Goal: Information Seeking & Learning: Learn about a topic

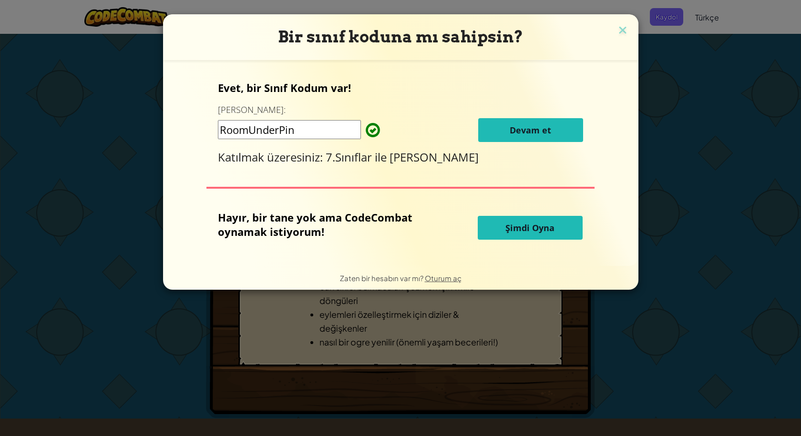
click at [522, 117] on div "Evet, bir Sınıf Kodum var! Buraya girin: RoomUnderPin Devam et Katılmak üzeresi…" at bounding box center [400, 123] width 365 height 84
click at [523, 122] on button "Devam et" at bounding box center [530, 130] width 105 height 24
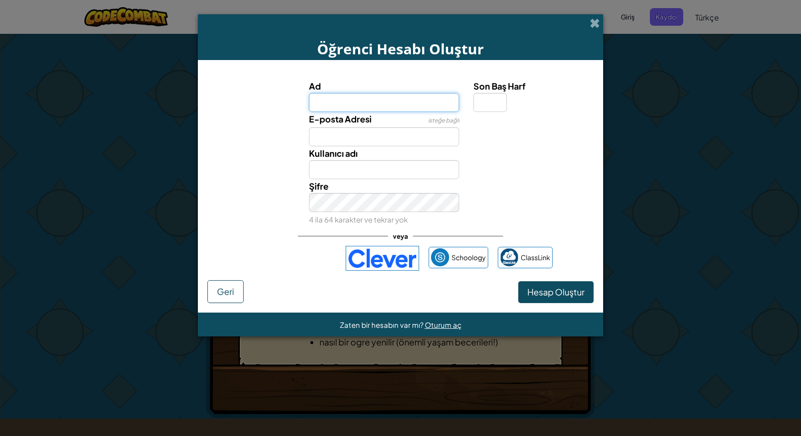
click at [357, 102] on input "Ad" at bounding box center [384, 102] width 151 height 19
type input "f"
type input "Mihrimah"
click at [427, 170] on input "Mihrimah" at bounding box center [384, 169] width 151 height 19
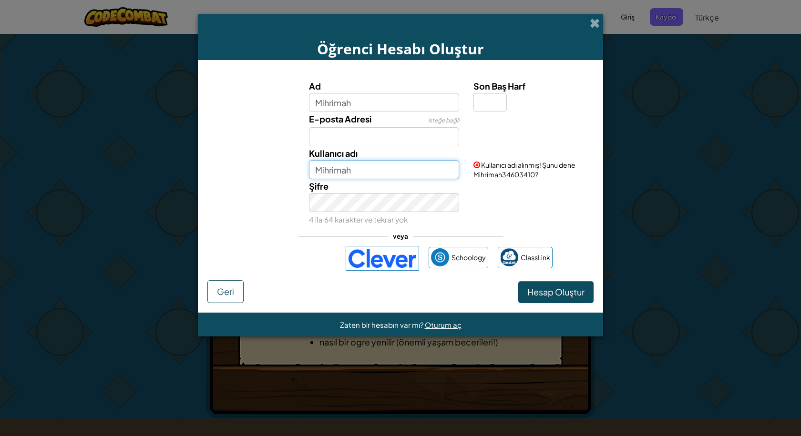
drag, startPoint x: 358, startPoint y: 166, endPoint x: 308, endPoint y: 175, distance: 50.3
click at [309, 175] on input "Mihrimah" at bounding box center [384, 169] width 151 height 19
click at [314, 198] on div "Şifre 4 ila 64 karakter ve tekrar yok" at bounding box center [384, 202] width 165 height 47
drag, startPoint x: 369, startPoint y: 168, endPoint x: 271, endPoint y: 161, distance: 97.9
click at [271, 161] on div "Kullanıcı adı mihrimah123 Kullanıcı adı müsait!" at bounding box center [400, 162] width 395 height 33
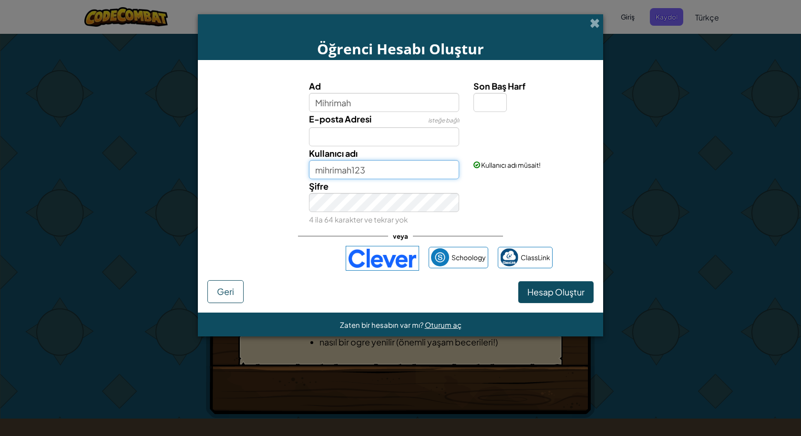
click at [365, 173] on input "mihrimah123" at bounding box center [384, 169] width 151 height 19
type input "mihrimah222"
click at [215, 183] on div "Şifre 4 ila 64 karakter ve tekrar yok" at bounding box center [400, 202] width 395 height 47
click at [478, 104] on input "Son Baş Harf" at bounding box center [489, 102] width 33 height 19
type input "1"
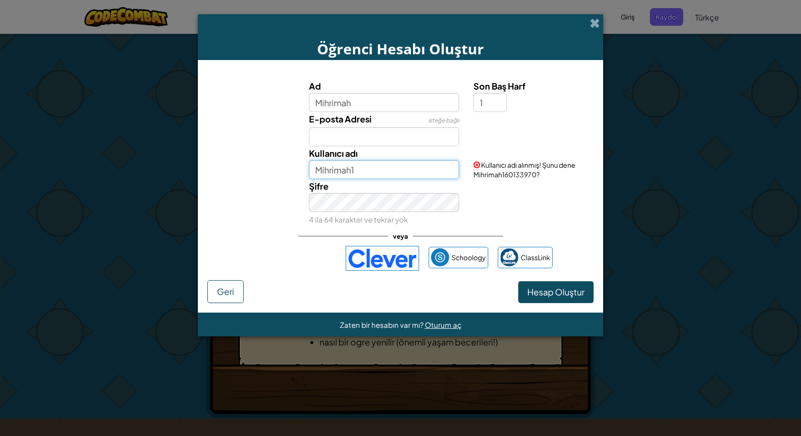
click at [385, 166] on input "Mihrimah1" at bounding box center [384, 169] width 151 height 19
click at [155, 208] on div "Öğrenci Hesabı Oluştur Ad Mihrimah Son Baş Harf 1 E-posta Adresi isteğe bağlı K…" at bounding box center [400, 218] width 801 height 436
click at [367, 170] on input "Mihrimah222" at bounding box center [384, 169] width 151 height 19
type input "Mihrimah222"
drag, startPoint x: 525, startPoint y: 298, endPoint x: 528, endPoint y: 312, distance: 14.8
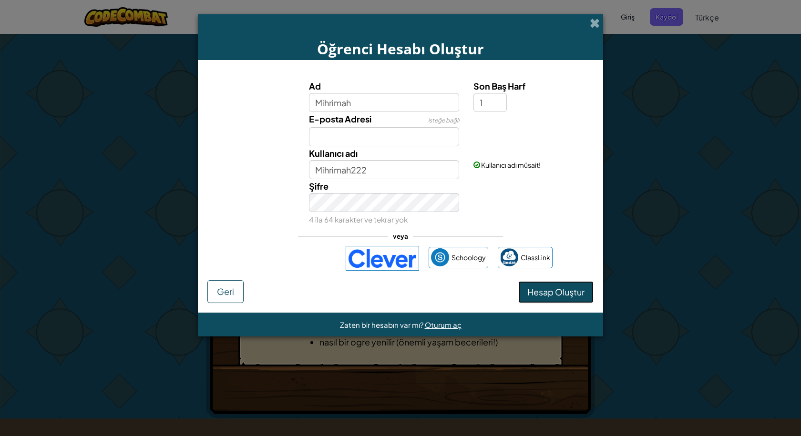
click at [525, 300] on button "Hesap Oluştur" at bounding box center [555, 292] width 75 height 22
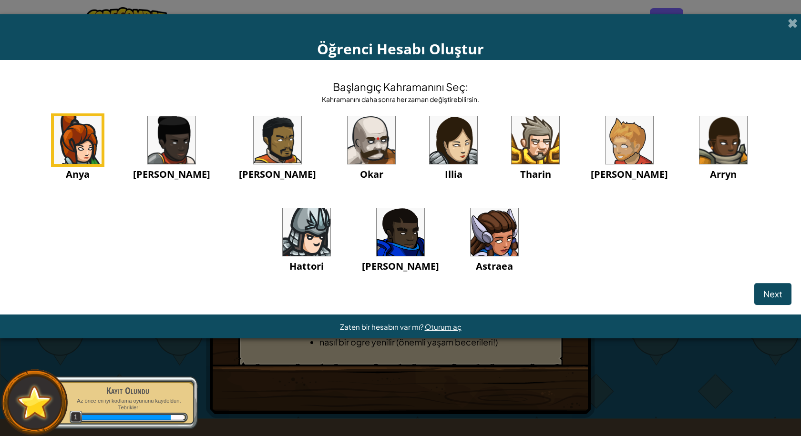
click at [470, 230] on img at bounding box center [494, 232] width 48 height 48
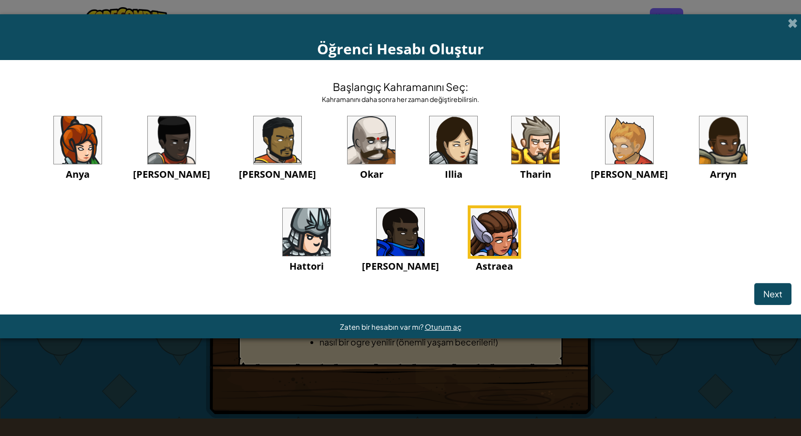
click at [87, 150] on img at bounding box center [78, 140] width 48 height 48
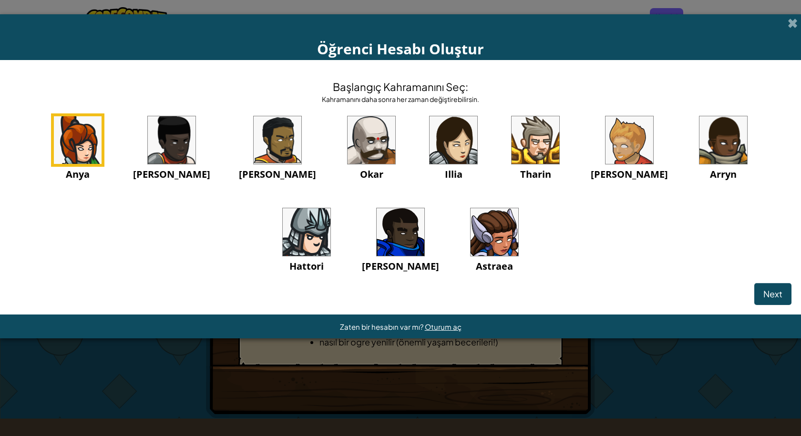
click at [470, 235] on img at bounding box center [494, 232] width 48 height 48
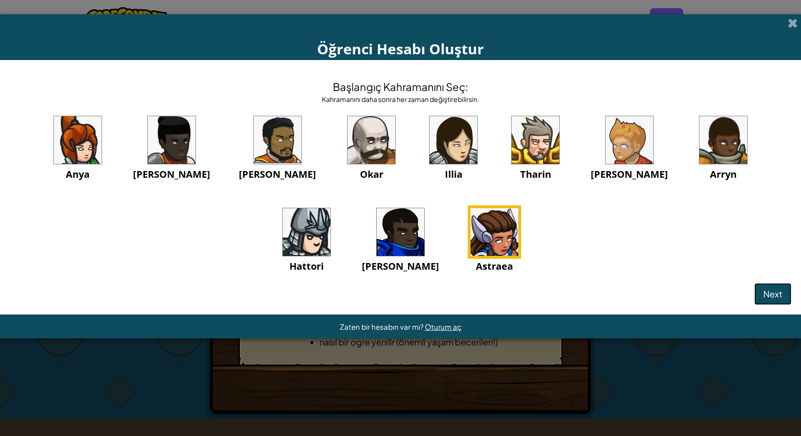
click at [771, 296] on span "Next" at bounding box center [772, 293] width 19 height 11
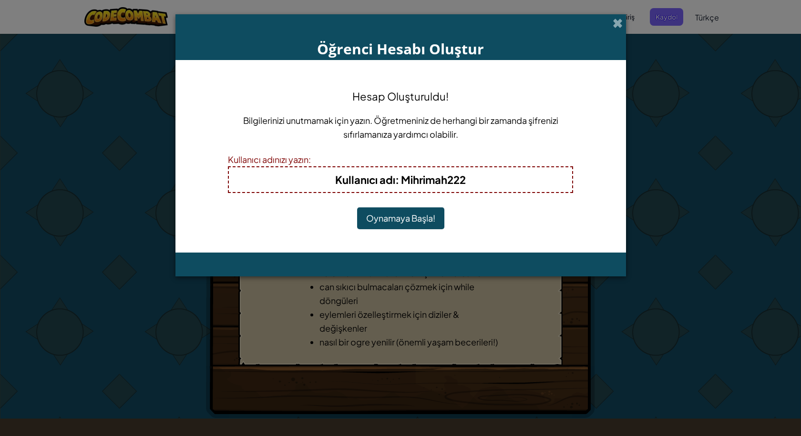
click at [397, 223] on button "Oynamaya Başla!" at bounding box center [400, 218] width 87 height 22
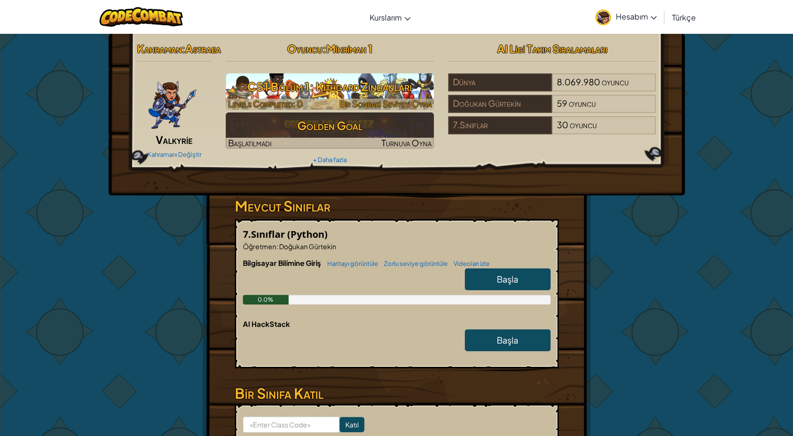
click at [374, 85] on h3 "CS1 Bölüm 1: Kithgard Zindanları" at bounding box center [330, 86] width 208 height 21
select select "tr"
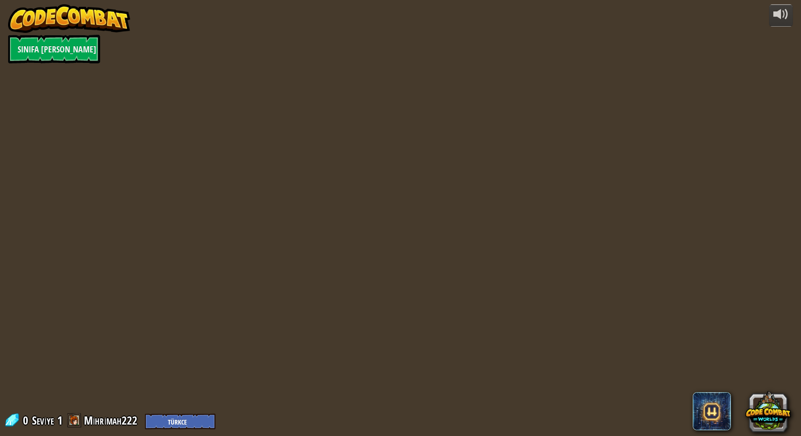
select select "tr"
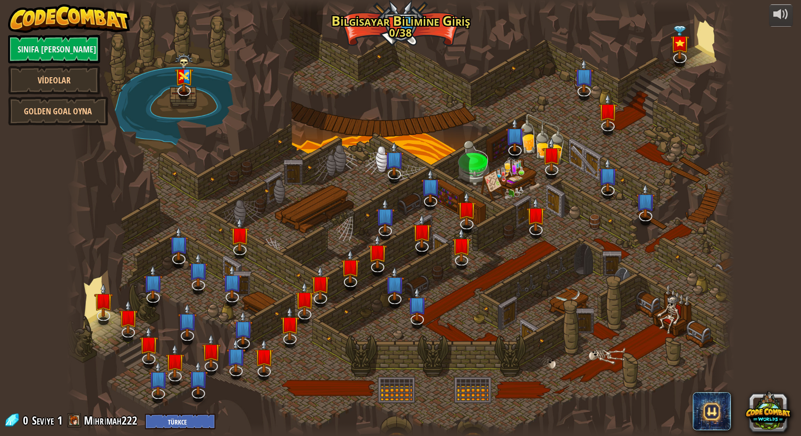
select select "tr"
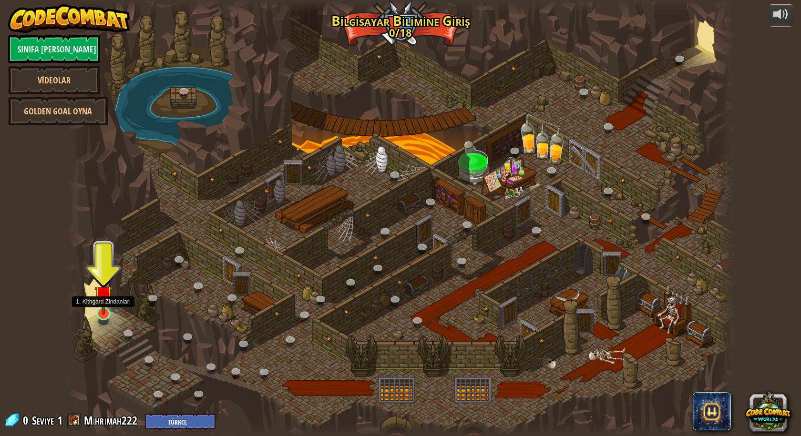
click at [111, 307] on img at bounding box center [103, 294] width 18 height 41
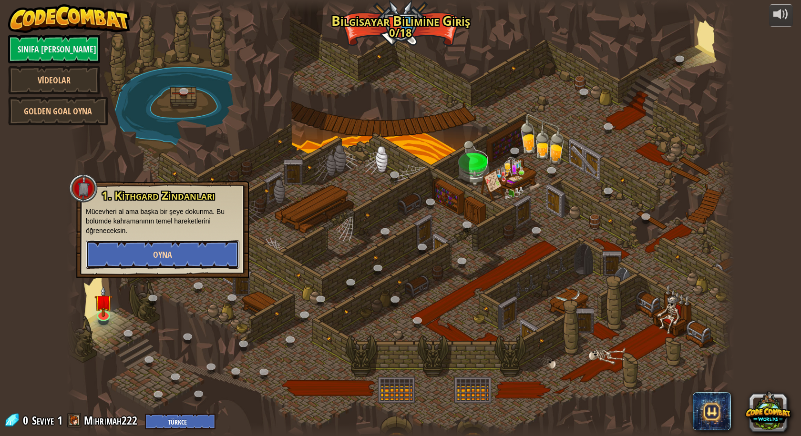
click at [201, 246] on button "Oyna" at bounding box center [162, 254] width 153 height 29
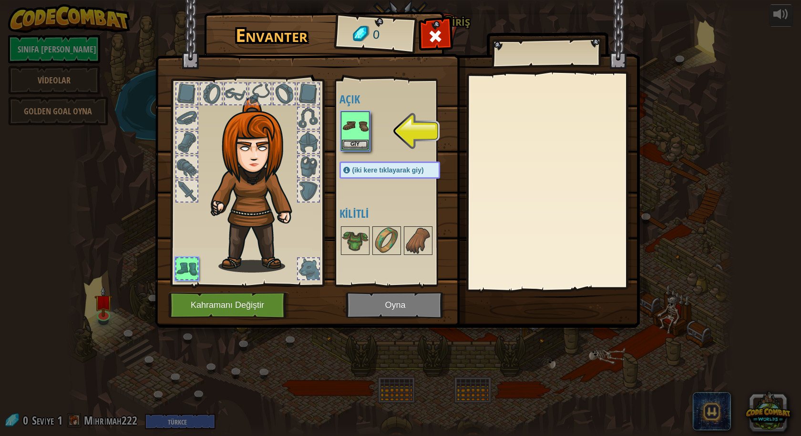
click at [197, 91] on div at bounding box center [186, 93] width 21 height 21
click at [353, 136] on img at bounding box center [355, 125] width 27 height 27
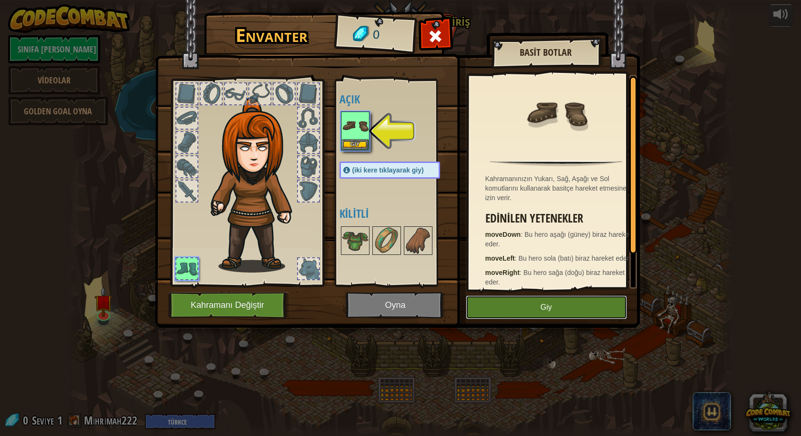
click at [571, 316] on button "Giy" at bounding box center [546, 307] width 161 height 24
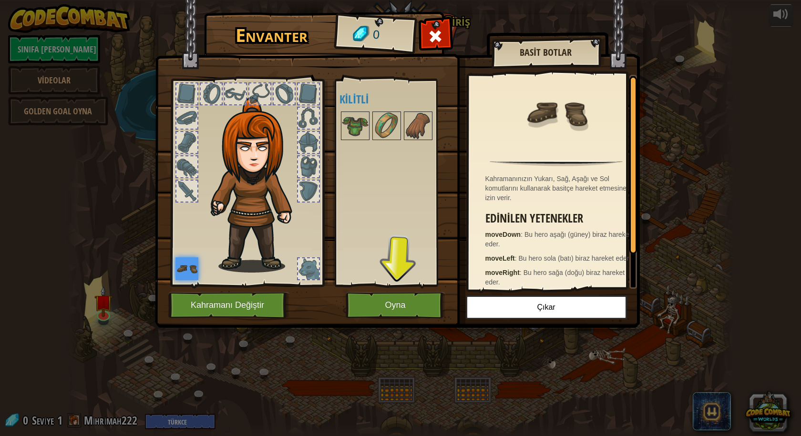
drag, startPoint x: 229, startPoint y: 102, endPoint x: 234, endPoint y: 100, distance: 5.6
click at [233, 101] on div at bounding box center [235, 93] width 21 height 21
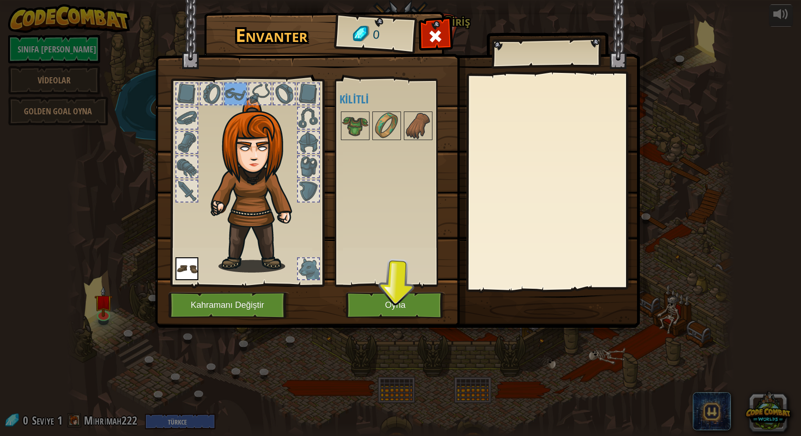
click at [258, 92] on div at bounding box center [259, 93] width 21 height 21
drag, startPoint x: 277, startPoint y: 93, endPoint x: 283, endPoint y: 93, distance: 5.7
click at [279, 93] on div at bounding box center [284, 93] width 21 height 21
drag, startPoint x: 306, startPoint y: 87, endPoint x: 304, endPoint y: 106, distance: 18.7
click at [306, 92] on div at bounding box center [308, 93] width 21 height 21
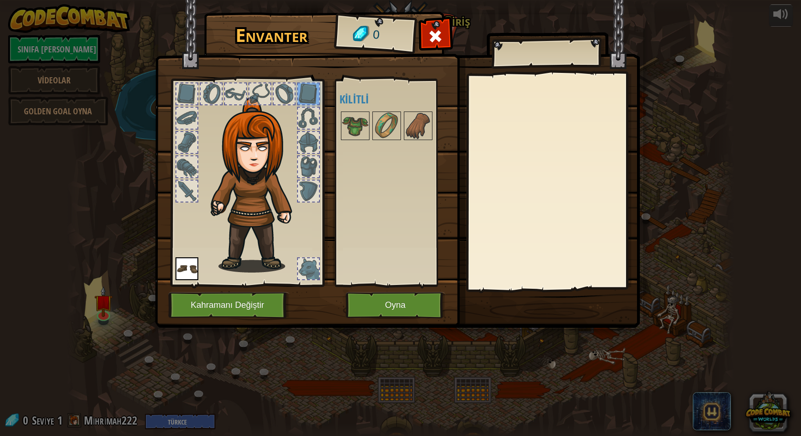
drag, startPoint x: 301, startPoint y: 124, endPoint x: 302, endPoint y: 130, distance: 5.7
click at [301, 128] on div at bounding box center [308, 118] width 21 height 21
drag, startPoint x: 304, startPoint y: 146, endPoint x: 297, endPoint y: 172, distance: 27.6
click at [303, 149] on div at bounding box center [308, 142] width 21 height 21
click at [297, 173] on div at bounding box center [308, 166] width 23 height 23
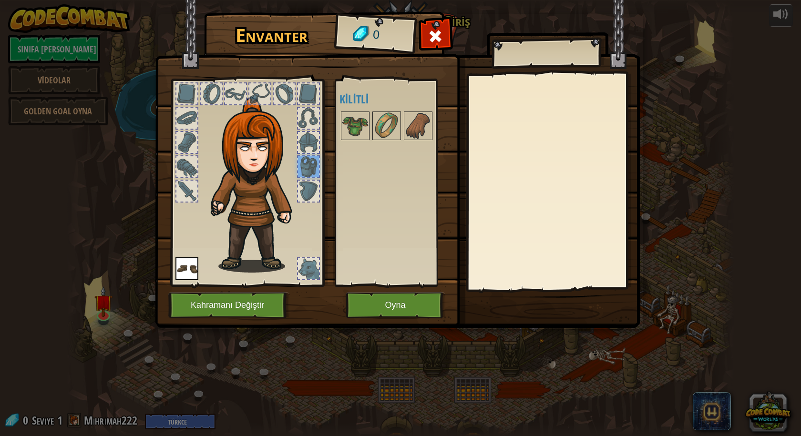
drag, startPoint x: 305, startPoint y: 191, endPoint x: 299, endPoint y: 184, distance: 9.4
click at [299, 184] on div at bounding box center [308, 191] width 21 height 21
drag, startPoint x: 186, startPoint y: 190, endPoint x: 188, endPoint y: 177, distance: 13.5
click at [188, 180] on div at bounding box center [186, 191] width 23 height 23
drag, startPoint x: 197, startPoint y: 156, endPoint x: 187, endPoint y: 143, distance: 16.2
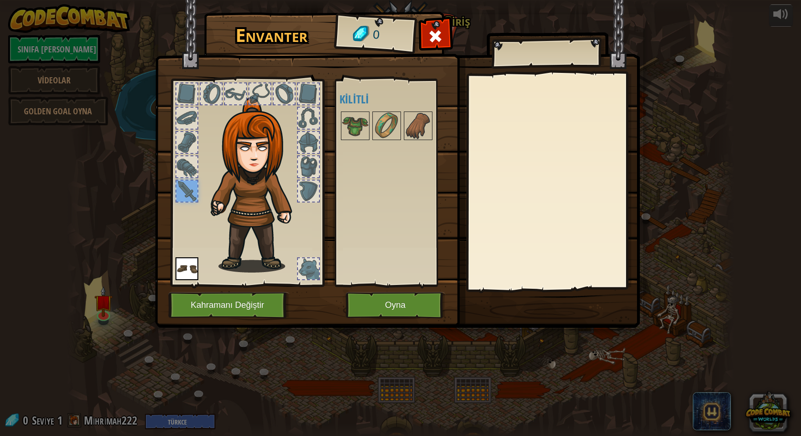
click at [198, 155] on div at bounding box center [246, 180] width 157 height 214
click at [185, 142] on div at bounding box center [186, 142] width 21 height 21
drag, startPoint x: 180, startPoint y: 164, endPoint x: 185, endPoint y: 149, distance: 16.6
click at [182, 158] on div at bounding box center [186, 166] width 21 height 21
drag, startPoint x: 190, startPoint y: 117, endPoint x: 191, endPoint y: 107, distance: 10.1
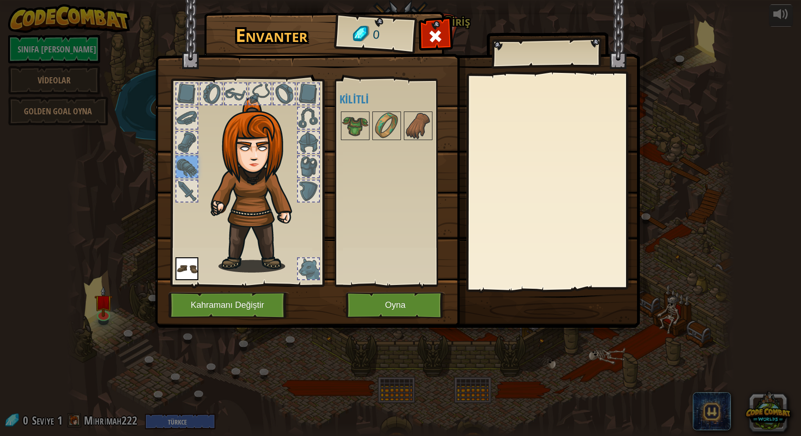
click at [190, 113] on div at bounding box center [186, 118] width 21 height 21
drag, startPoint x: 182, startPoint y: 91, endPoint x: 207, endPoint y: 166, distance: 78.5
click at [182, 93] on div at bounding box center [186, 93] width 21 height 21
drag, startPoint x: 308, startPoint y: 259, endPoint x: 262, endPoint y: 248, distance: 47.5
click at [307, 261] on div at bounding box center [308, 268] width 21 height 21
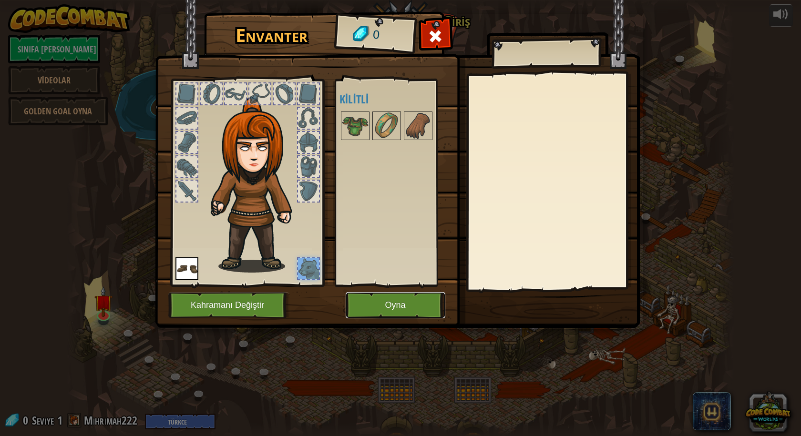
click at [380, 313] on button "Oyna" at bounding box center [395, 305] width 100 height 26
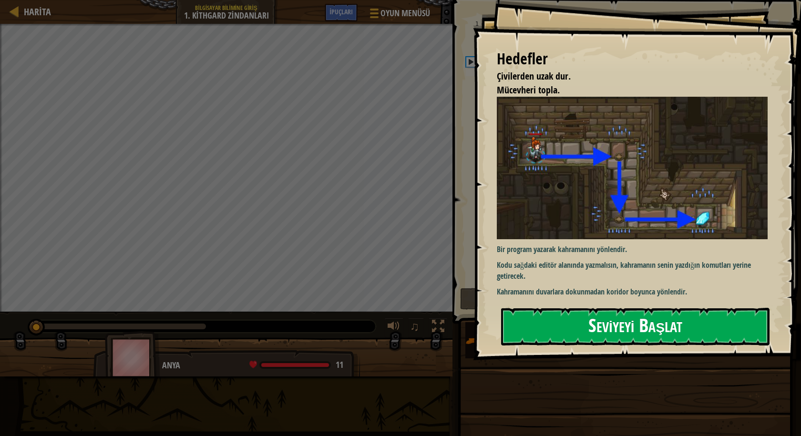
click at [633, 333] on button "Seviyeyi Başlat" at bounding box center [635, 327] width 268 height 38
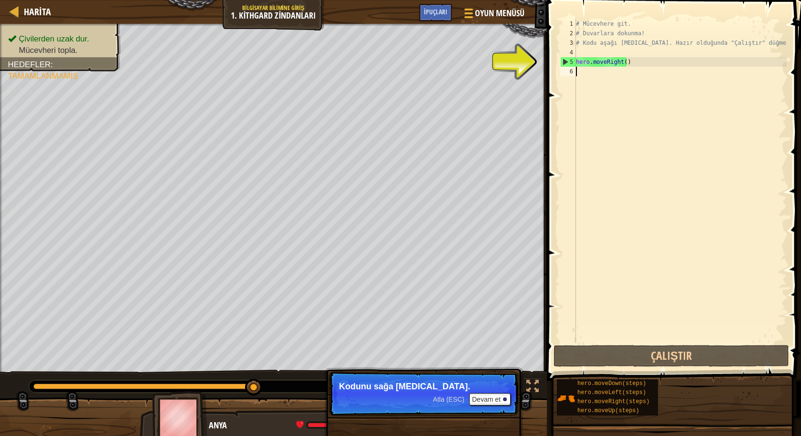
click at [607, 75] on div "# Mücevhere git. # Duvarlara dokunma! # Kodu aşağı [MEDICAL_DATA]. Hazır olduğu…" at bounding box center [680, 190] width 213 height 343
click at [568, 72] on div "6" at bounding box center [568, 72] width 16 height 10
drag, startPoint x: 569, startPoint y: 71, endPoint x: 585, endPoint y: 70, distance: 15.8
click at [573, 71] on div "6" at bounding box center [568, 72] width 16 height 10
drag, startPoint x: 587, startPoint y: 70, endPoint x: 595, endPoint y: 68, distance: 8.4
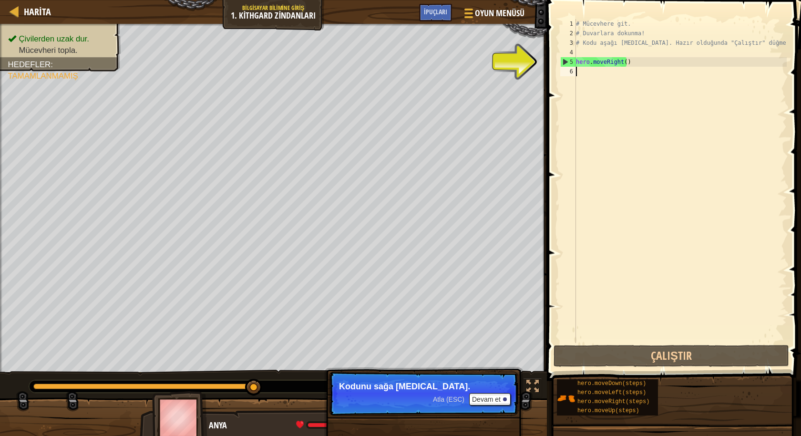
click at [592, 68] on div "# Mücevhere git. # Duvarlara dokunma! # Kodu aşağı [MEDICAL_DATA]. Hazır olduğu…" at bounding box center [680, 190] width 213 height 343
click at [598, 65] on div "# Mücevhere git. # Duvarlara dokunma! # Kodu aşağı [MEDICAL_DATA]. Hazır olduğu…" at bounding box center [680, 190] width 213 height 343
type textarea "hero.moveRight()"
click at [624, 83] on div "# Mücevhere git. # Duvarlara dokunma! # Kodu aşağı [MEDICAL_DATA]. Hazır olduğu…" at bounding box center [680, 190] width 213 height 343
type textarea "m"
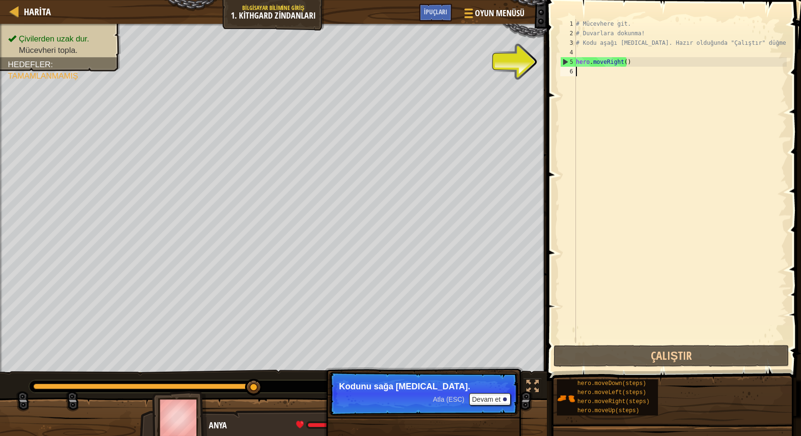
scroll to position [4, 0]
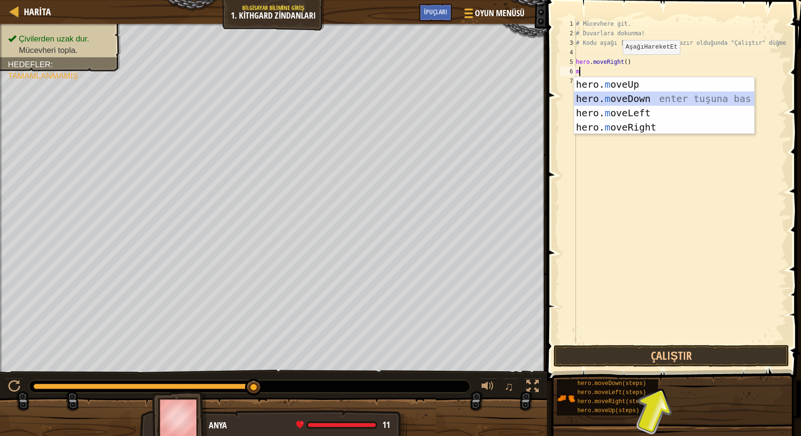
click at [645, 101] on div "hero. m oveUp enter tuşuna bas hero. m oveDown enter tuşuna bas hero. m oveLeft…" at bounding box center [664, 120] width 180 height 86
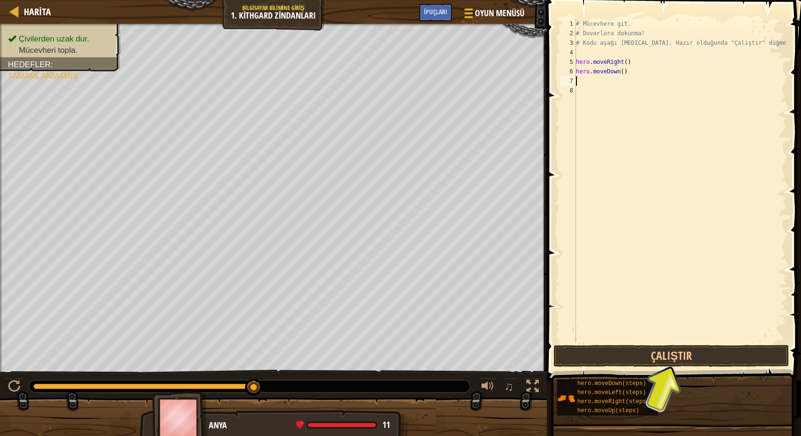
type textarea "m"
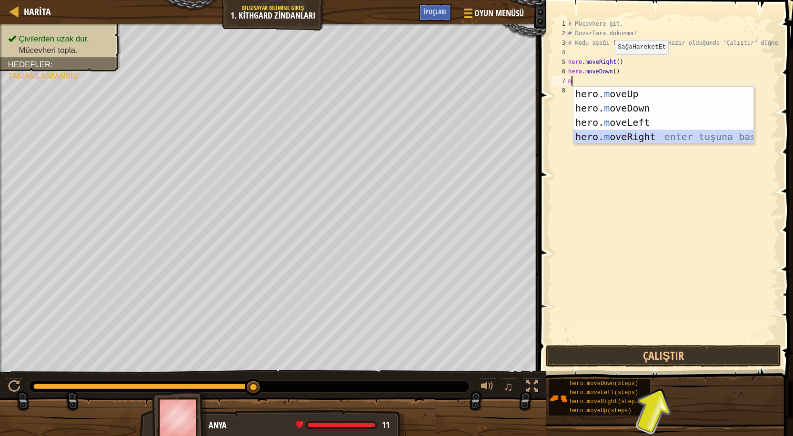
click at [688, 141] on div "hero. m oveUp enter tuşuna bas hero. m oveDown enter tuşuna bas hero. m oveLeft…" at bounding box center [664, 130] width 180 height 86
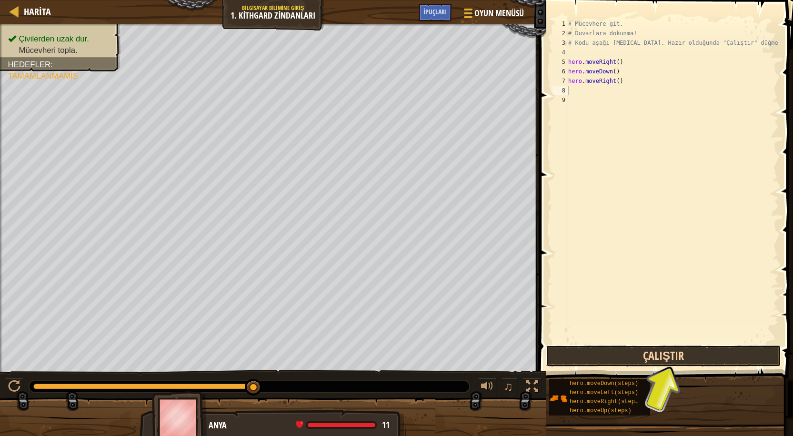
click at [668, 349] on button "Çalıştır" at bounding box center [663, 356] width 235 height 22
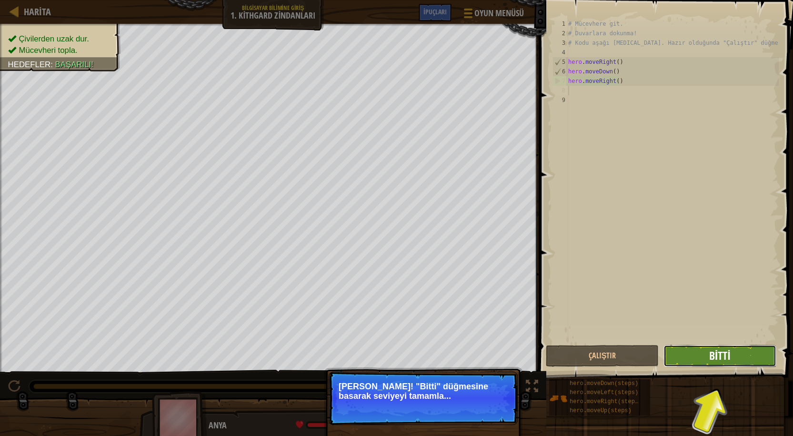
click at [713, 349] on span "Bitti" at bounding box center [719, 355] width 21 height 15
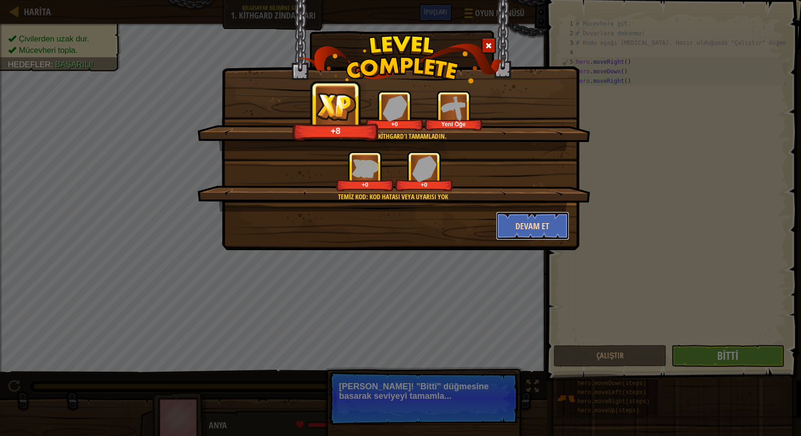
click at [513, 226] on button "Devam et" at bounding box center [533, 226] width 74 height 29
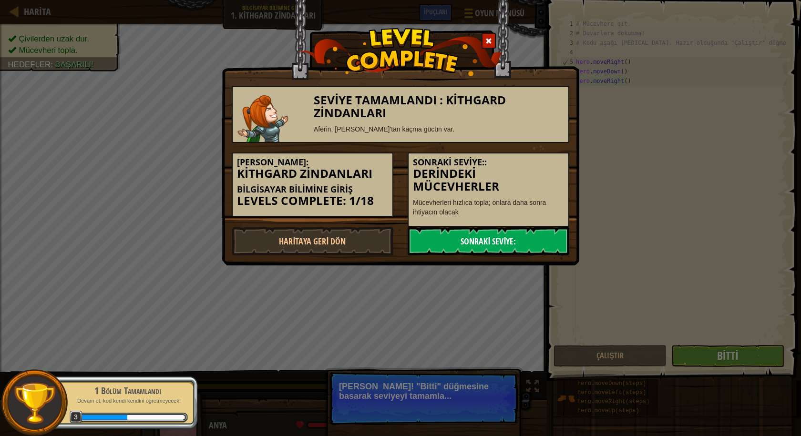
drag, startPoint x: 455, startPoint y: 244, endPoint x: 451, endPoint y: 236, distance: 8.8
click at [452, 236] on link "Sonraki Seviye:" at bounding box center [488, 241] width 162 height 29
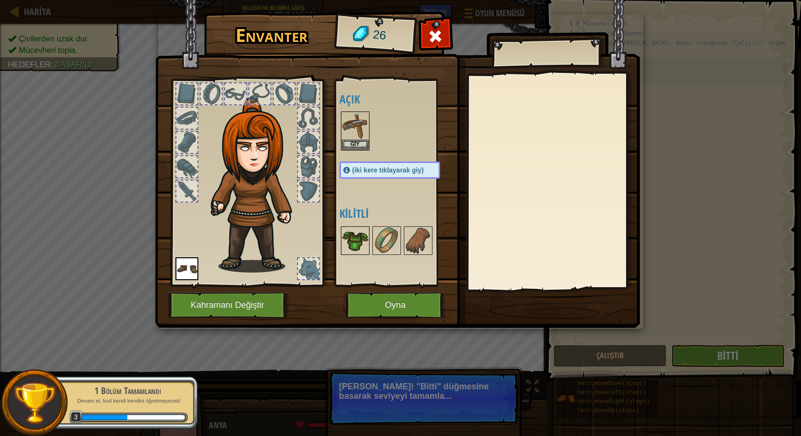
click at [350, 241] on img at bounding box center [355, 240] width 27 height 27
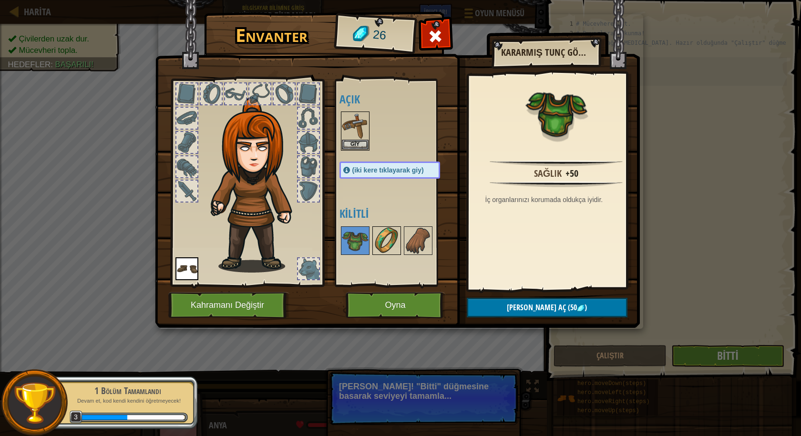
click at [390, 245] on img at bounding box center [386, 240] width 27 height 27
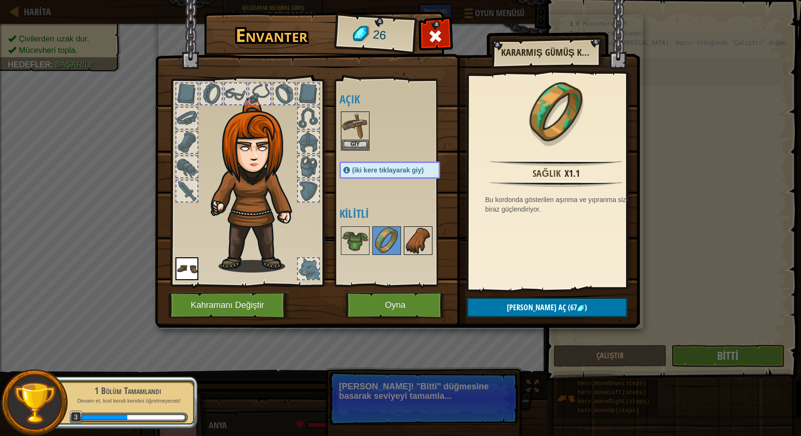
click at [417, 235] on img at bounding box center [418, 240] width 27 height 27
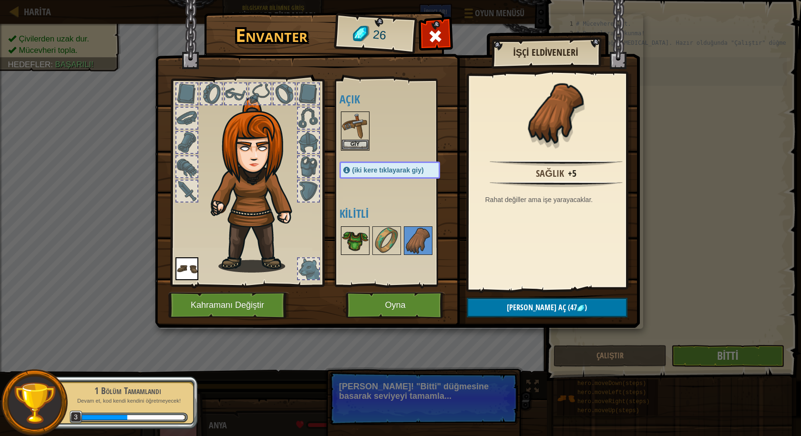
click at [355, 229] on img at bounding box center [355, 240] width 27 height 27
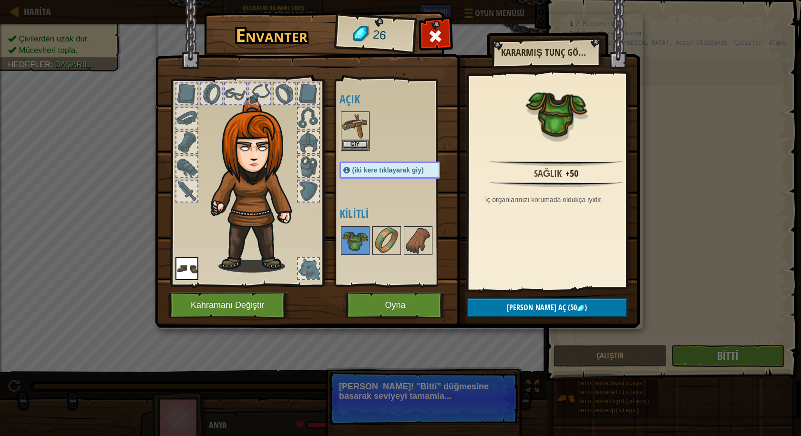
click at [606, 47] on div "Envanter 26 Açık Giy Giy (iki kere tıklayarak giy) Kilitli Kararmış Tunç Göğüs …" at bounding box center [400, 171] width 485 height 314
click at [435, 44] on span at bounding box center [434, 36] width 15 height 15
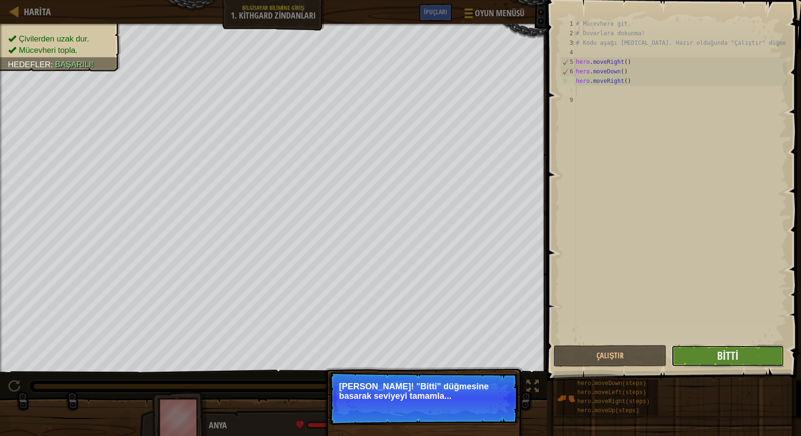
click at [711, 347] on button "Bitti" at bounding box center [727, 356] width 113 height 22
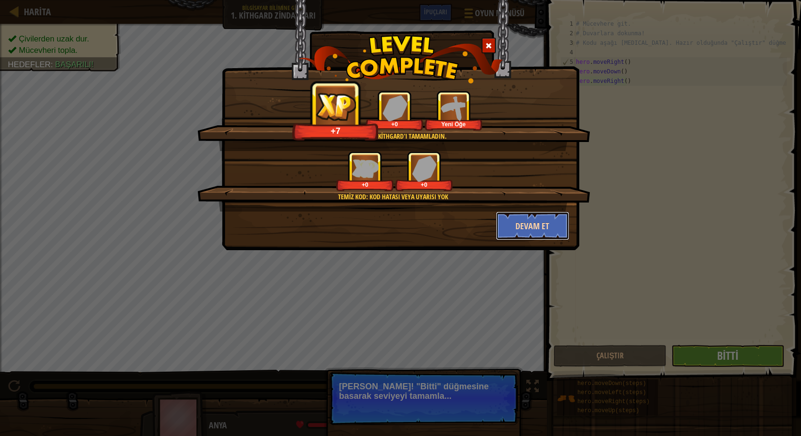
click at [533, 225] on button "Devam et" at bounding box center [533, 226] width 74 height 29
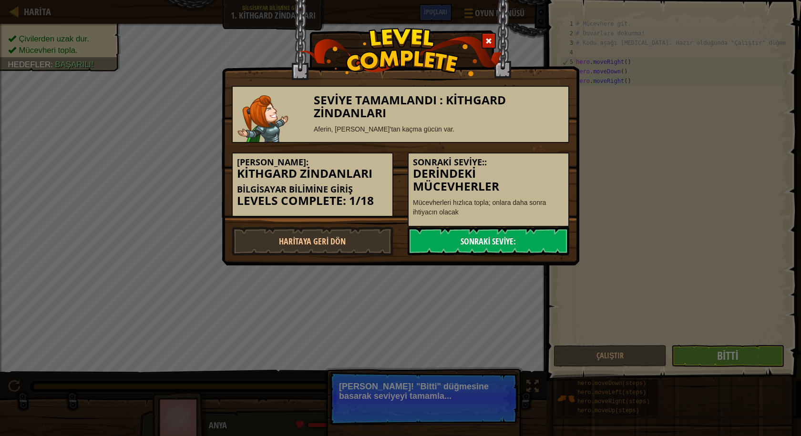
click at [513, 235] on link "Sonraki Seviye:" at bounding box center [488, 241] width 162 height 29
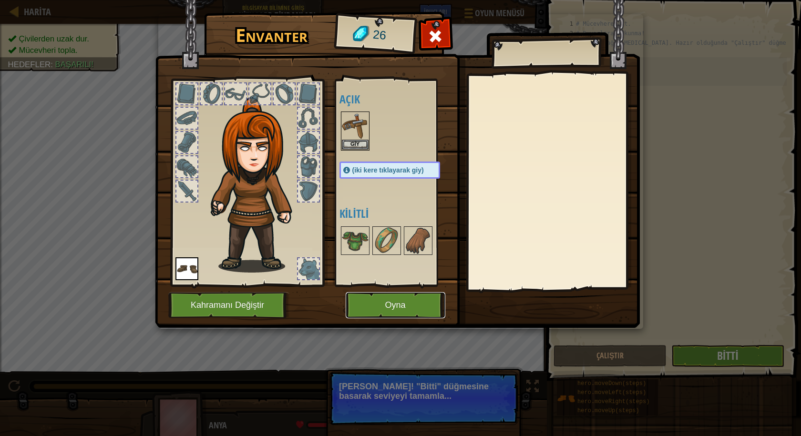
click at [426, 296] on button "Oyna" at bounding box center [395, 305] width 100 height 26
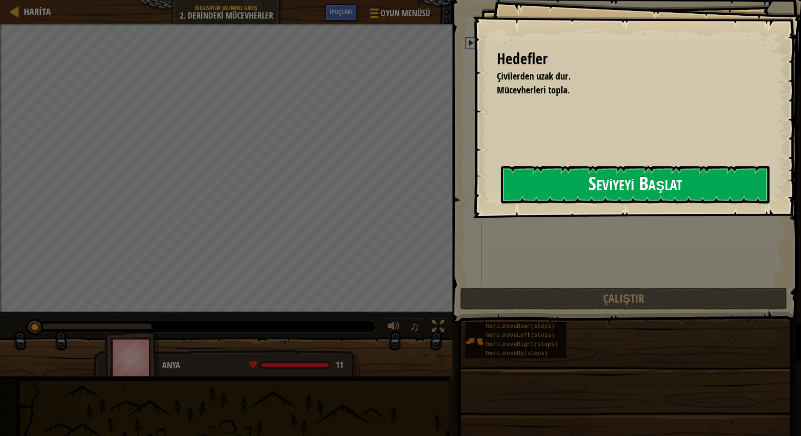
drag, startPoint x: 453, startPoint y: 210, endPoint x: 476, endPoint y: 200, distance: 25.2
click at [501, 200] on button "Seviyeyi Başlat" at bounding box center [635, 185] width 268 height 38
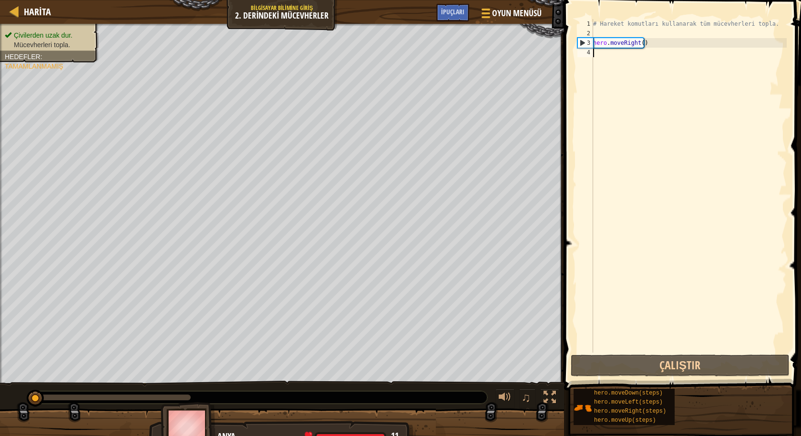
click at [612, 54] on div "# Hareket komutları kullanarak tüm mücevherleri topla. hero . moveRight ( )" at bounding box center [688, 195] width 195 height 353
type textarea "m"
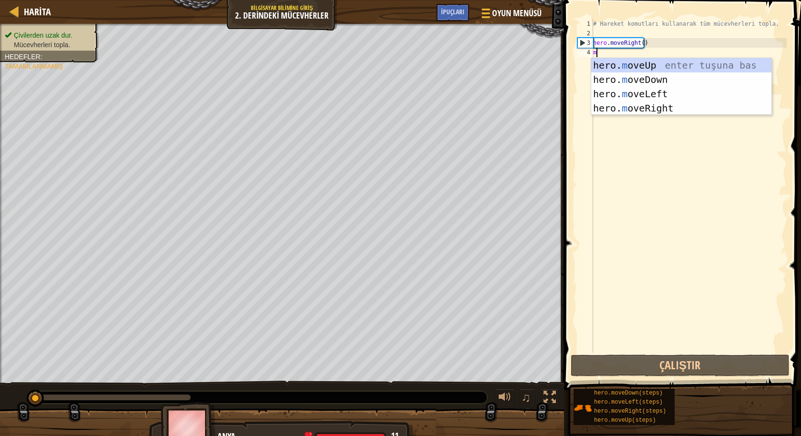
scroll to position [4, 0]
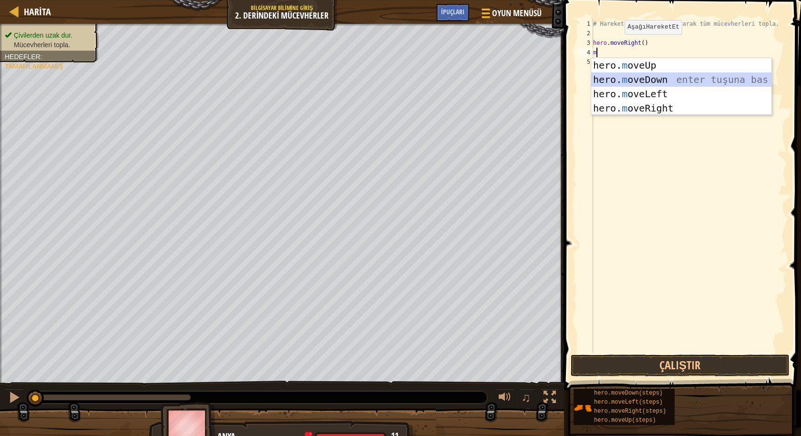
click at [624, 84] on div "hero. m oveUp enter tuşuna bas hero. m oveDown enter tuşuna bas hero. m oveLeft…" at bounding box center [681, 101] width 180 height 86
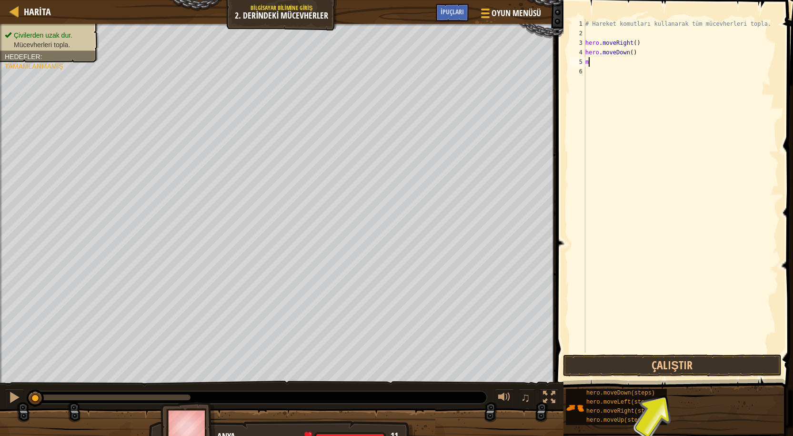
type textarea "mo"
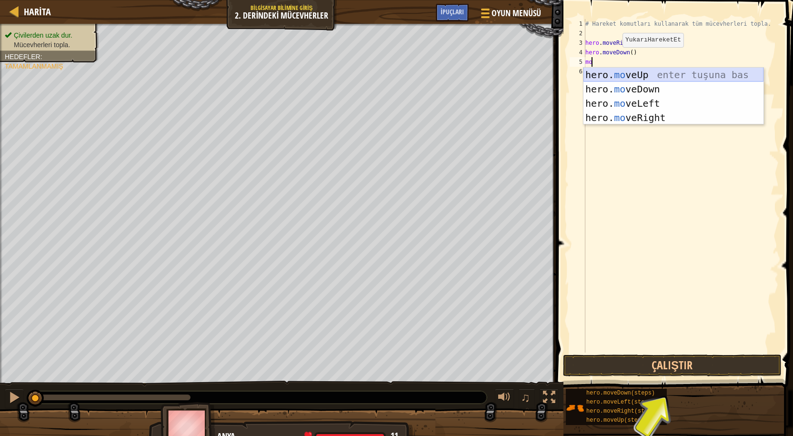
click at [682, 73] on div "hero. mo veUp enter tuşuna bas hero. mo veDown enter tuşuna bas hero. mo veLeft…" at bounding box center [674, 111] width 180 height 86
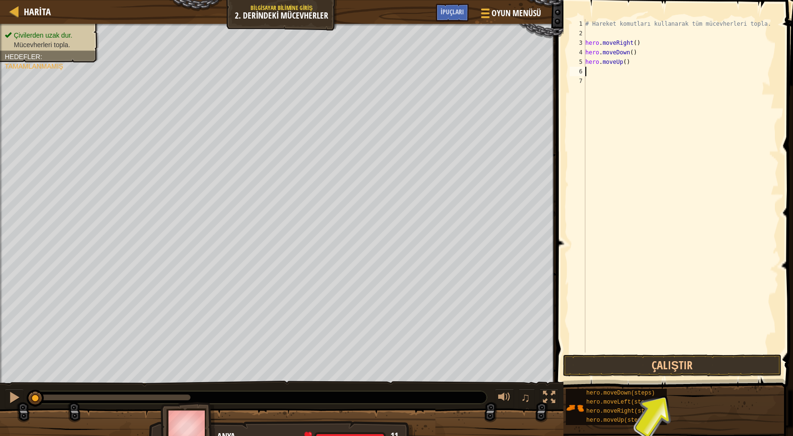
type textarea "m"
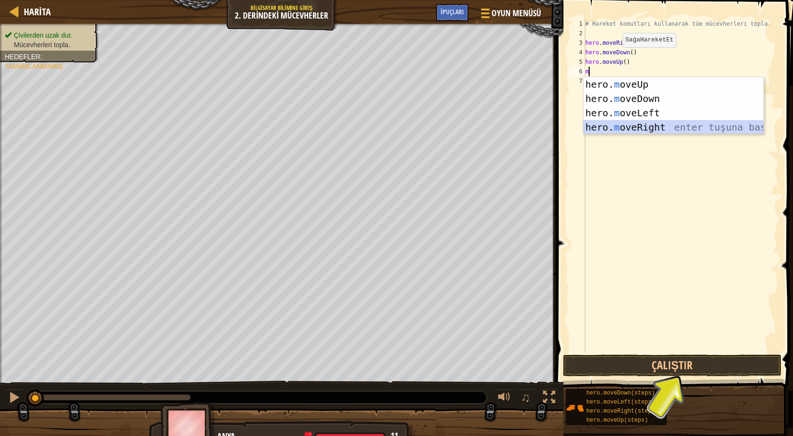
drag, startPoint x: 656, startPoint y: 129, endPoint x: 619, endPoint y: 85, distance: 57.5
click at [650, 124] on div "hero. m oveUp enter tuşuna bas hero. m oveDown enter tuşuna bas hero. m oveLeft…" at bounding box center [674, 120] width 180 height 86
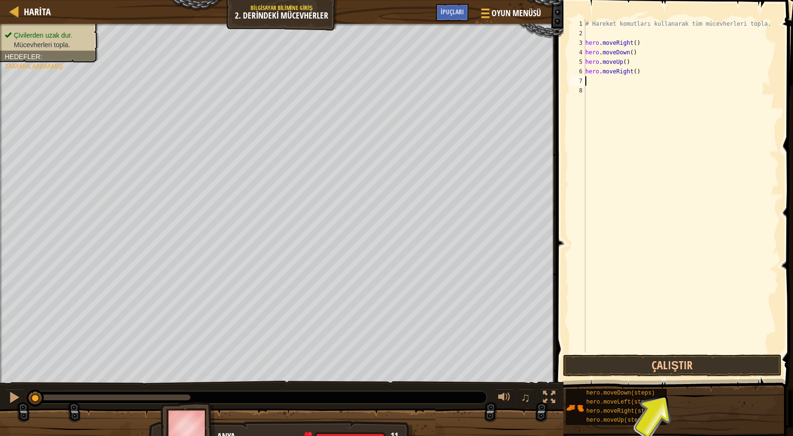
type textarea "m"
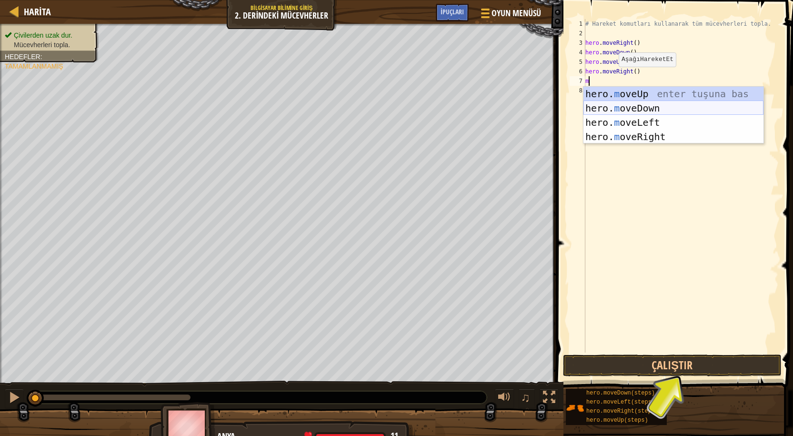
click at [662, 106] on div "hero. m oveUp enter tuşuna bas hero. m oveDown enter tuşuna bas hero. m oveLeft…" at bounding box center [674, 130] width 180 height 86
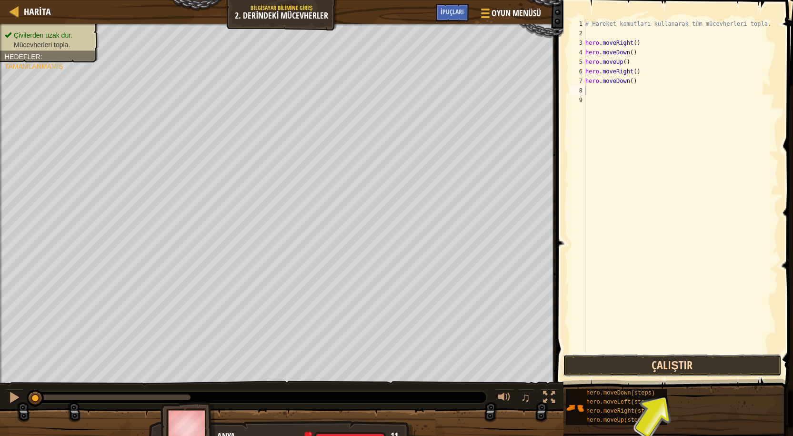
click at [735, 362] on button "Çalıştır" at bounding box center [672, 366] width 219 height 22
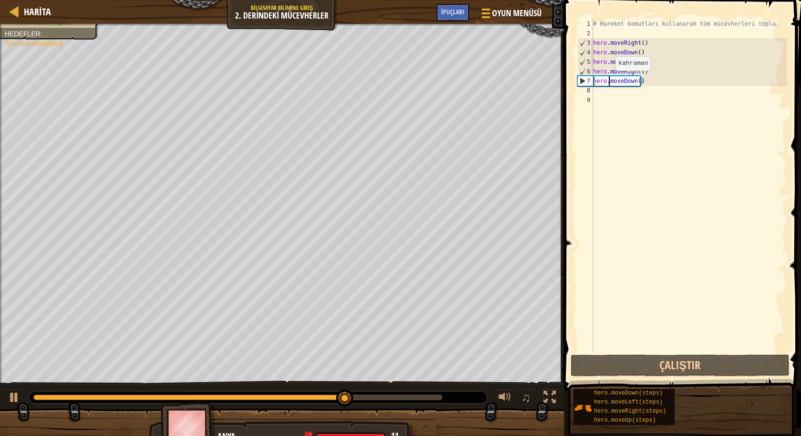
click at [607, 80] on div "# Hareket komutları kullanarak tüm mücevherleri topla. hero . moveRight ( ) her…" at bounding box center [688, 195] width 195 height 353
click at [634, 59] on div "# Hareket komutları kullanarak tüm mücevherleri topla. hero . moveRight ( ) her…" at bounding box center [688, 195] width 195 height 353
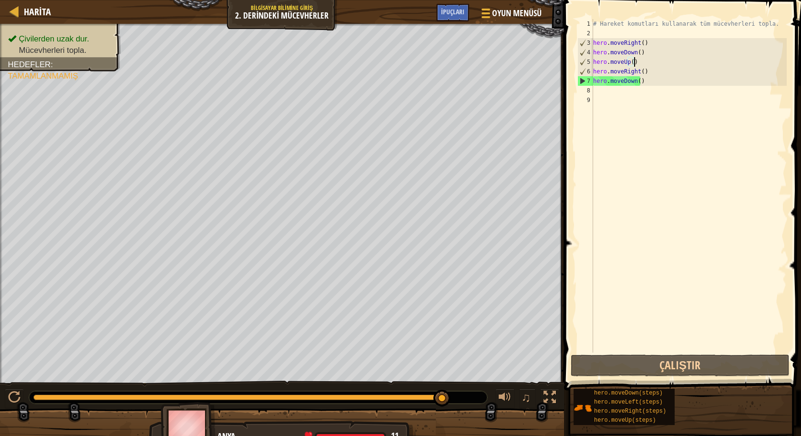
type textarea "hero.moveUp()"
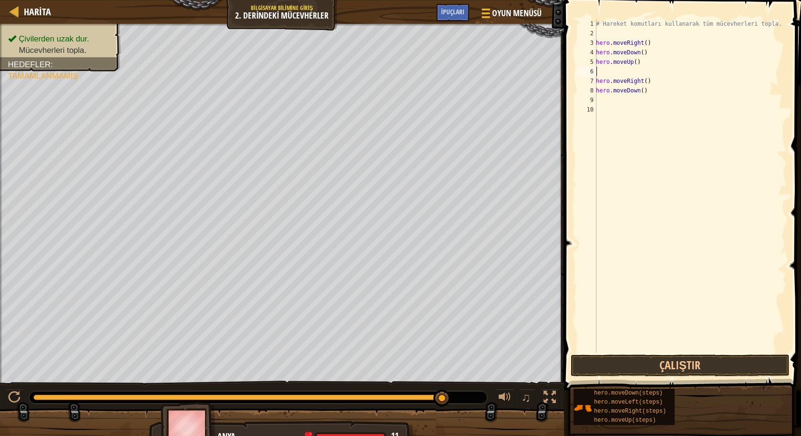
type textarea "m"
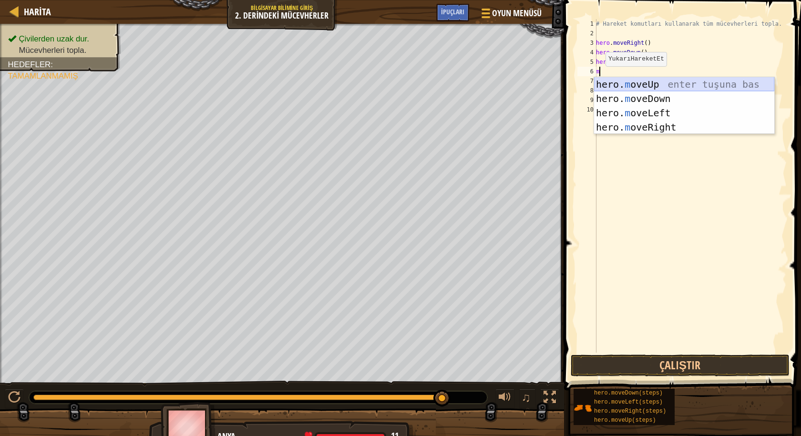
click at [711, 86] on div "hero. m oveUp enter tuşuna bas hero. m oveDown enter tuşuna bas hero. m oveLeft…" at bounding box center [684, 120] width 180 height 86
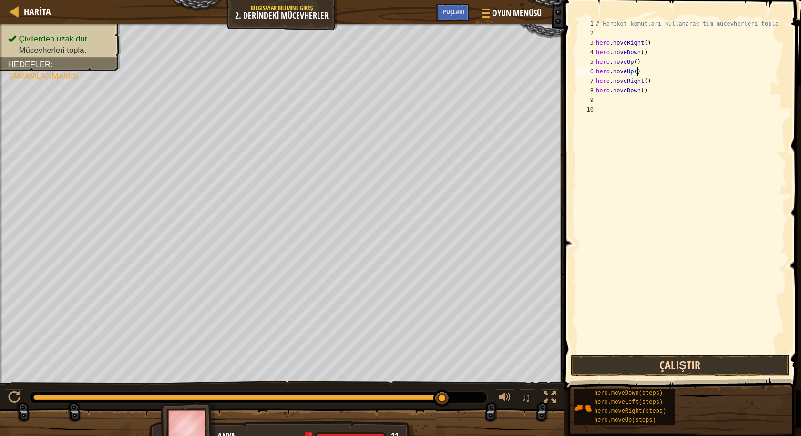
type textarea "hero.moveUp()"
drag, startPoint x: 708, startPoint y: 359, endPoint x: 702, endPoint y: 358, distance: 5.7
click at [710, 359] on button "Çalıştır" at bounding box center [679, 366] width 219 height 22
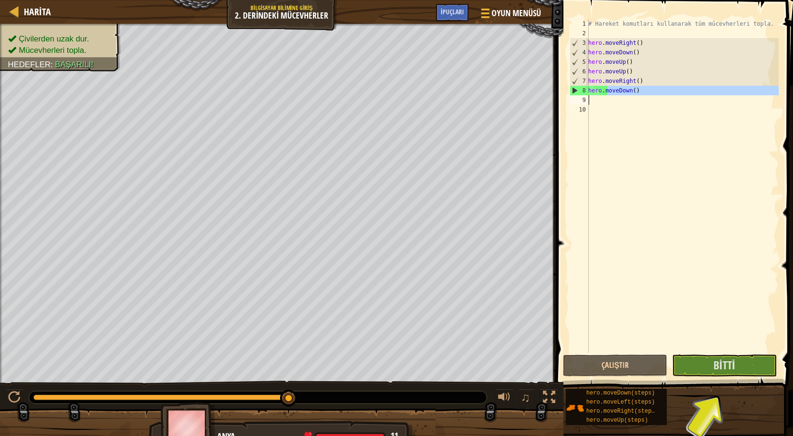
drag, startPoint x: 612, startPoint y: 105, endPoint x: 615, endPoint y: 111, distance: 6.4
click at [615, 111] on div "# Hareket komutları kullanarak tüm mücevherleri topla. hero . moveRight ( ) her…" at bounding box center [683, 195] width 193 height 353
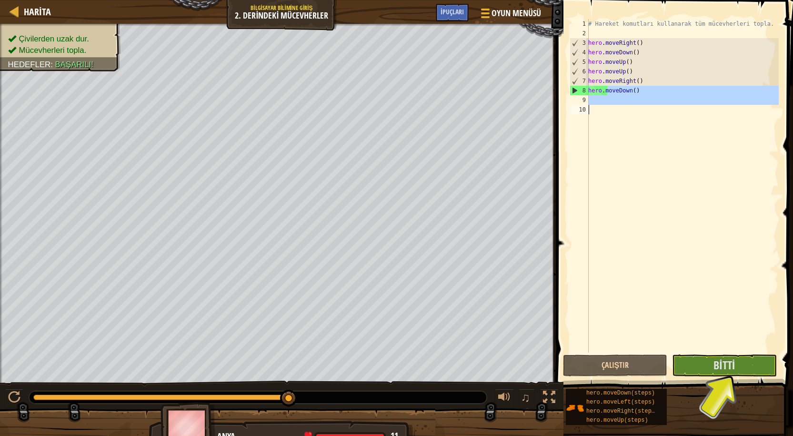
click at [599, 103] on div "# Hareket komutları kullanarak tüm mücevherleri topla. hero . moveRight ( ) her…" at bounding box center [683, 186] width 193 height 334
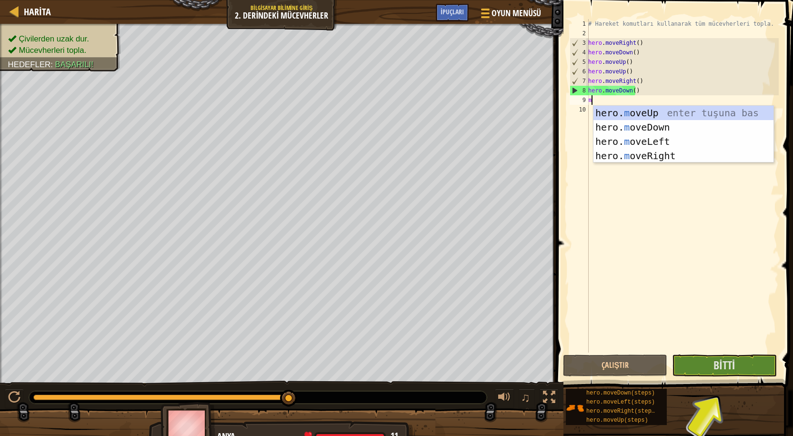
type textarea "m"
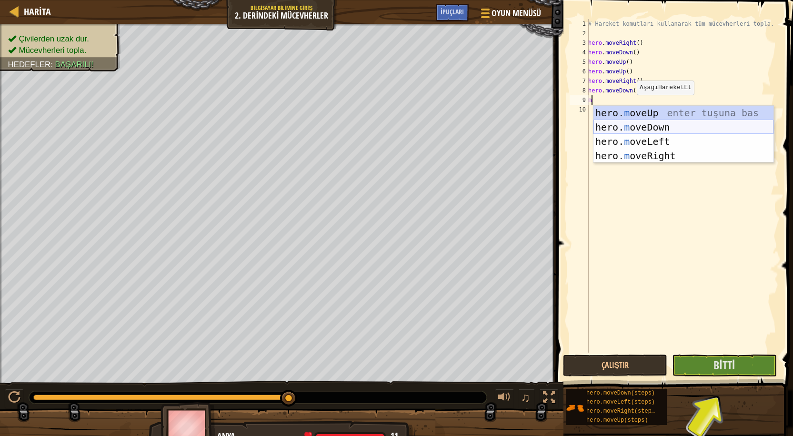
click at [643, 122] on div "hero. m oveUp enter tuşuna bas hero. m oveDown enter tuşuna bas hero. m oveLeft…" at bounding box center [684, 149] width 180 height 86
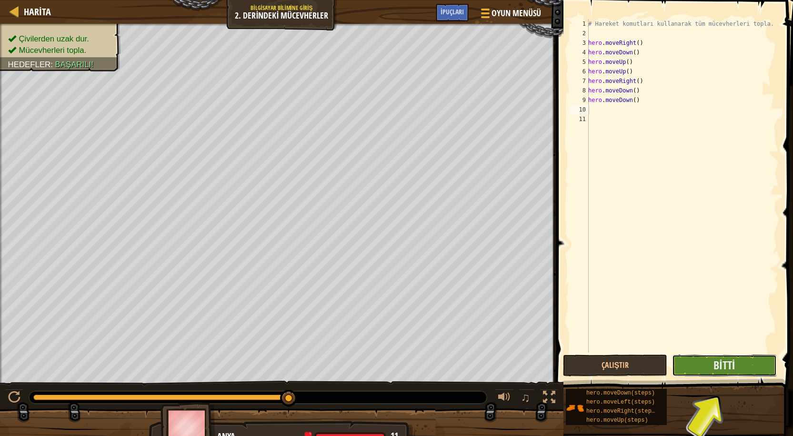
click at [754, 357] on button "Bitti" at bounding box center [724, 366] width 104 height 22
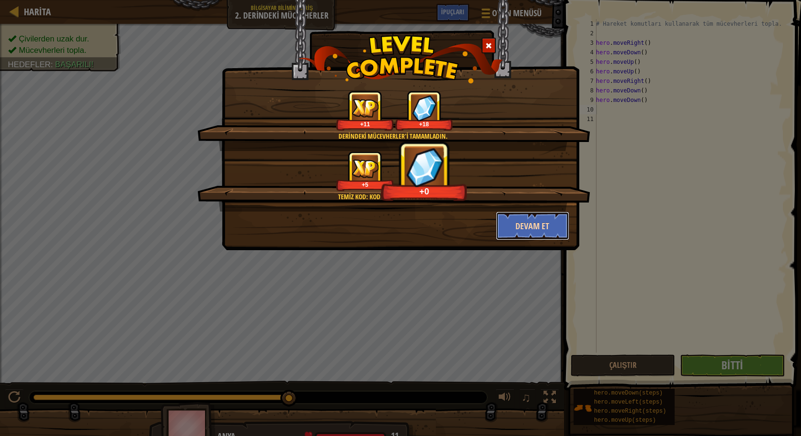
click at [517, 219] on button "Devam et" at bounding box center [533, 226] width 74 height 29
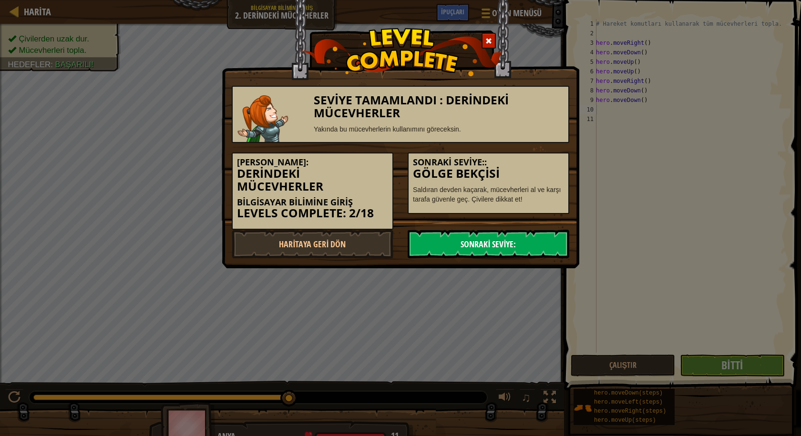
drag, startPoint x: 557, startPoint y: 255, endPoint x: 557, endPoint y: 248, distance: 6.7
click at [557, 254] on link "Sonraki Seviye:" at bounding box center [488, 244] width 162 height 29
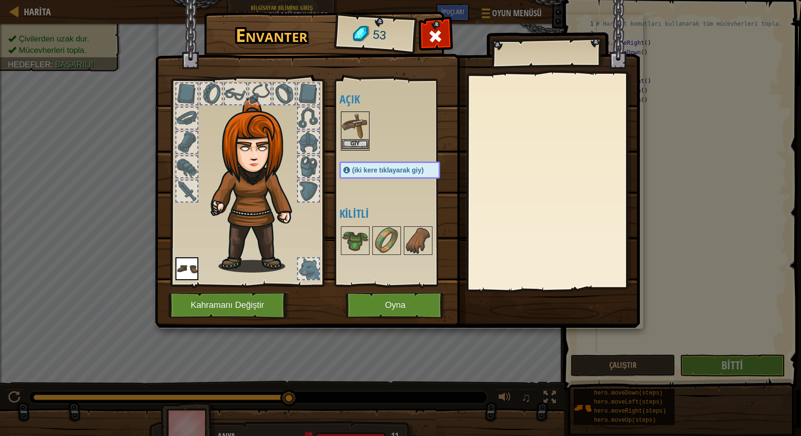
click at [350, 138] on img at bounding box center [355, 125] width 27 height 27
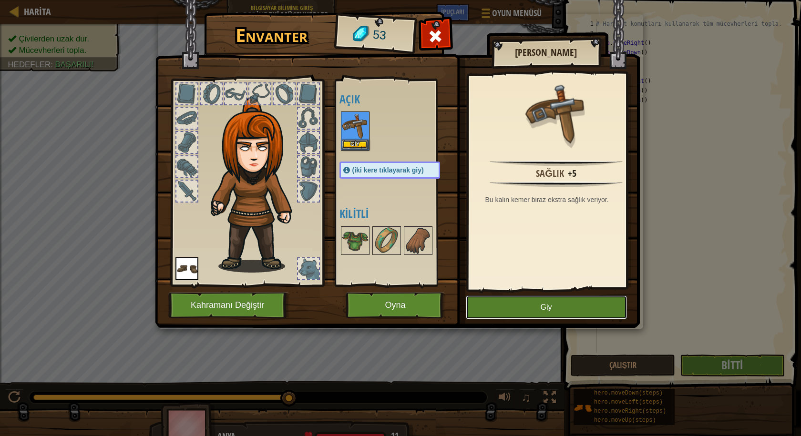
click at [563, 305] on button "Giy" at bounding box center [546, 307] width 161 height 24
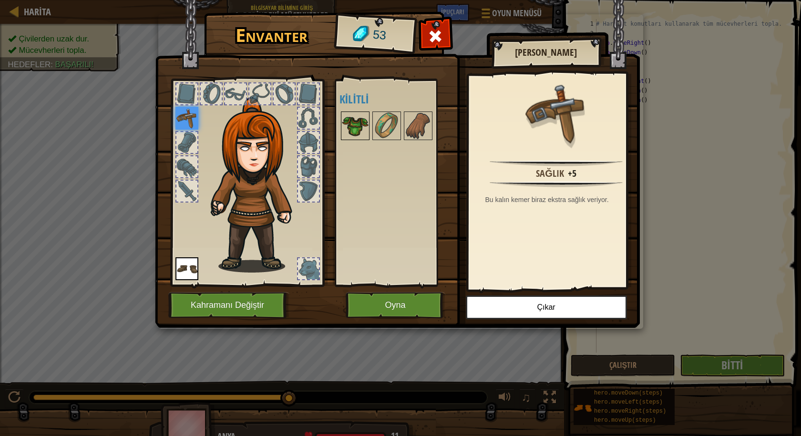
click at [355, 136] on img at bounding box center [355, 125] width 27 height 27
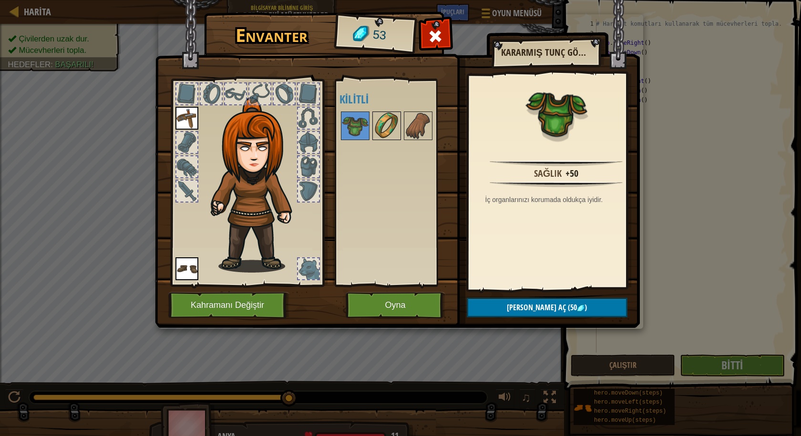
click at [372, 131] on div at bounding box center [386, 125] width 29 height 29
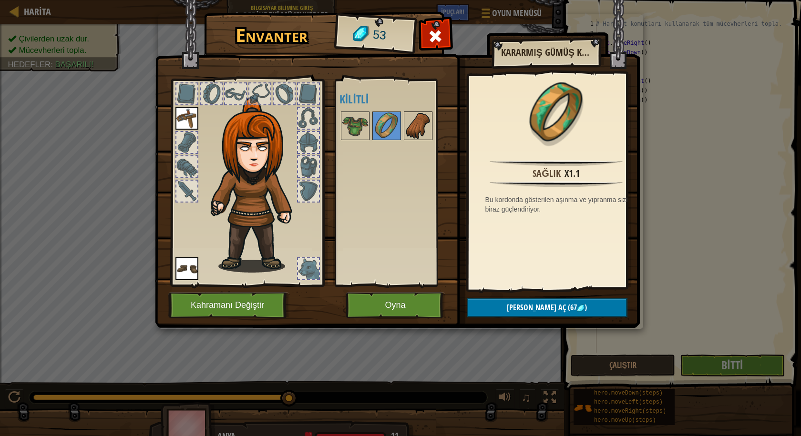
click at [422, 125] on img at bounding box center [418, 125] width 27 height 27
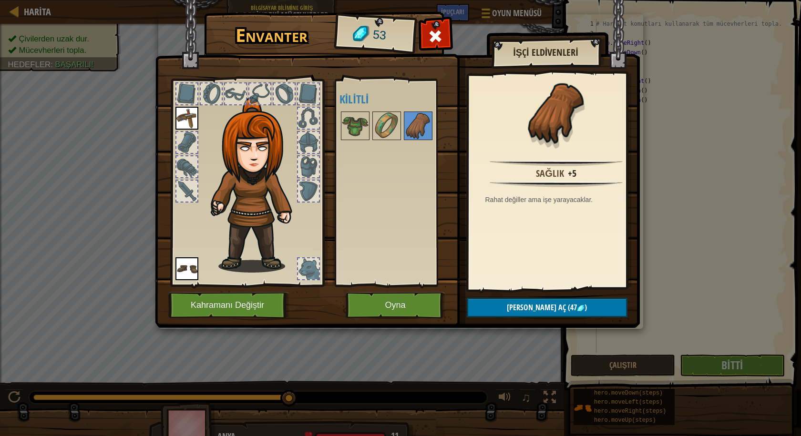
drag, startPoint x: 361, startPoint y: 132, endPoint x: 353, endPoint y: 141, distance: 12.1
click at [358, 134] on img at bounding box center [355, 125] width 27 height 27
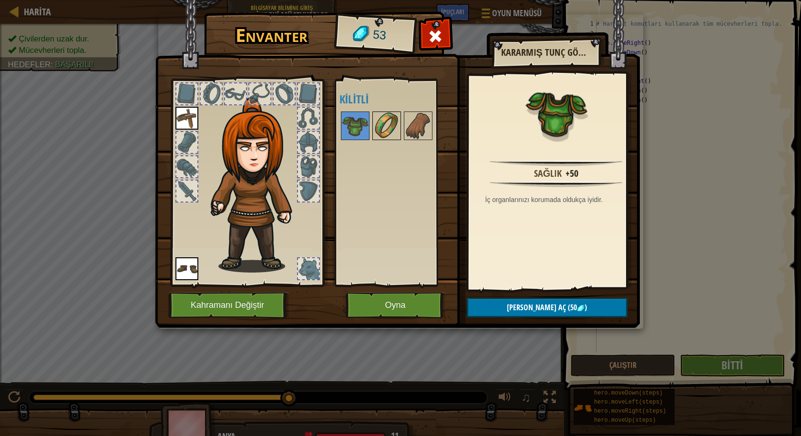
click at [375, 138] on img at bounding box center [386, 125] width 27 height 27
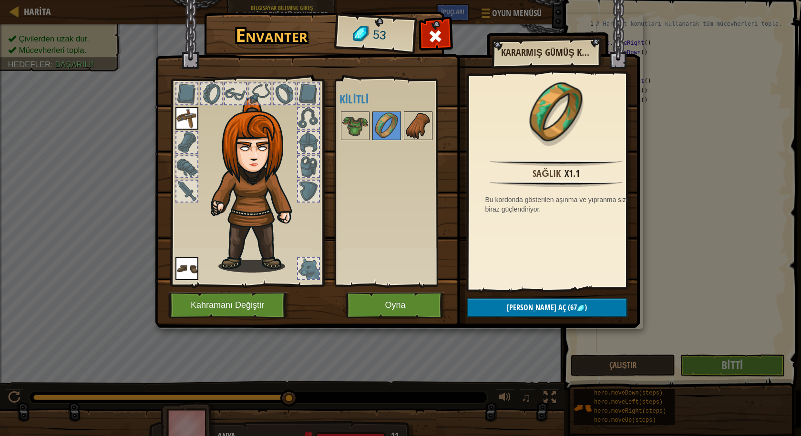
click at [416, 126] on img at bounding box center [418, 125] width 27 height 27
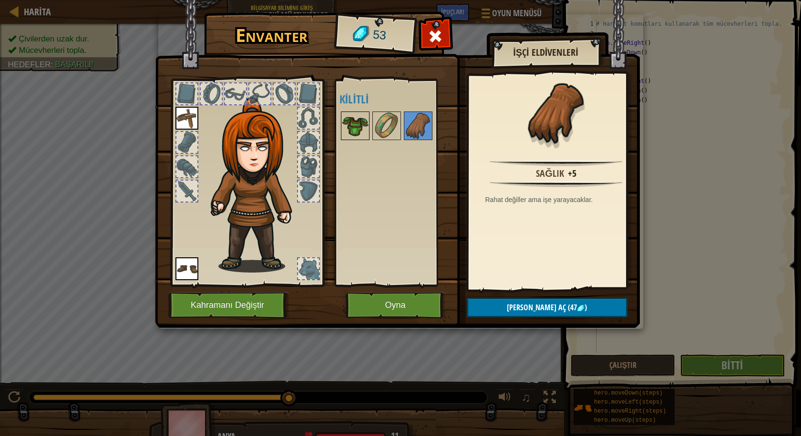
click at [345, 138] on img at bounding box center [355, 125] width 27 height 27
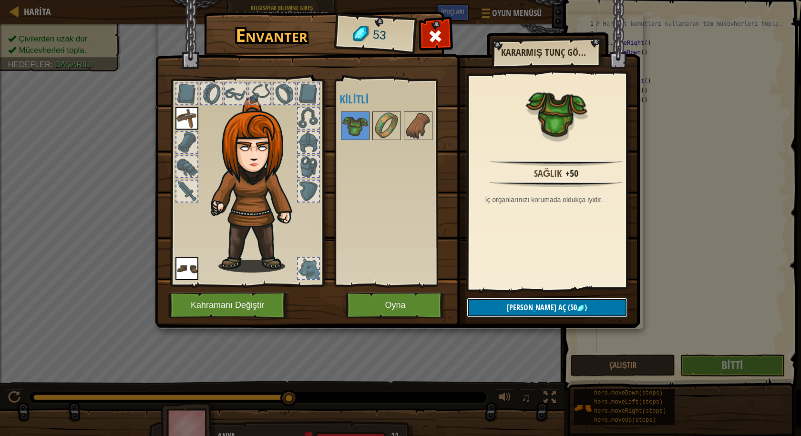
drag, startPoint x: 564, startPoint y: 305, endPoint x: 547, endPoint y: 311, distance: 18.1
click at [563, 305] on button "Kilidi aç (50 )" at bounding box center [546, 308] width 161 height 20
click at [346, 124] on img at bounding box center [355, 125] width 27 height 27
click at [506, 309] on button "Kilidi aç (50 )" at bounding box center [546, 308] width 161 height 20
click at [505, 309] on button "Devam et" at bounding box center [546, 308] width 161 height 20
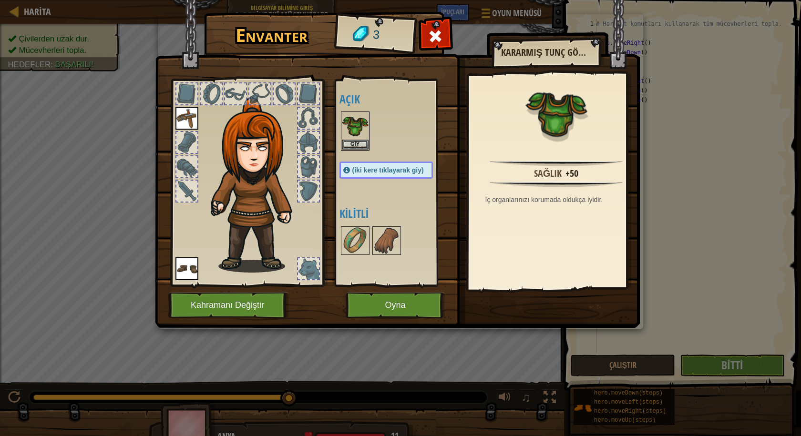
click at [388, 168] on span "(iki kere tıklayarak giy)" at bounding box center [387, 170] width 71 height 8
click at [349, 144] on button "Giy" at bounding box center [355, 144] width 27 height 10
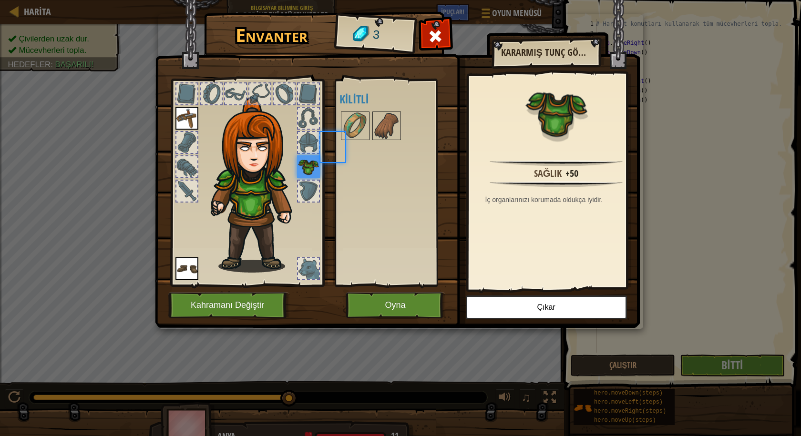
click at [351, 144] on div "Açık Giy Giy Giy (iki kere tıklayarak giy) Kilitli" at bounding box center [395, 182] width 112 height 199
click at [387, 305] on button "Oyna" at bounding box center [395, 305] width 100 height 26
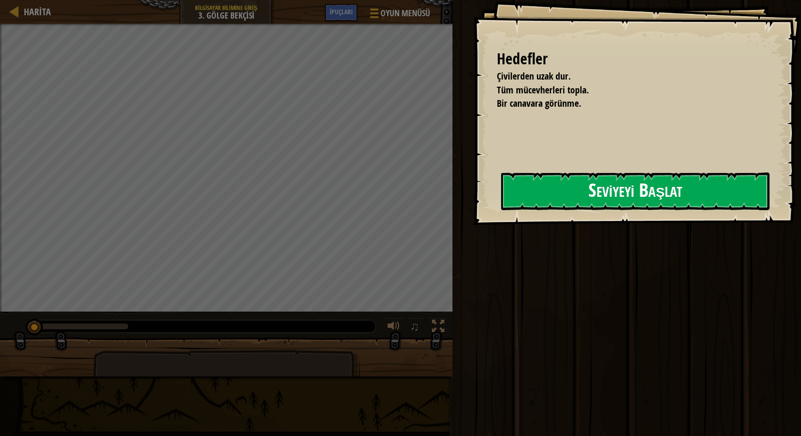
click at [545, 185] on button "Seviyeyi Başlat" at bounding box center [635, 191] width 268 height 38
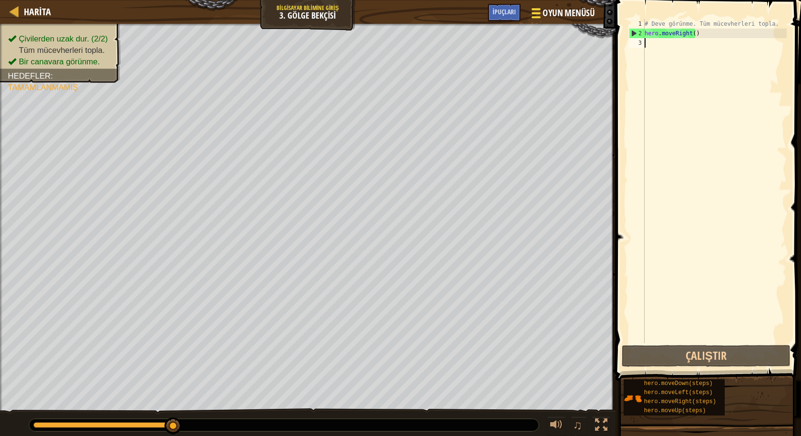
type textarea "m"
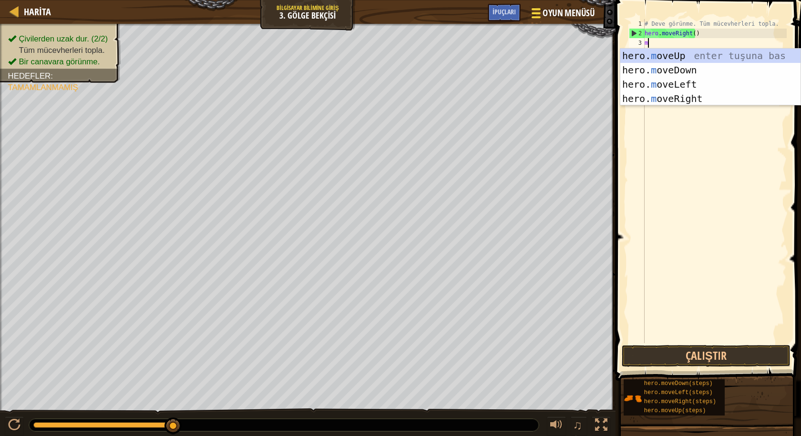
scroll to position [4, 0]
click at [638, 92] on div "hero. m oveUp enter tuşuna bas hero. m oveDown enter tuşuna bas hero. m oveLeft…" at bounding box center [710, 92] width 180 height 86
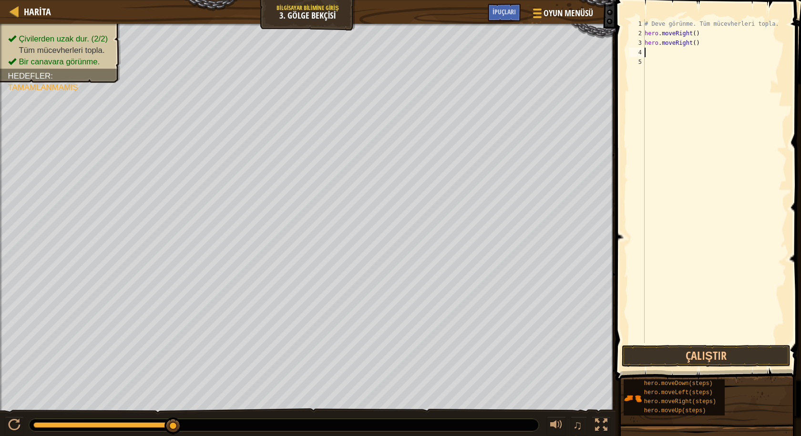
type textarea "m"
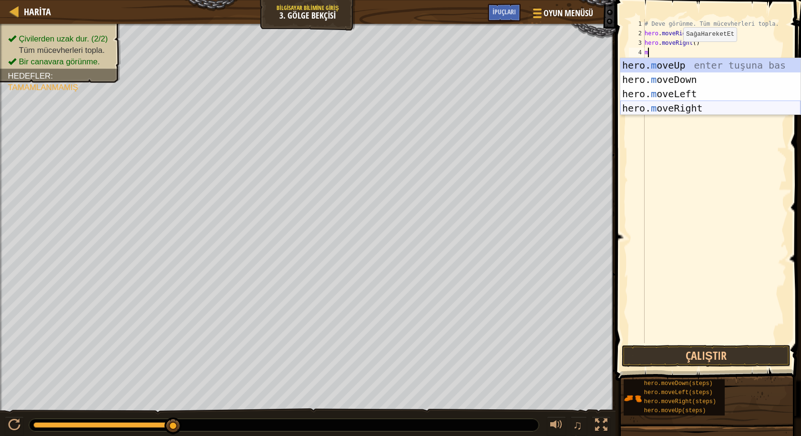
click at [696, 106] on div "hero. m oveUp enter tuşuna bas hero. m oveDown enter tuşuna bas hero. m oveLeft…" at bounding box center [710, 101] width 180 height 86
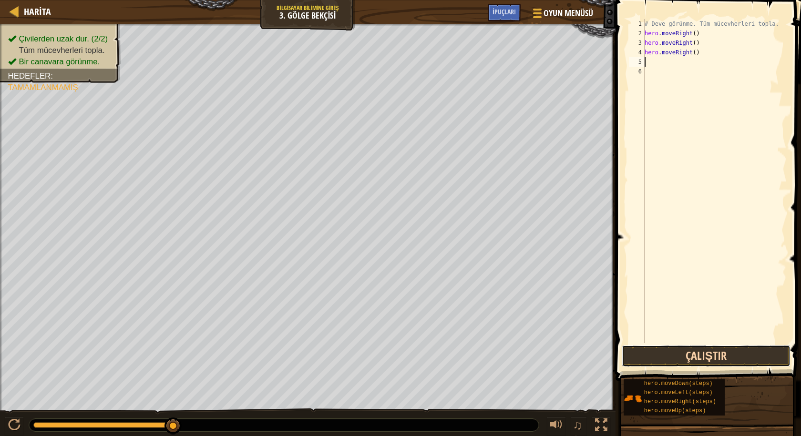
click at [741, 351] on button "Çalıştır" at bounding box center [705, 356] width 169 height 22
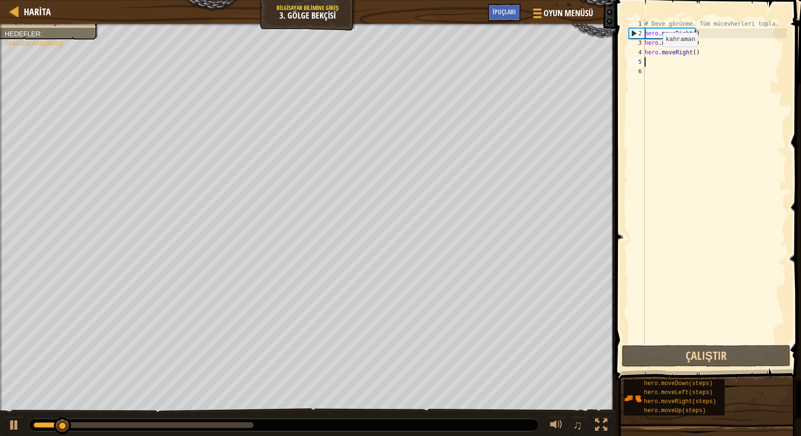
type textarea "m"
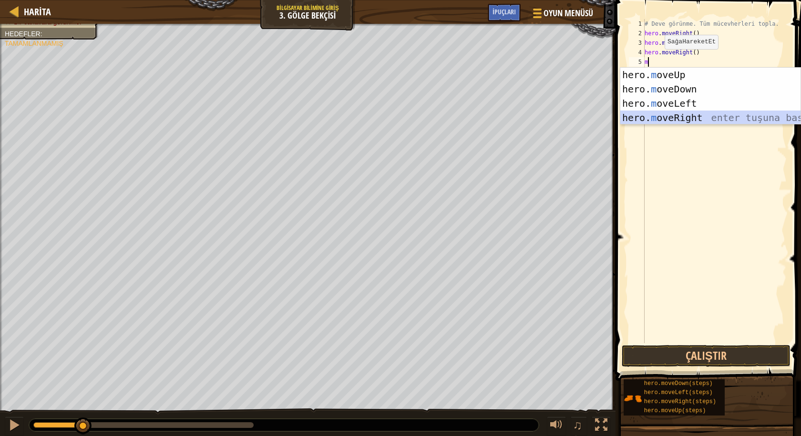
click at [684, 112] on div "hero. m oveUp enter tuşuna bas hero. m oveDown enter tuşuna bas hero. m oveLeft…" at bounding box center [710, 111] width 180 height 86
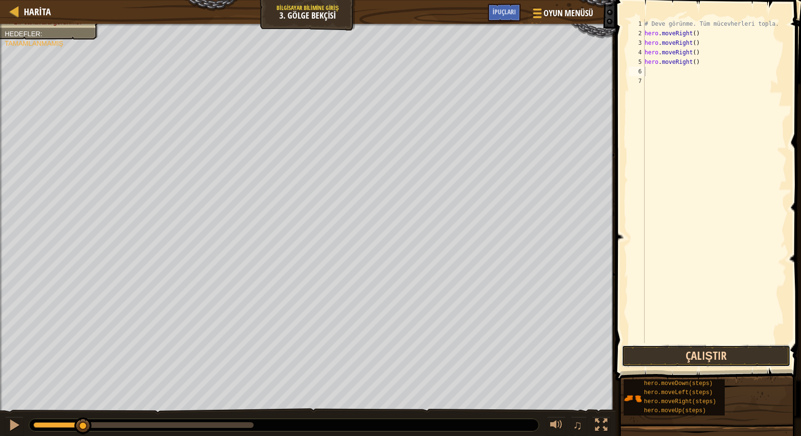
click at [735, 357] on button "Çalıştır" at bounding box center [705, 356] width 169 height 22
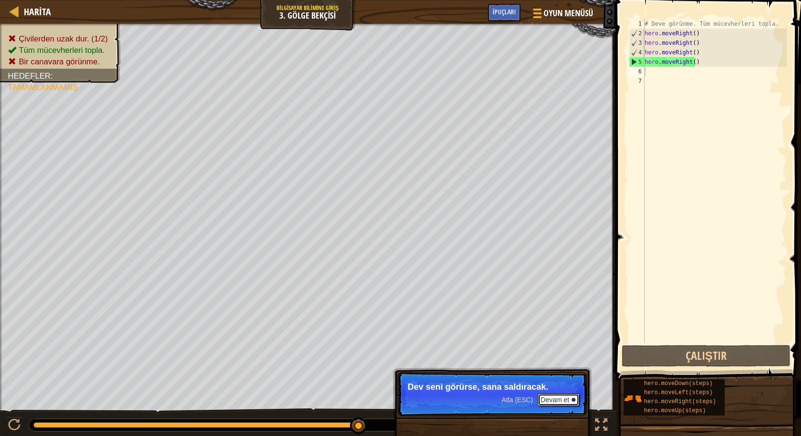
click at [547, 397] on button "Devam et" at bounding box center [557, 400] width 41 height 12
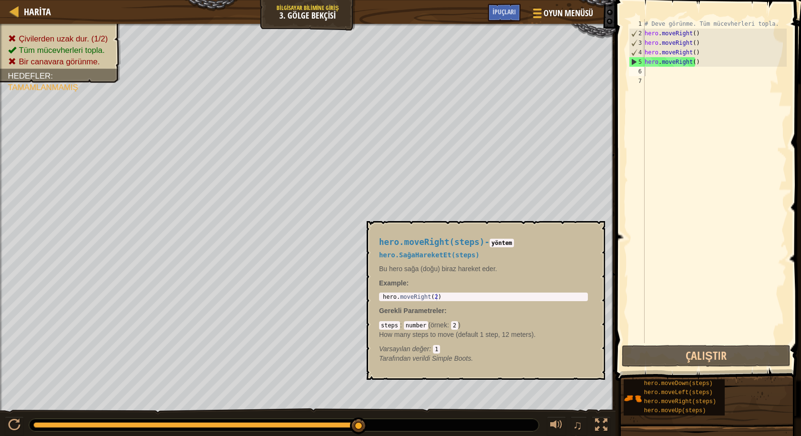
drag, startPoint x: 719, startPoint y: 404, endPoint x: 613, endPoint y: 237, distance: 197.2
click at [664, 302] on div "İpuçları Videolar 1 2 3 4 5 6 7 # Deve görünme. Tüm mücevherleri topla. hero . …" at bounding box center [706, 215] width 188 height 431
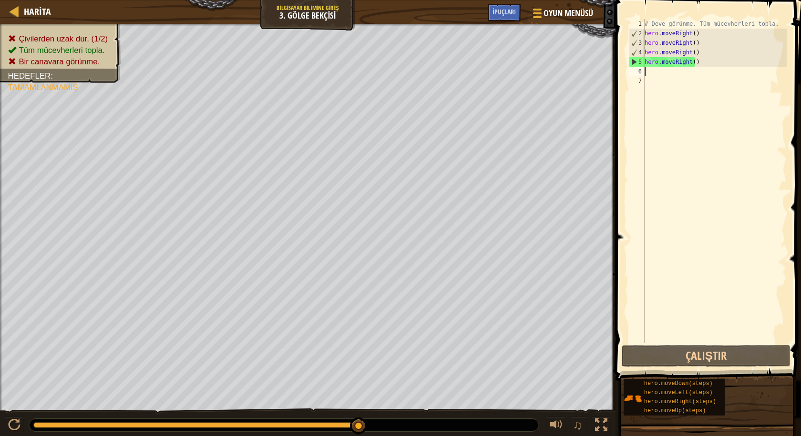
click at [100, 83] on div "Çivilerden uzak dur. (1/2) Tüm mücevherleri topla. Bir canavara görünme. Hedefl…" at bounding box center [307, 220] width 615 height 392
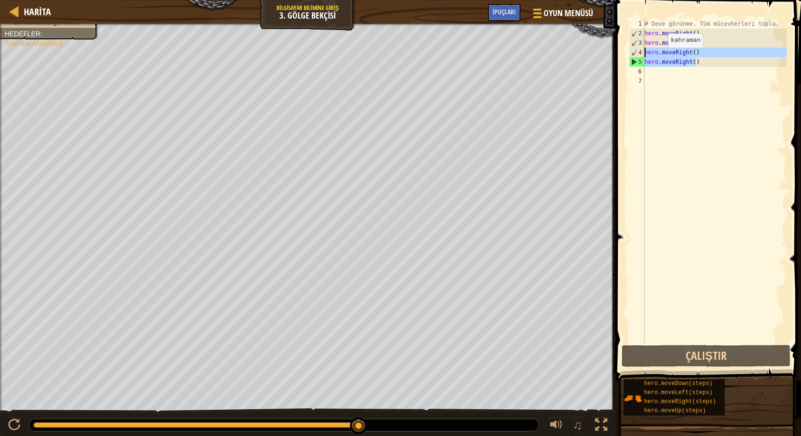
click at [600, 52] on div "Harita Bilgisayar Bilimine Giriş 3. Gölge Bekçisi Oyun Menüsü Bitti İpuçları 1 …" at bounding box center [400, 218] width 801 height 436
type textarea "hero.moveRight() hero.moveRight()"
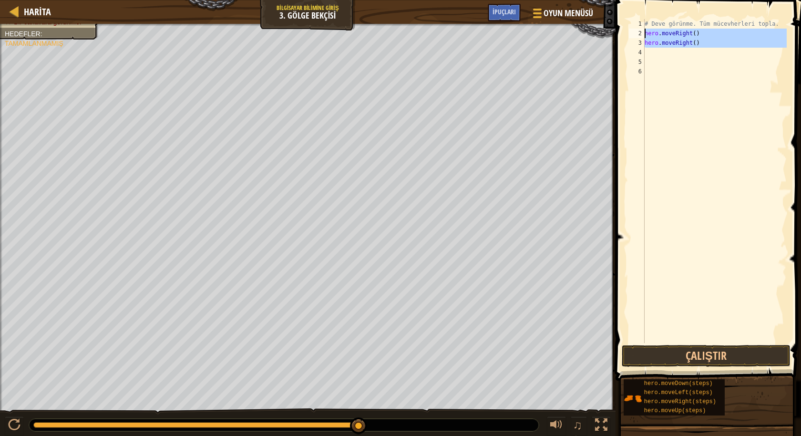
drag, startPoint x: 710, startPoint y: 56, endPoint x: 651, endPoint y: 49, distance: 60.0
click at [649, 27] on div "# Deve görünme. Tüm mücevherleri topla. hero . moveRight ( ) hero . moveRight (…" at bounding box center [714, 190] width 144 height 343
type textarea "#"
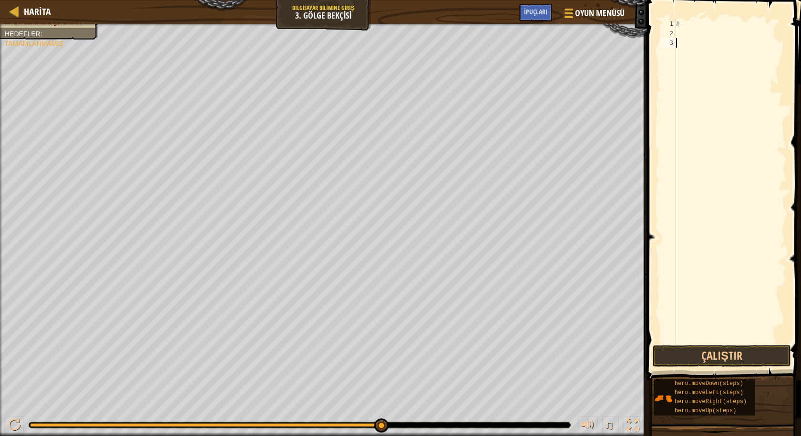
click at [680, 38] on div "#" at bounding box center [730, 190] width 112 height 343
click at [682, 25] on div "#" at bounding box center [730, 190] width 112 height 343
type textarea "#"
click at [679, 35] on div "#" at bounding box center [730, 190] width 112 height 343
click at [8, 422] on div at bounding box center [14, 425] width 12 height 12
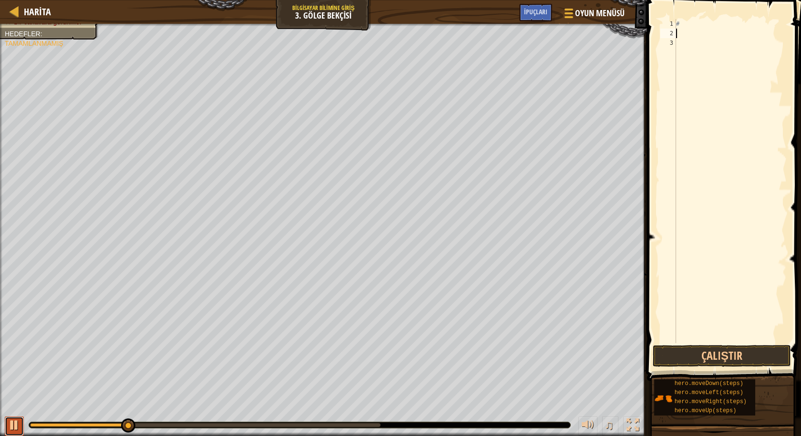
click at [11, 423] on div at bounding box center [14, 425] width 12 height 12
drag, startPoint x: 136, startPoint y: 422, endPoint x: 21, endPoint y: 410, distance: 115.9
click at [21, 411] on div "♫" at bounding box center [323, 422] width 647 height 29
type textarea "m"
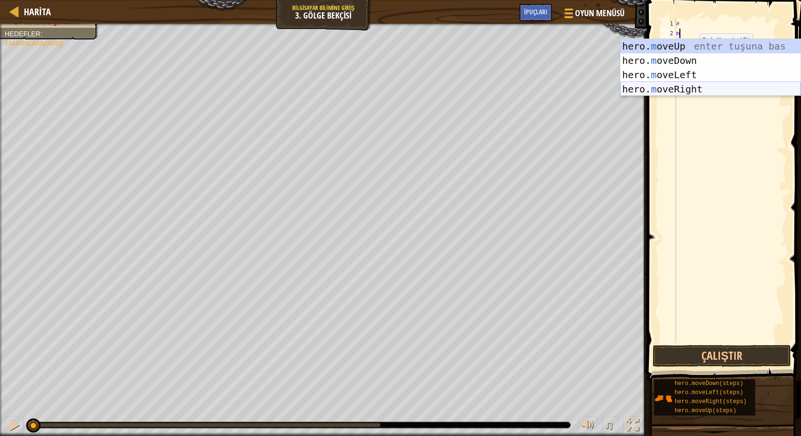
drag, startPoint x: 660, startPoint y: 86, endPoint x: 666, endPoint y: 82, distance: 6.8
click at [661, 86] on div "hero. m oveUp enter tuşuna bas hero. m oveDown enter tuşuna bas hero. m oveLeft…" at bounding box center [710, 82] width 180 height 86
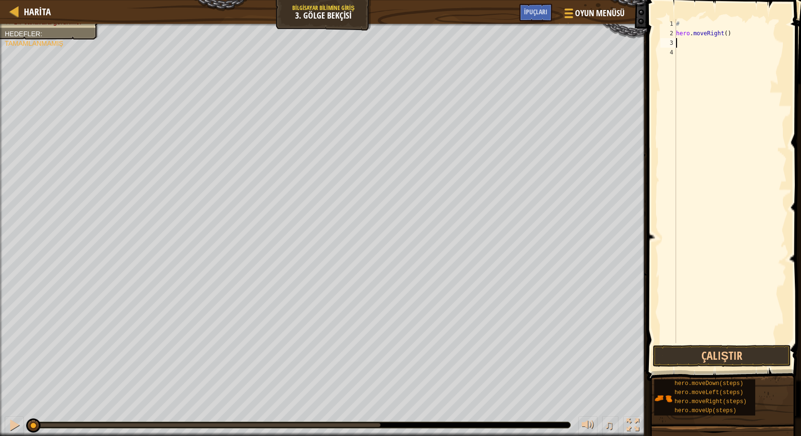
type textarea "m"
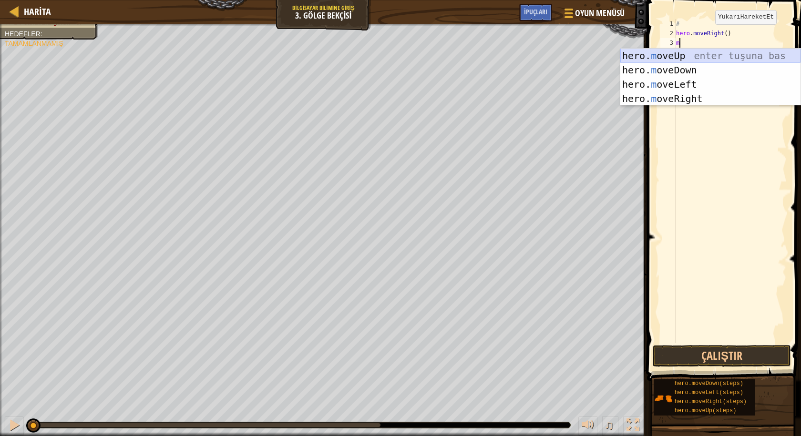
click at [689, 56] on div "hero. m oveUp enter tuşuna bas hero. m oveDown enter tuşuna bas hero. m oveLeft…" at bounding box center [710, 92] width 180 height 86
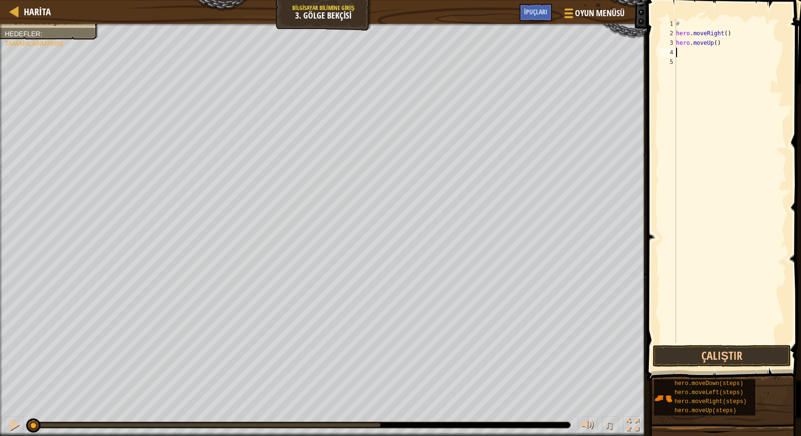
type textarea "m"
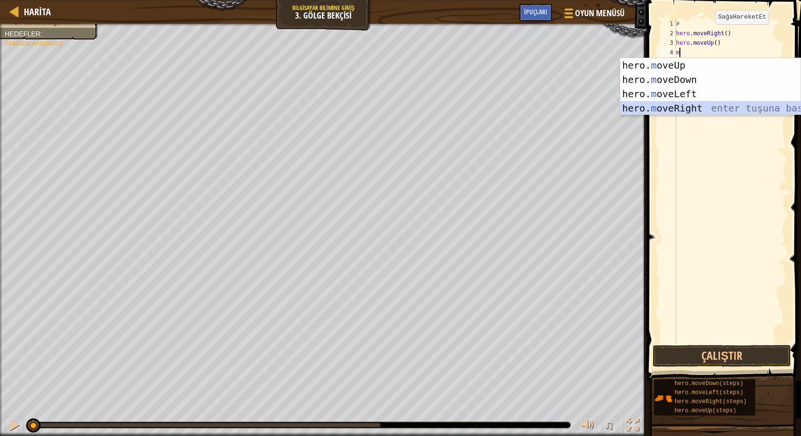
click at [718, 104] on div "hero. m oveUp enter tuşuna bas hero. m oveDown enter tuşuna bas hero. m oveLeft…" at bounding box center [710, 101] width 180 height 86
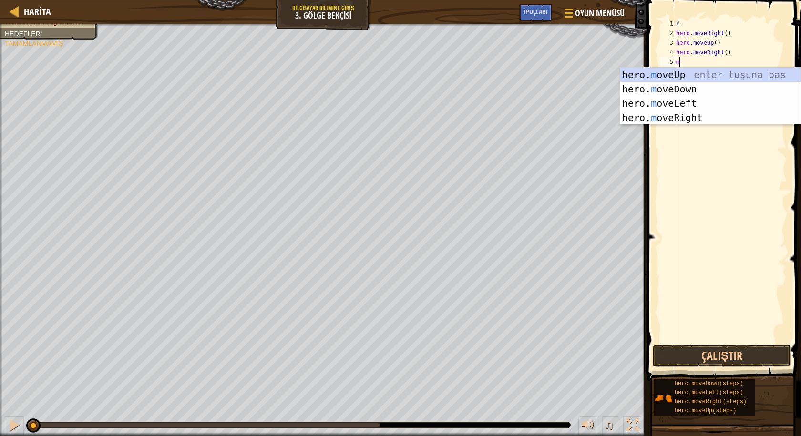
type textarea "m"
click at [695, 85] on div "hero. m oveUp enter tuşuna bas hero. m oveDown enter tuşuna bas hero. m oveLeft…" at bounding box center [710, 111] width 180 height 86
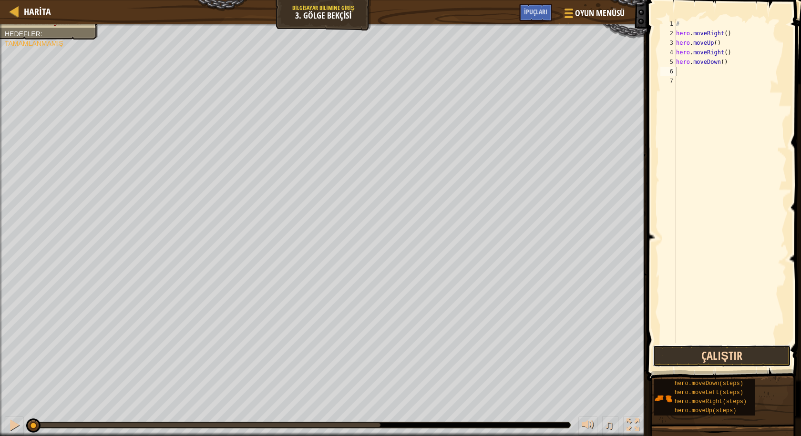
click at [707, 356] on button "Çalıştır" at bounding box center [721, 356] width 138 height 22
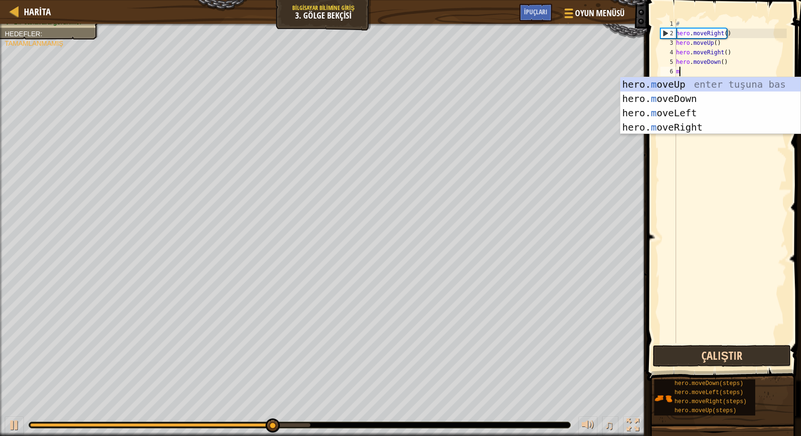
type textarea "m"
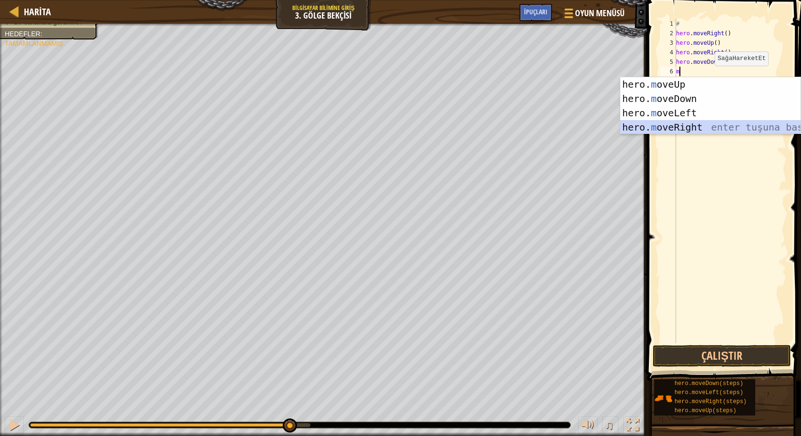
click at [705, 122] on div "hero. m oveUp enter tuşuna bas hero. m oveDown enter tuşuna bas hero. m oveLeft…" at bounding box center [710, 120] width 180 height 86
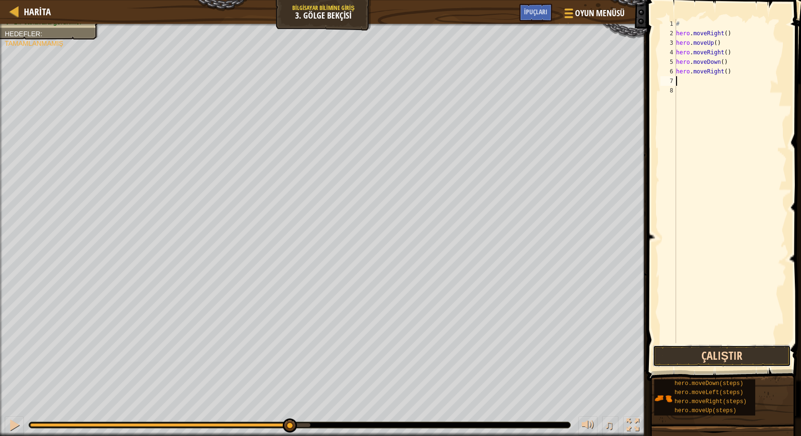
click at [730, 357] on button "Çalıştır" at bounding box center [721, 356] width 138 height 22
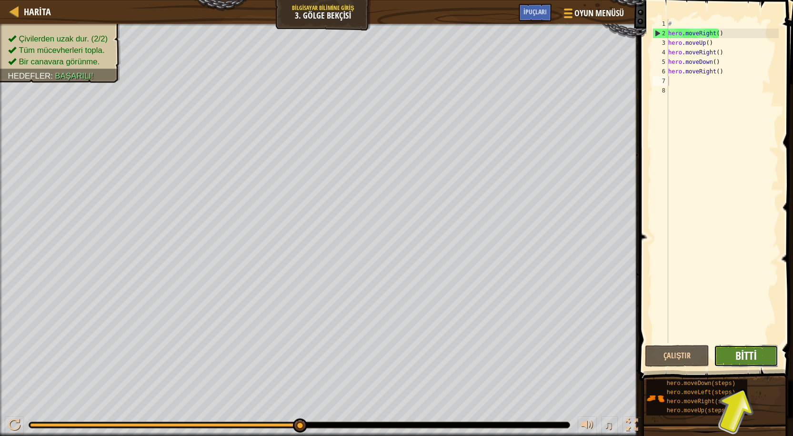
click at [745, 353] on span "Bitti" at bounding box center [746, 355] width 21 height 15
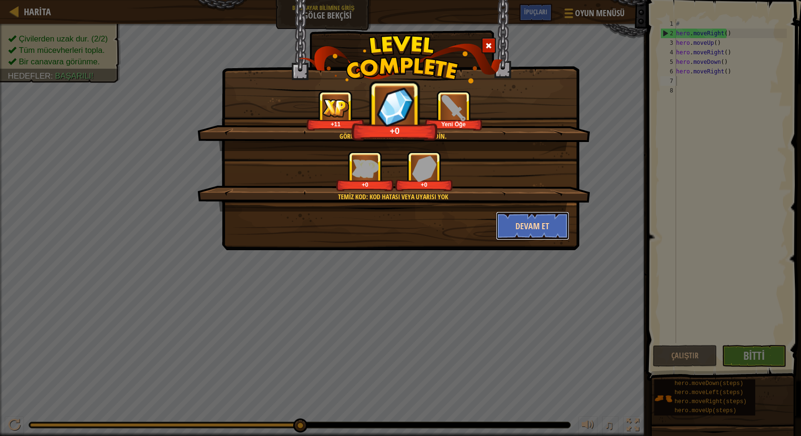
drag, startPoint x: 543, startPoint y: 218, endPoint x: 541, endPoint y: 223, distance: 6.0
click at [541, 223] on button "Devam et" at bounding box center [533, 226] width 74 height 29
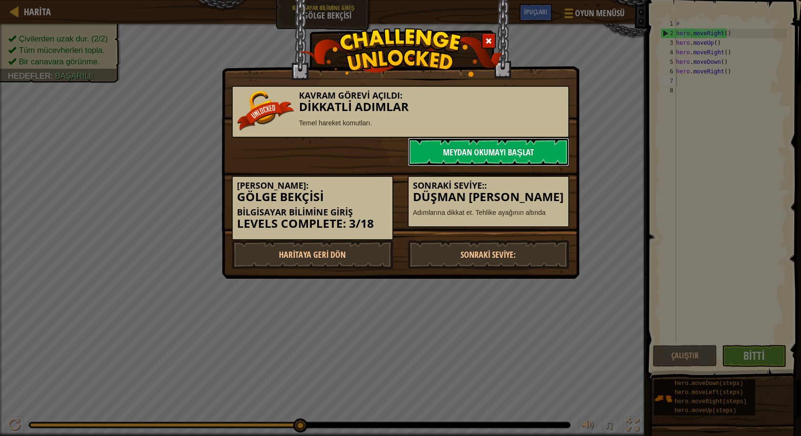
click at [477, 150] on link "Meydan Okumayı Başlat" at bounding box center [488, 152] width 162 height 29
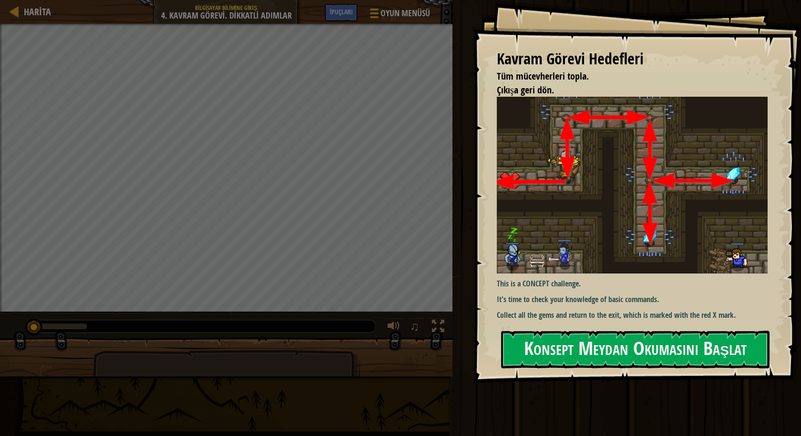
drag, startPoint x: 688, startPoint y: 193, endPoint x: 684, endPoint y: 188, distance: 5.7
click at [685, 188] on div "Kavram Görevi Hedefleri Tüm mücevherleri topla. Çıkışa geri dön. This is a CONC…" at bounding box center [637, 191] width 328 height 383
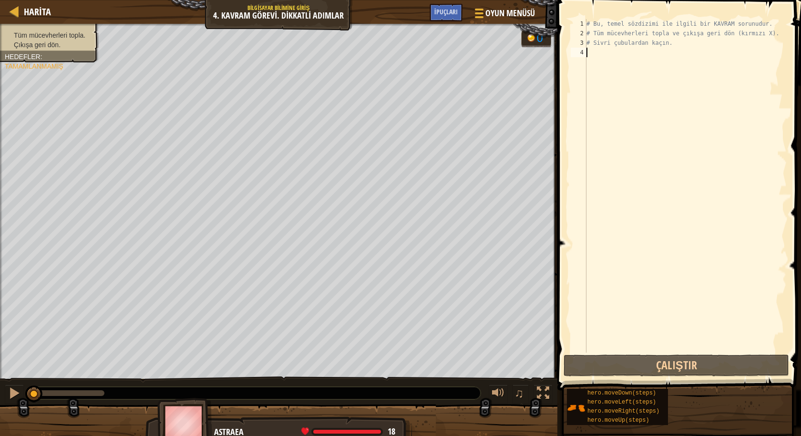
type textarea "m"
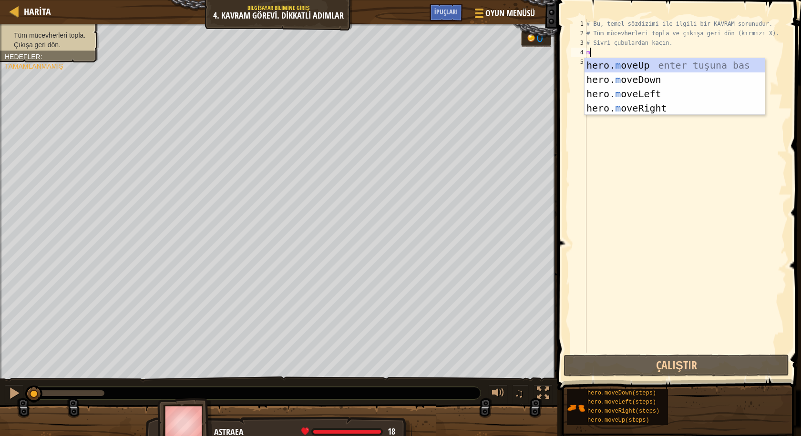
scroll to position [4, 0]
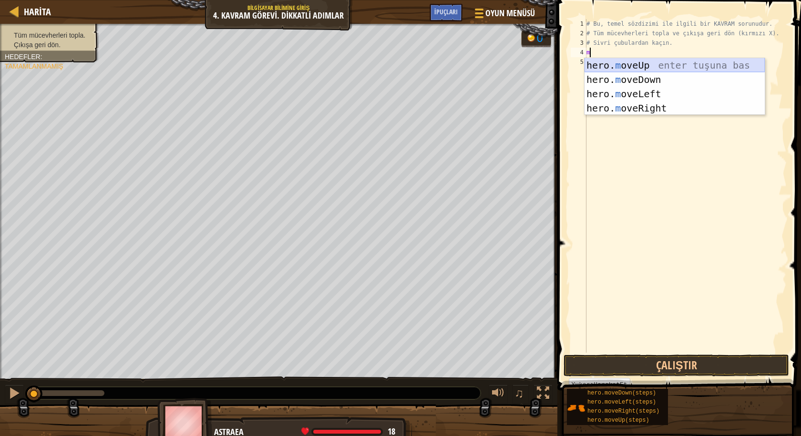
click at [681, 65] on div "hero. m oveUp enter tuşuna bas hero. m oveDown enter tuşuna bas hero. m oveLeft…" at bounding box center [674, 101] width 180 height 86
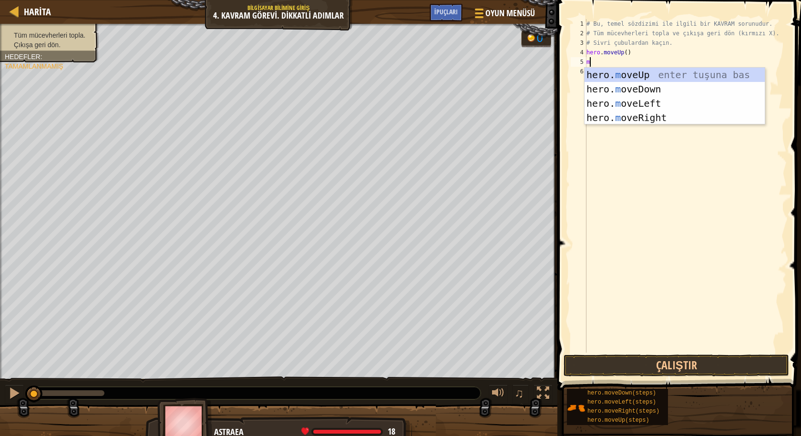
type textarea "m"
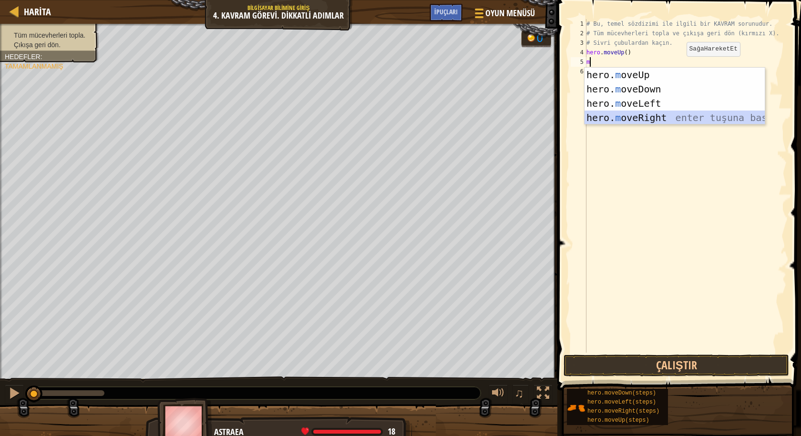
click at [659, 114] on div "hero. m oveUp enter tuşuna bas hero. m oveDown enter tuşuna bas hero. m oveLeft…" at bounding box center [674, 111] width 180 height 86
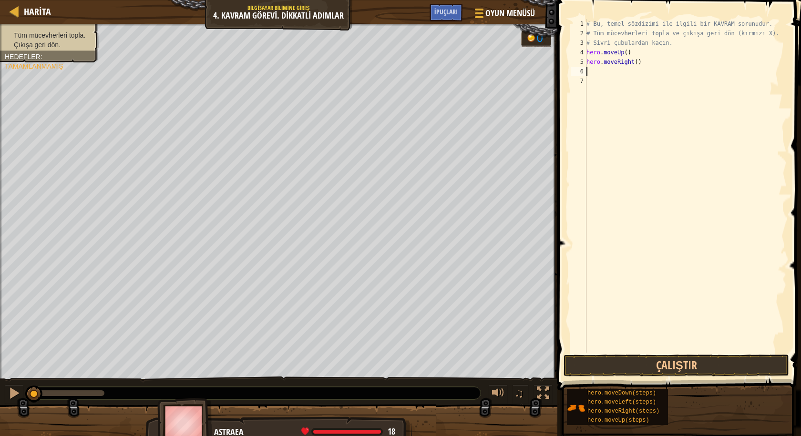
type textarea "m"
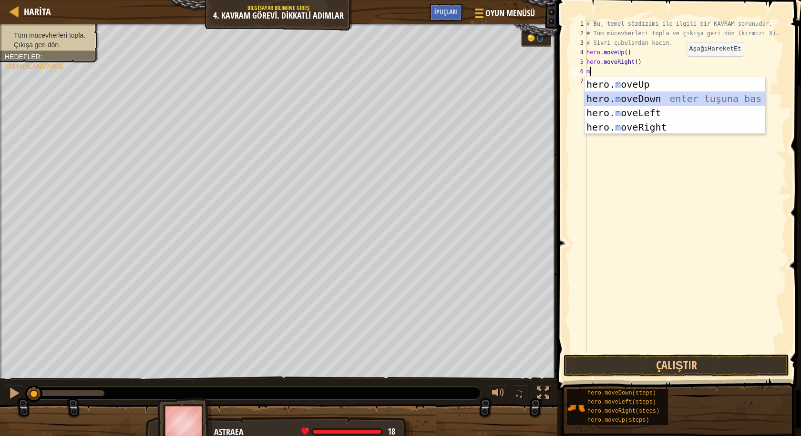
drag, startPoint x: 632, startPoint y: 100, endPoint x: 633, endPoint y: 105, distance: 5.3
click at [633, 105] on div "hero. m oveUp enter tuşuna bas hero. m oveDown enter tuşuna bas hero. m oveLeft…" at bounding box center [674, 120] width 180 height 86
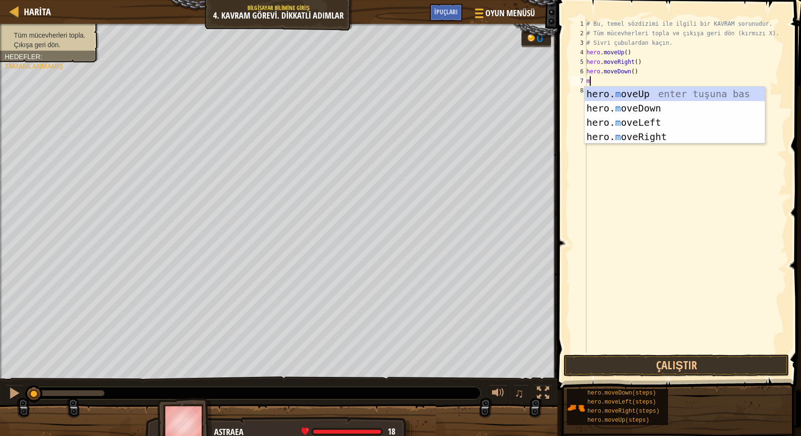
type textarea "m"
click at [644, 109] on div "hero. m oveUp enter tuşuna bas hero. m oveDown enter tuşuna bas hero. m oveLeft…" at bounding box center [674, 130] width 180 height 86
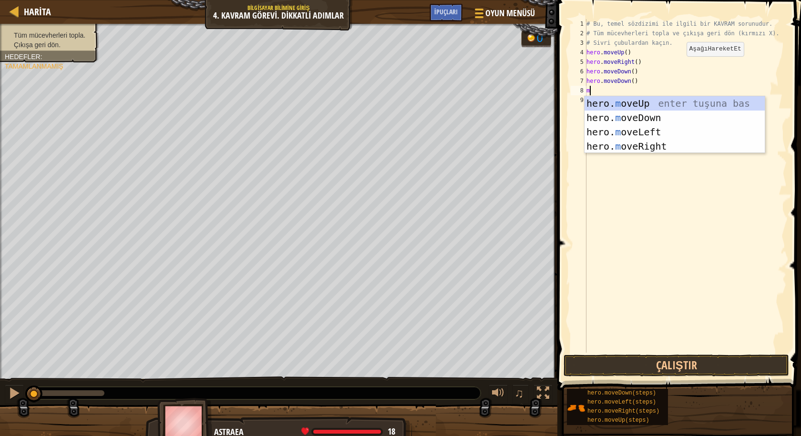
type textarea "m"
click at [658, 106] on div "hero. m oveUp enter tuşuna bas hero. m oveDown enter tuşuna bas hero. m oveLeft…" at bounding box center [674, 139] width 180 height 86
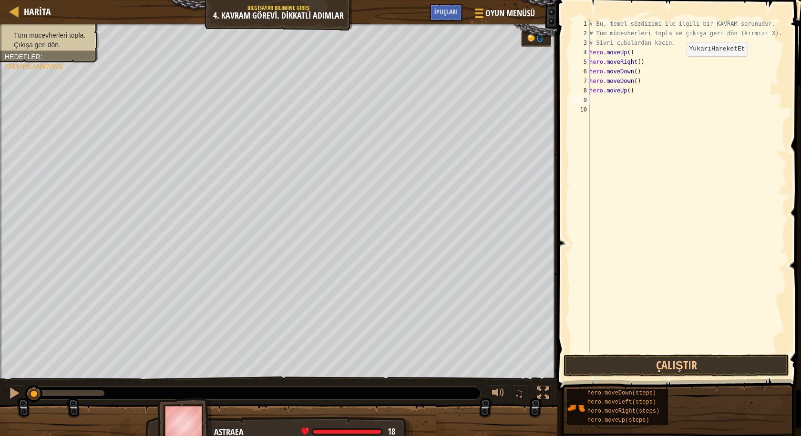
type textarea "m"
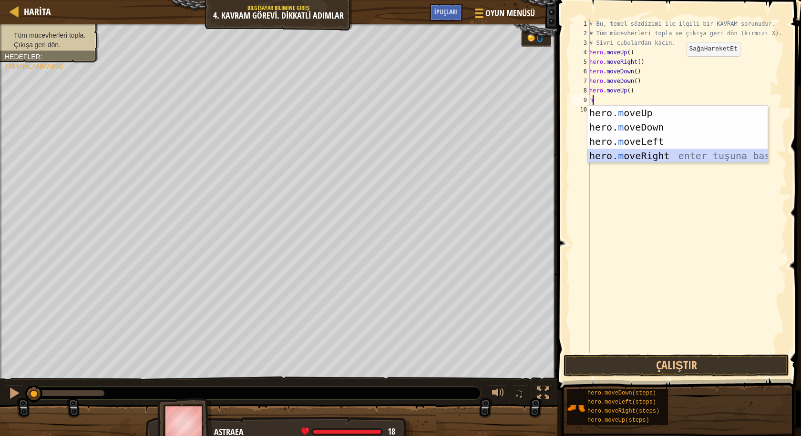
click at [644, 152] on div "hero. m oveUp enter tuşuna bas hero. m oveDown enter tuşuna bas hero. m oveLeft…" at bounding box center [677, 149] width 180 height 86
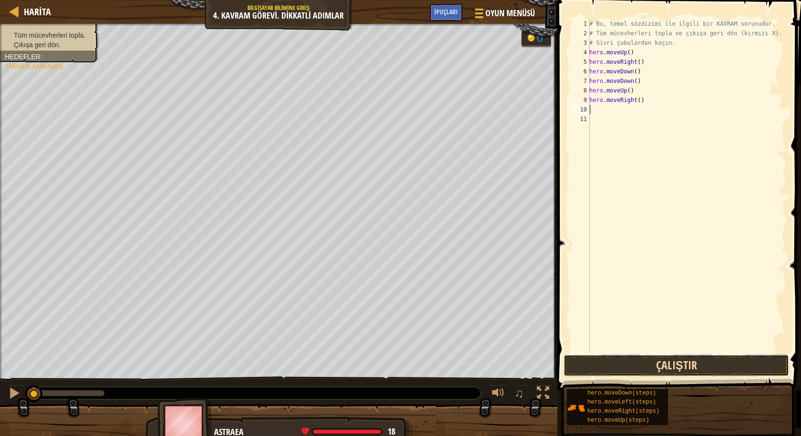
drag, startPoint x: 673, startPoint y: 360, endPoint x: 673, endPoint y: 352, distance: 8.1
click at [673, 353] on div "1 2 3 4 5 6 7 8 9 10 11 # Bu, temel sözdizimi ile ilgili bir KAVRAM sorunudur. …" at bounding box center [677, 214] width 246 height 418
click at [633, 361] on button "Çalıştır" at bounding box center [675, 366] width 225 height 22
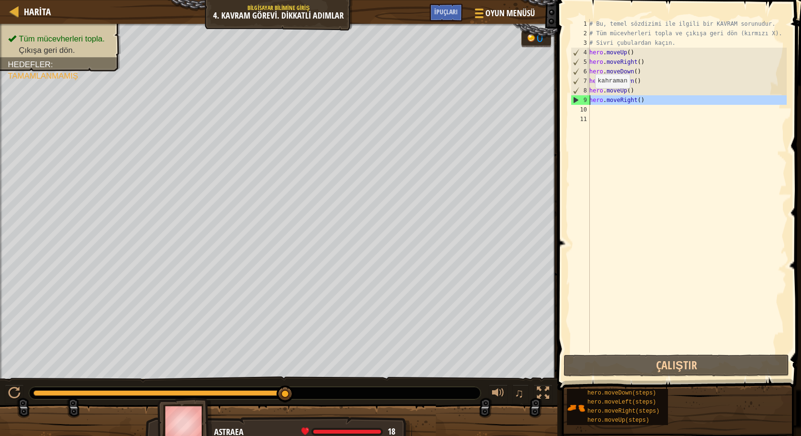
drag, startPoint x: 650, startPoint y: 109, endPoint x: 589, endPoint y: 98, distance: 62.4
click at [589, 98] on div "1 2 3 4 5 6 7 8 9 10 11 # Bu, temel sözdizimi ile ilgili bir KAVRAM sorunudur. …" at bounding box center [677, 186] width 218 height 334
type textarea "hero.moveRight()"
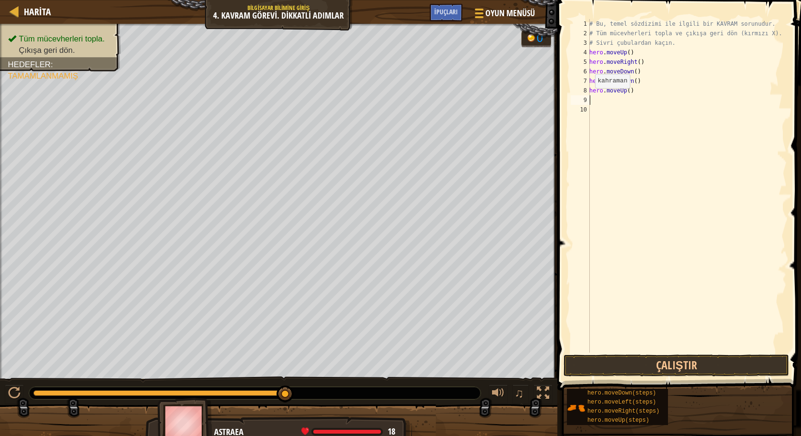
type textarea "m"
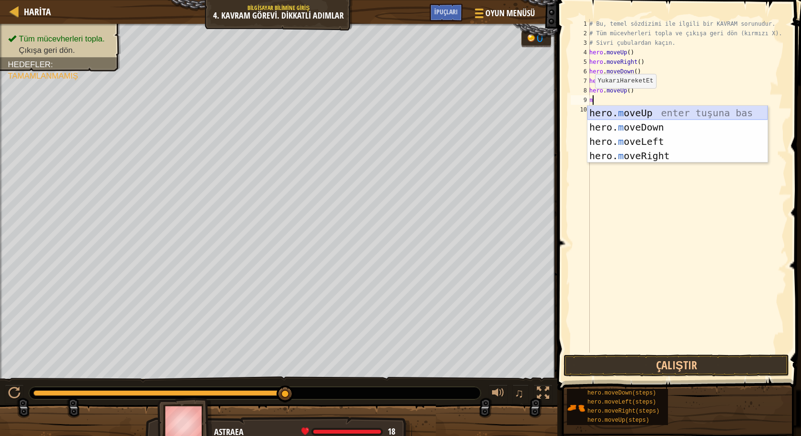
click at [613, 111] on div "hero. m oveUp enter tuşuna bas hero. m oveDown enter tuşuna bas hero. m oveLeft…" at bounding box center [677, 149] width 180 height 86
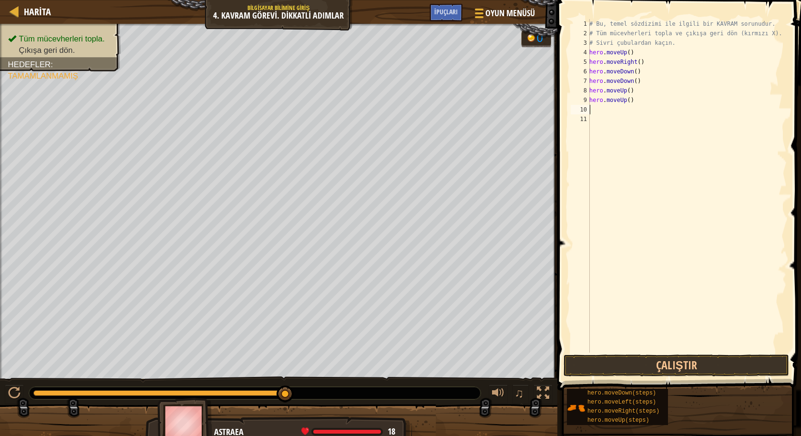
type textarea "m"
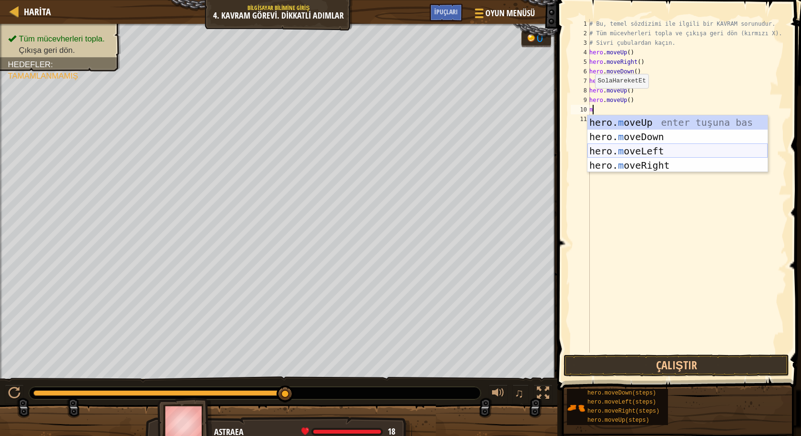
click at [668, 152] on div "hero. m oveUp enter tuşuna bas hero. m oveDown enter tuşuna bas hero. m oveLeft…" at bounding box center [677, 158] width 180 height 86
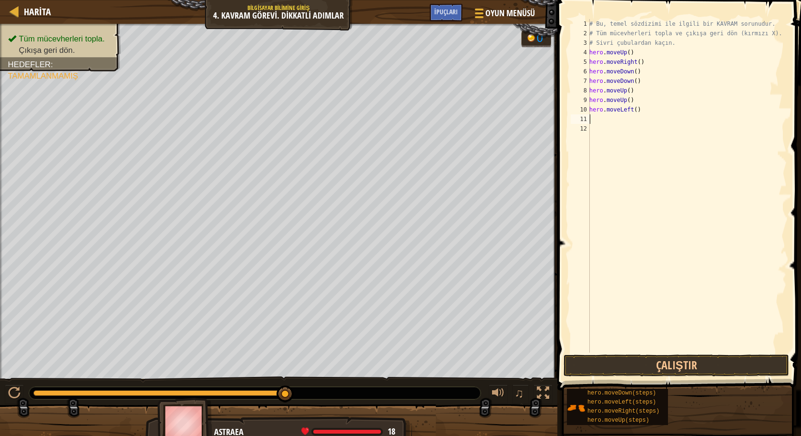
type textarea "m"
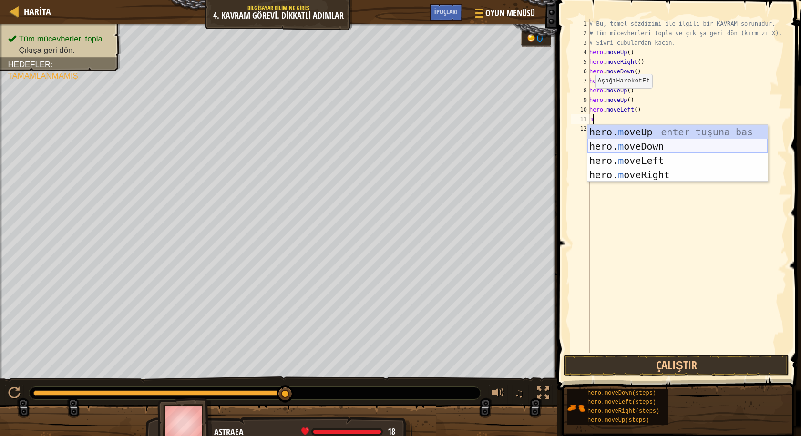
drag, startPoint x: 662, startPoint y: 142, endPoint x: 650, endPoint y: 143, distance: 11.9
click at [661, 142] on div "hero. m oveUp enter tuşuna bas hero. m oveDown enter tuşuna bas hero. m oveLeft…" at bounding box center [677, 168] width 180 height 86
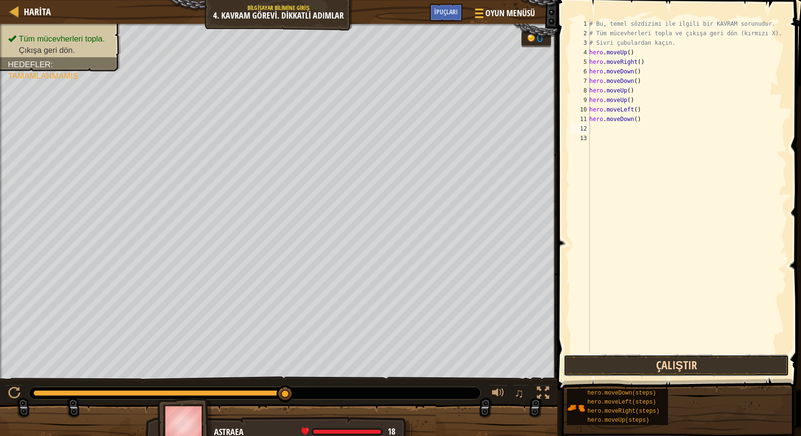
click at [681, 366] on button "Çalıştır" at bounding box center [675, 366] width 225 height 22
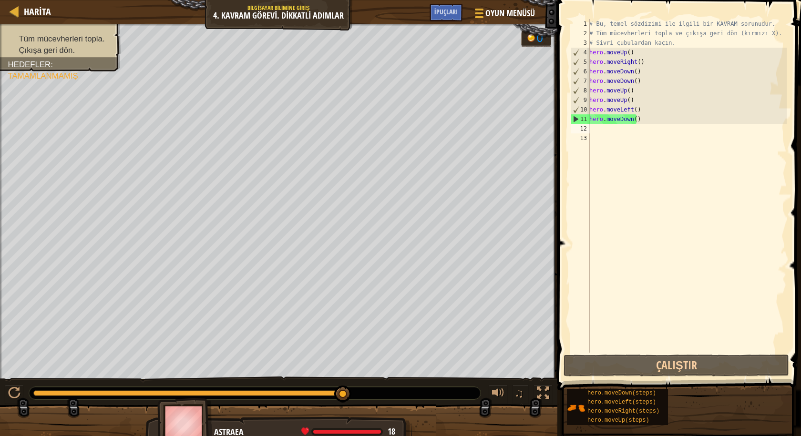
type textarea "m"
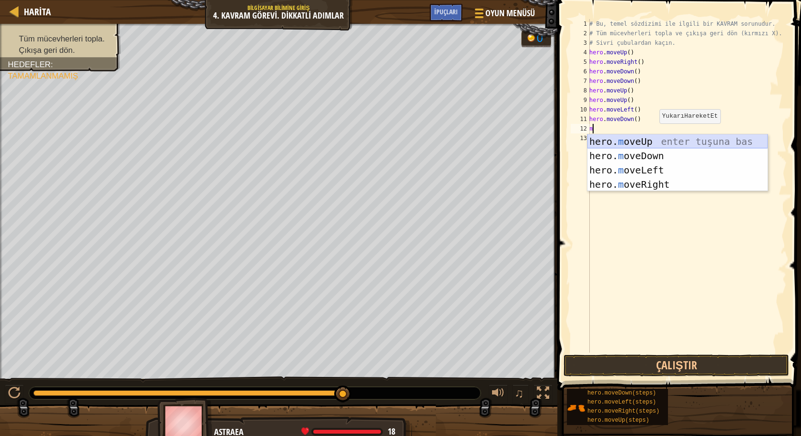
click at [656, 141] on div "hero. m oveUp enter tuşuna bas hero. m oveDown enter tuşuna bas hero. m oveLeft…" at bounding box center [677, 177] width 180 height 86
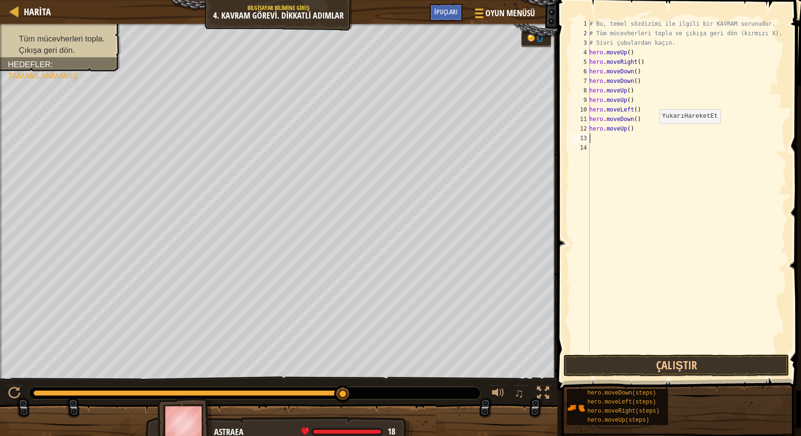
type textarea "m"
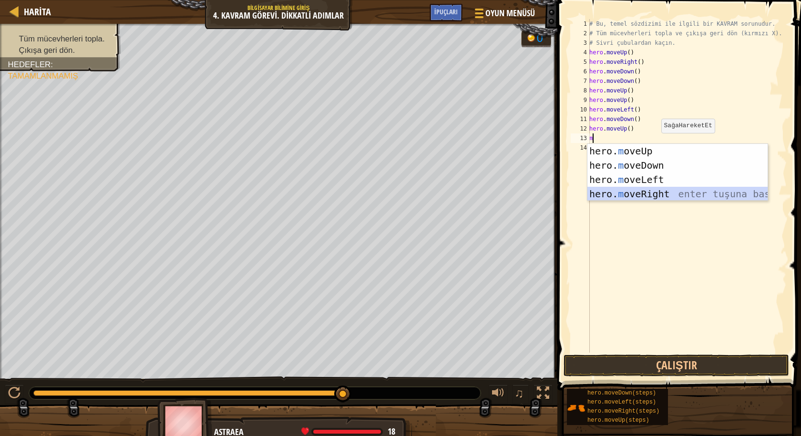
click at [665, 190] on div "hero. m oveUp enter tuşuna bas hero. m oveDown enter tuşuna bas hero. m oveLeft…" at bounding box center [677, 187] width 180 height 86
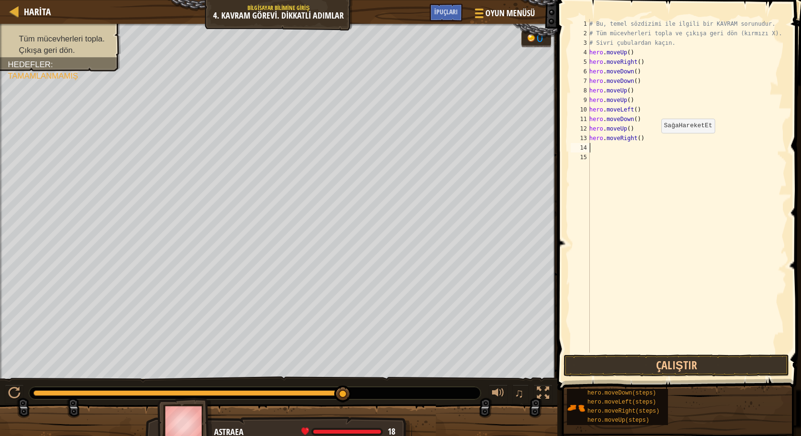
type textarea "m"
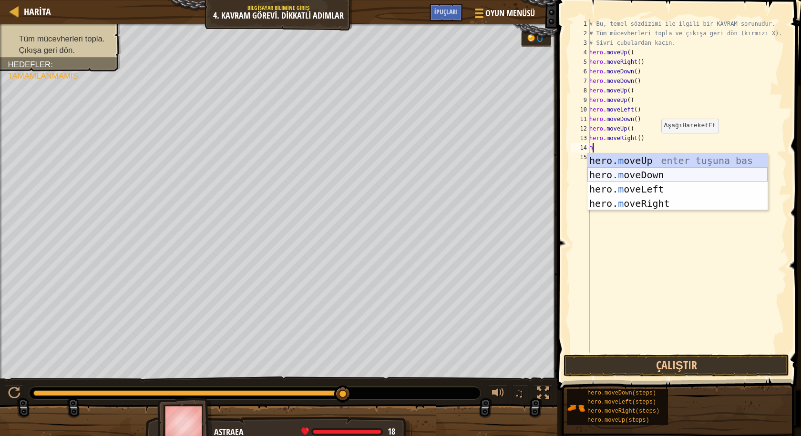
click at [663, 175] on div "hero. m oveUp enter tuşuna bas hero. m oveDown enter tuşuna bas hero. m oveLeft…" at bounding box center [677, 196] width 180 height 86
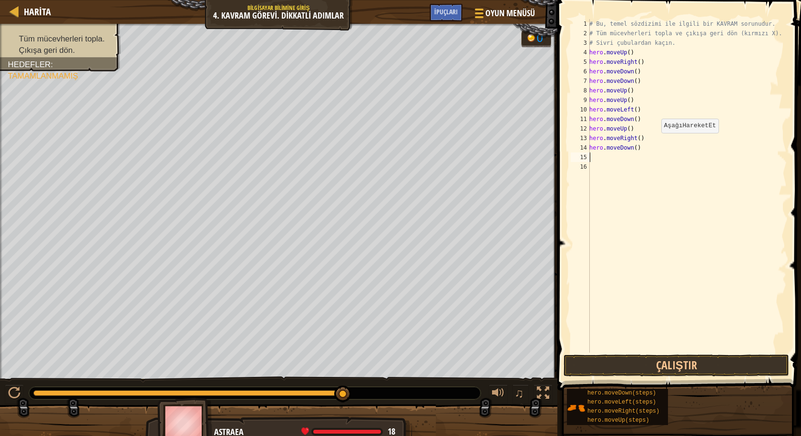
type textarea "m"
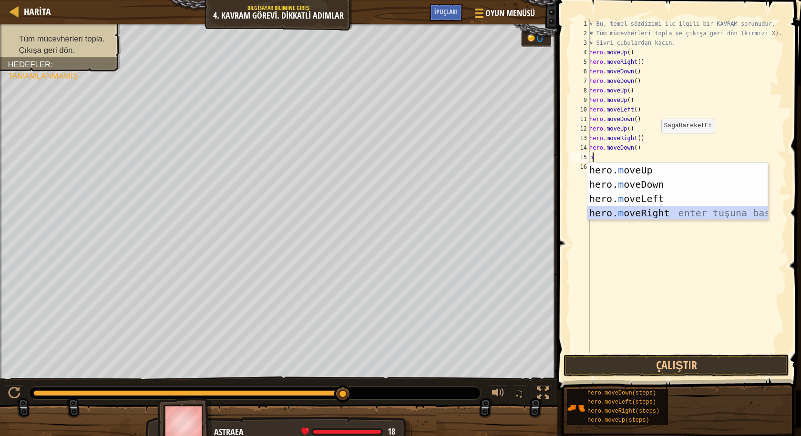
click at [663, 208] on div "hero. m oveUp enter tuşuna bas hero. m oveDown enter tuşuna bas hero. m oveLeft…" at bounding box center [677, 206] width 180 height 86
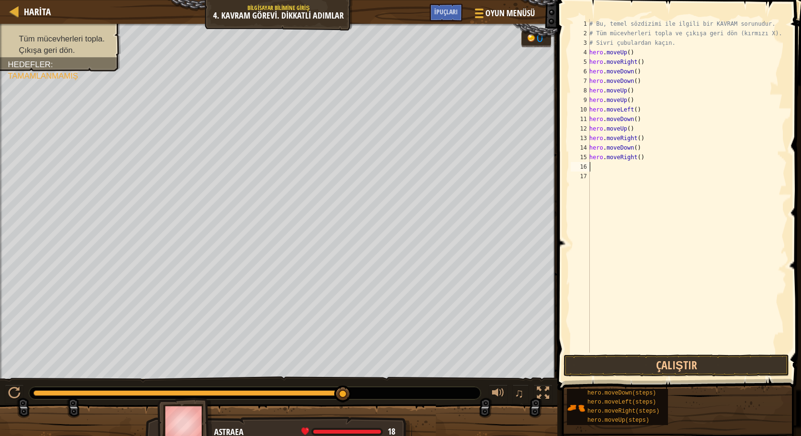
type textarea "m"
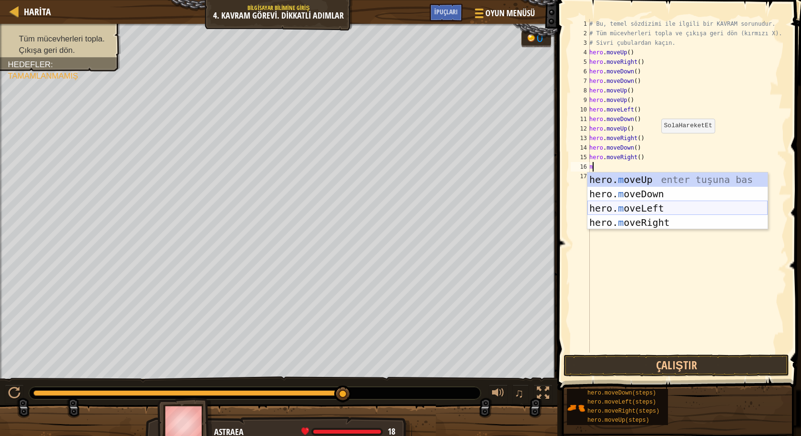
click at [650, 210] on div "hero. m oveUp enter tuşuna bas hero. m oveDown enter tuşuna bas hero. m oveLeft…" at bounding box center [677, 215] width 180 height 86
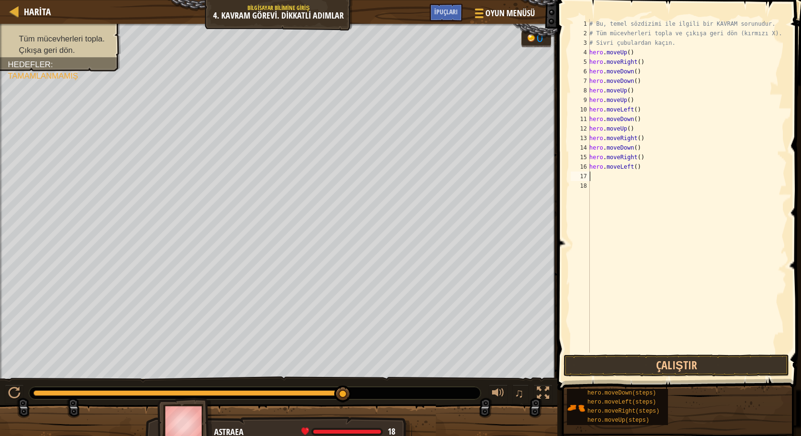
type textarea "m"
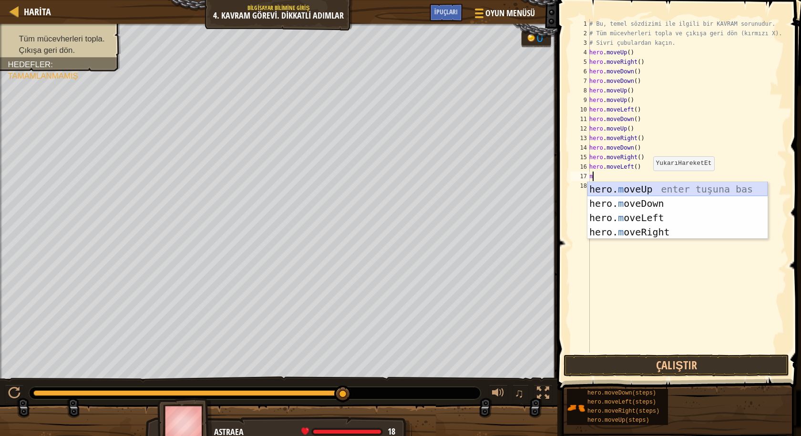
click at [649, 184] on div "hero. m oveUp enter tuşuna bas hero. m oveDown enter tuşuna bas hero. m oveLeft…" at bounding box center [677, 225] width 180 height 86
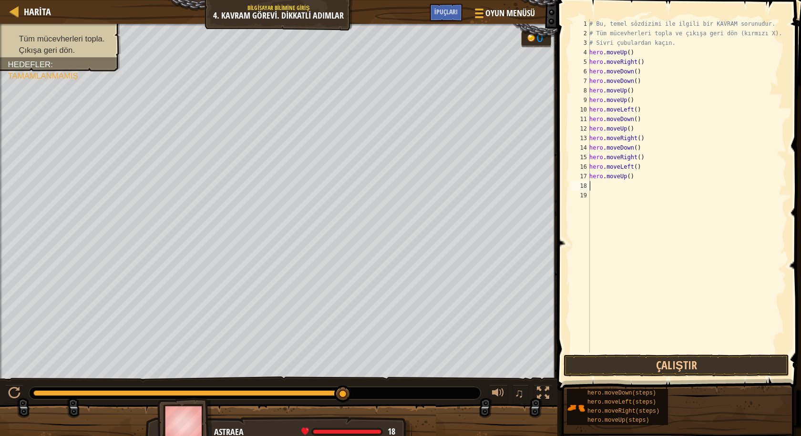
type textarea "m"
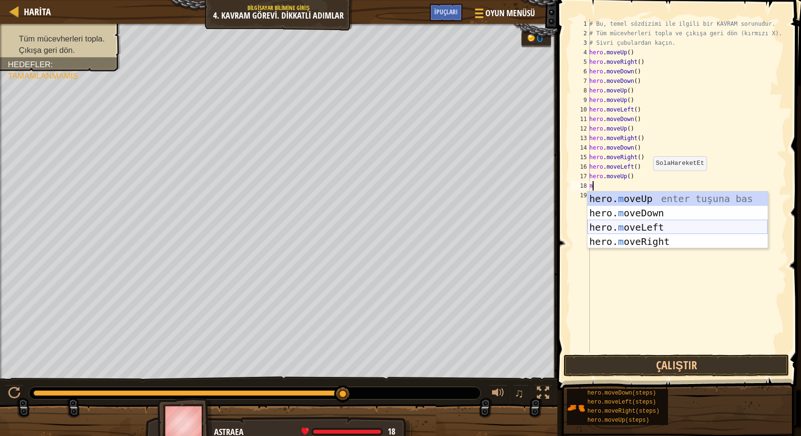
click at [661, 222] on div "hero. m oveUp enter tuşuna bas hero. m oveDown enter tuşuna bas hero. m oveLeft…" at bounding box center [677, 235] width 180 height 86
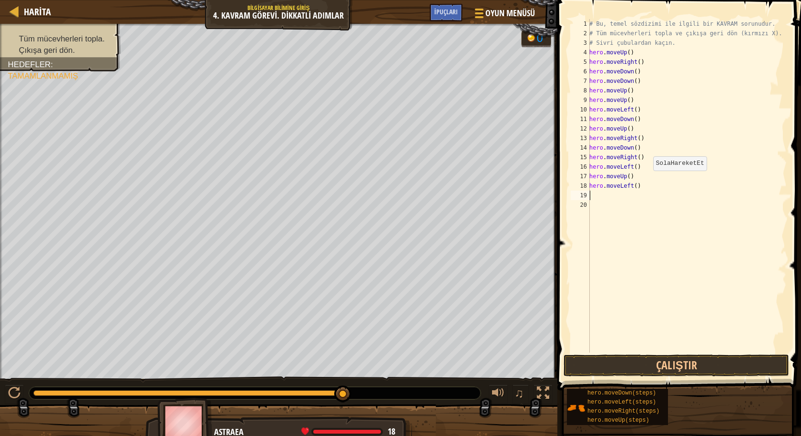
type textarea "m"
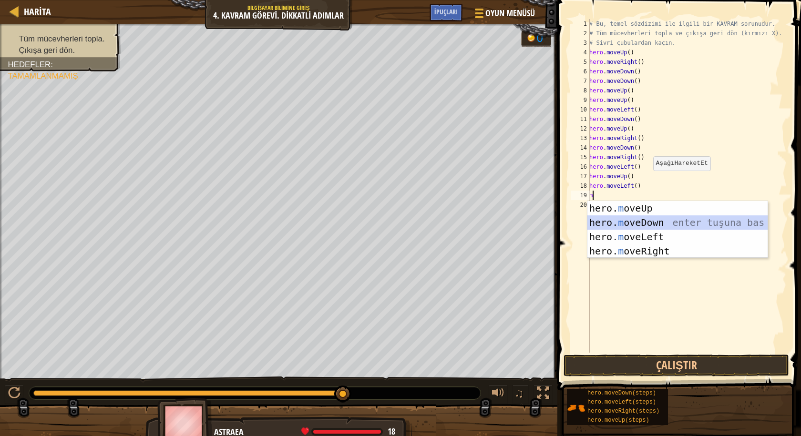
click at [648, 223] on div "hero. m oveUp enter tuşuna bas hero. m oveDown enter tuşuna bas hero. m oveLeft…" at bounding box center [677, 244] width 180 height 86
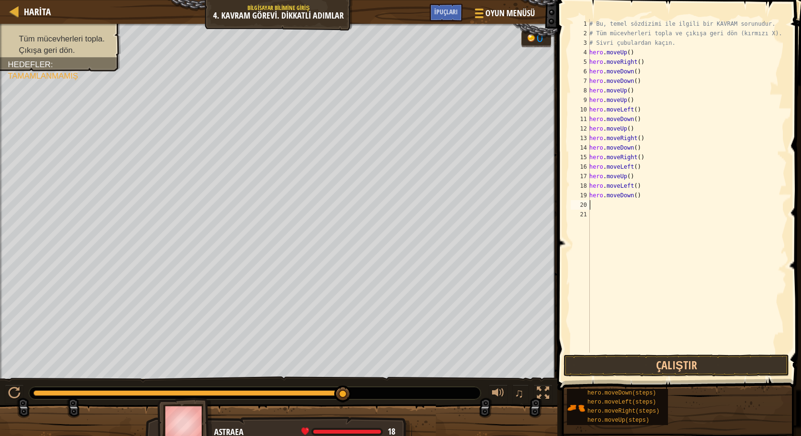
type textarea "m"
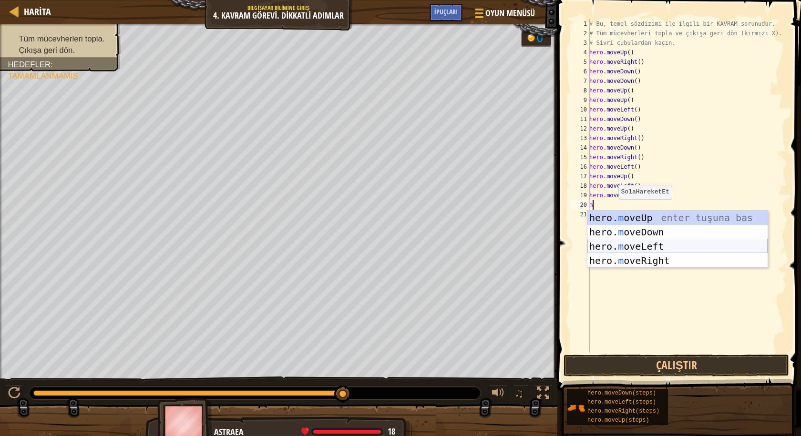
click at [637, 242] on div "hero. m oveUp enter tuşuna bas hero. m oveDown enter tuşuna bas hero. m oveLeft…" at bounding box center [677, 254] width 180 height 86
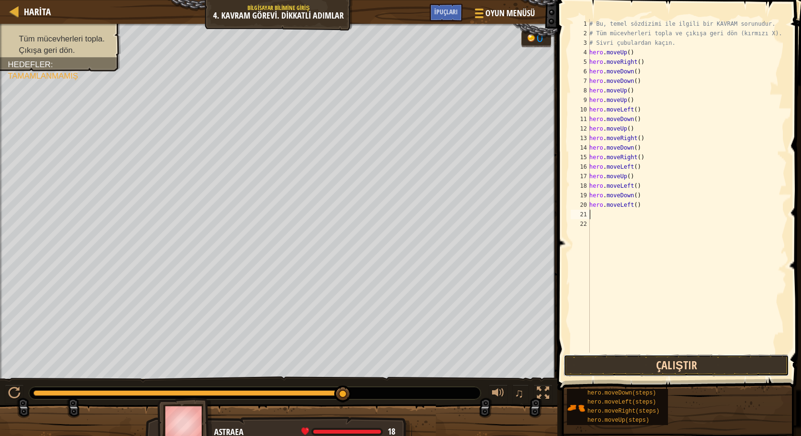
click at [629, 360] on button "Çalıştır" at bounding box center [675, 366] width 225 height 22
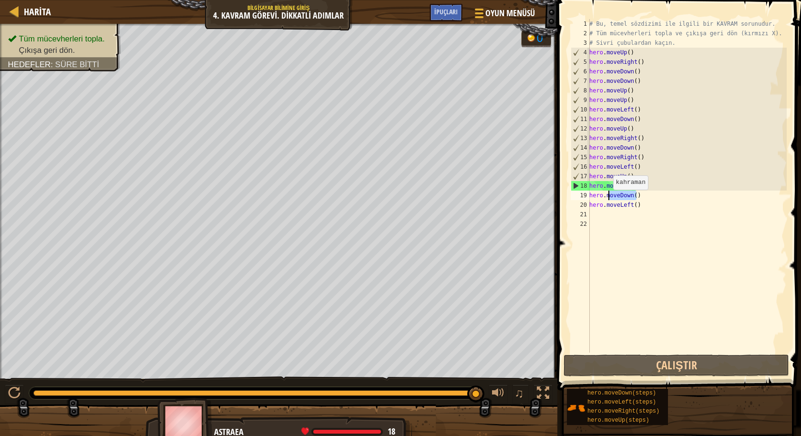
drag, startPoint x: 640, startPoint y: 199, endPoint x: 608, endPoint y: 199, distance: 32.4
click at [608, 199] on div "# Bu, temel sözdizimi ile ilgili bir KAVRAM sorunudur. # Tüm mücevherleri topla…" at bounding box center [686, 195] width 199 height 353
click at [645, 204] on div "# Bu, temel sözdizimi ile ilgili bir KAVRAM sorunudur. # Tüm mücevherleri topla…" at bounding box center [686, 195] width 199 height 353
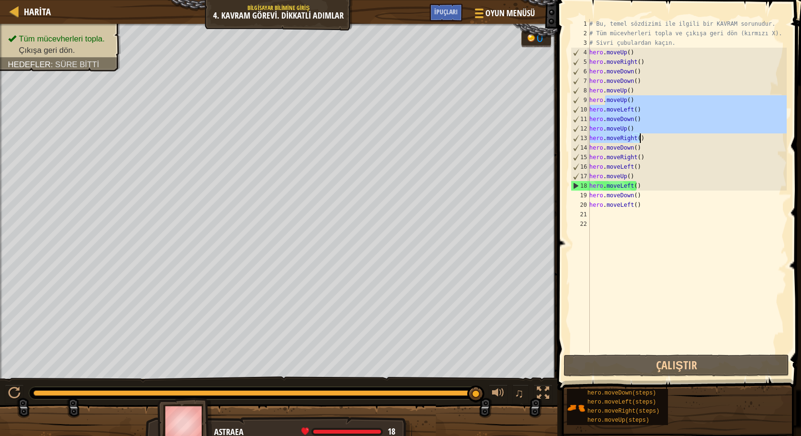
drag, startPoint x: 604, startPoint y: 101, endPoint x: 651, endPoint y: 136, distance: 58.5
click at [651, 136] on div "# Bu, temel sözdizimi ile ilgili bir KAVRAM sorunudur. # Tüm mücevherleri topla…" at bounding box center [686, 195] width 199 height 353
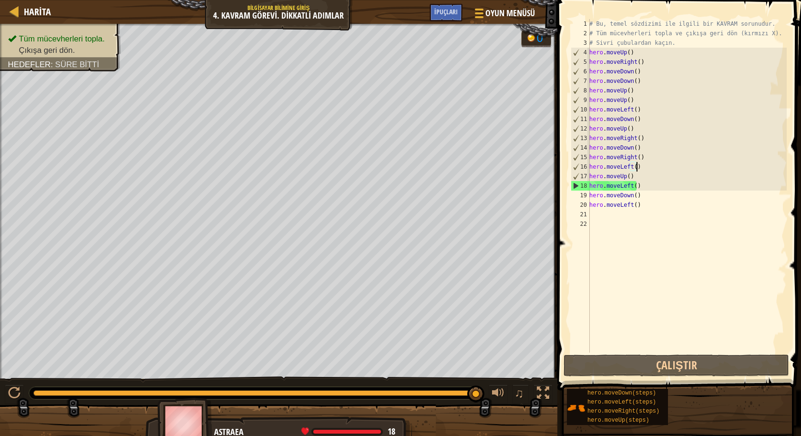
drag, startPoint x: 656, startPoint y: 162, endPoint x: 623, endPoint y: 152, distance: 33.8
click at [642, 169] on div "# Bu, temel sözdizimi ile ilgili bir KAVRAM sorunudur. # Tüm mücevherleri topla…" at bounding box center [686, 195] width 199 height 353
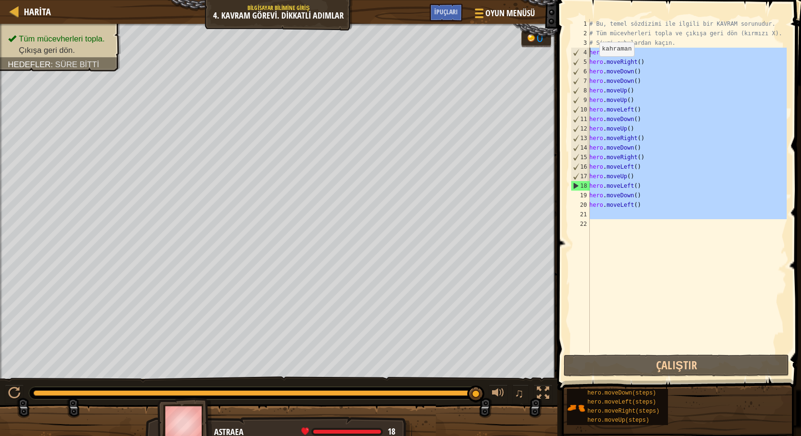
drag, startPoint x: 677, startPoint y: 213, endPoint x: 564, endPoint y: 62, distance: 188.5
click at [575, 52] on div "hero.moveLeft() 1 2 3 4 5 6 7 8 9 10 11 12 13 14 15 16 17 18 19 20 21 22 # Bu, …" at bounding box center [677, 186] width 218 height 334
type textarea "hero.moveUp() hero.moveRight()"
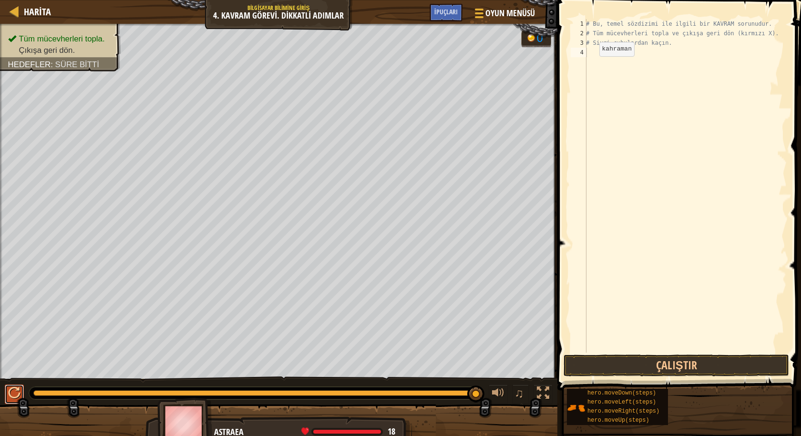
click at [7, 391] on button at bounding box center [14, 395] width 19 height 20
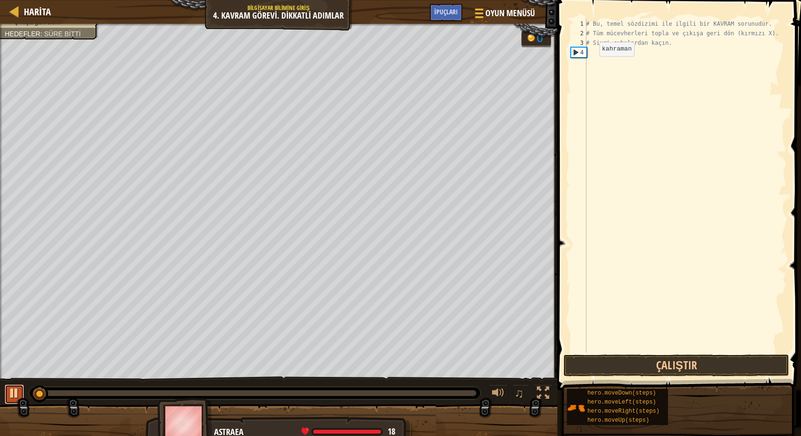
click at [14, 395] on div at bounding box center [14, 393] width 12 height 12
type textarea "m"
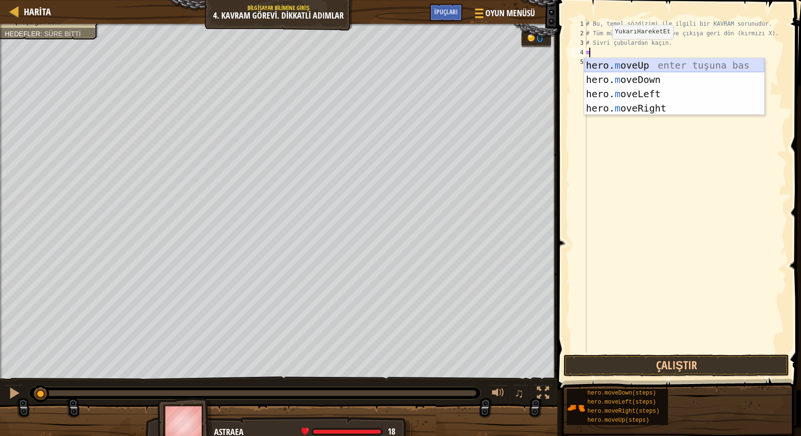
click at [619, 70] on div "hero. m oveUp enter tuşuna bas hero. m oveDown enter tuşuna bas hero. m oveLeft…" at bounding box center [674, 101] width 180 height 86
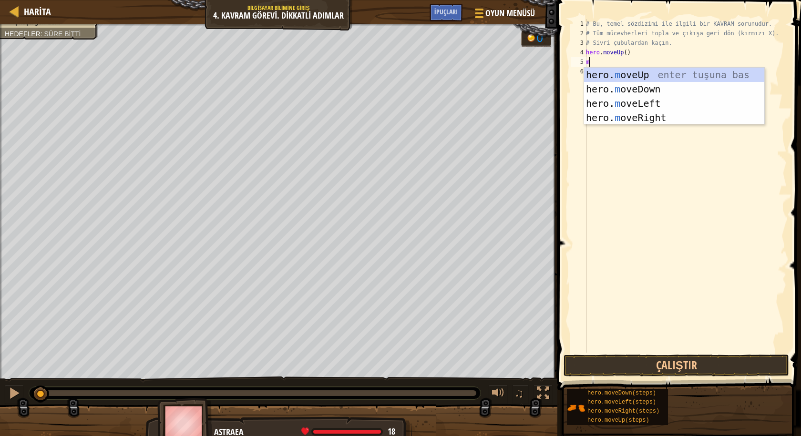
type textarea "m"
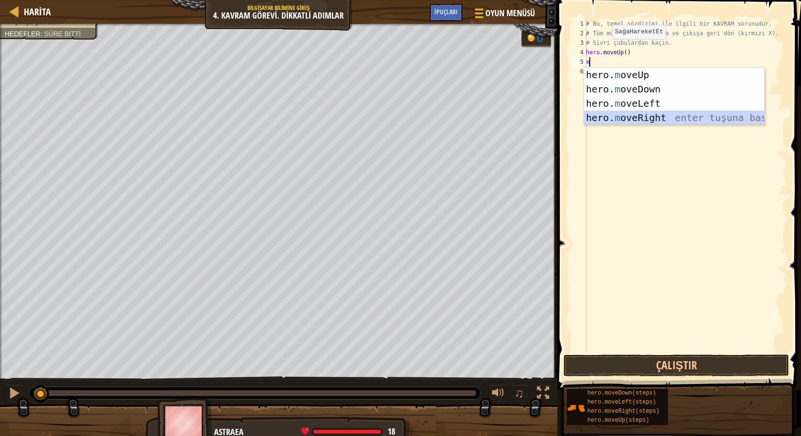
click at [643, 120] on div "hero. m oveUp enter tuşuna bas hero. m oveDown enter tuşuna bas hero. m oveLeft…" at bounding box center [674, 111] width 180 height 86
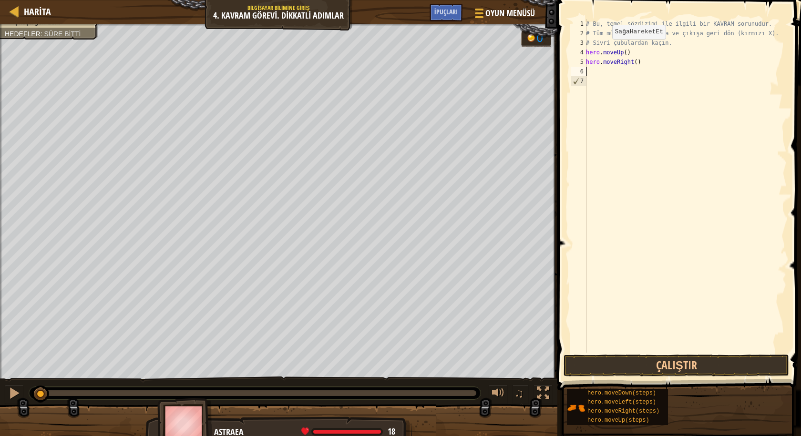
type textarea "m"
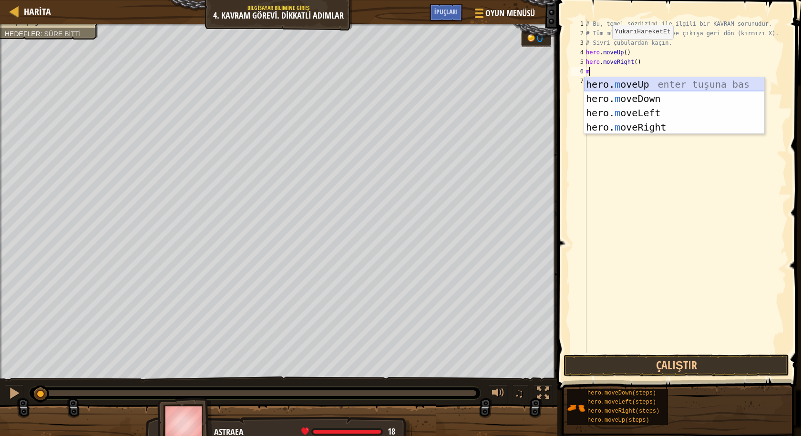
click at [649, 91] on div "hero. m oveUp enter tuşuna bas hero. m oveDown enter tuşuna bas hero. m oveLeft…" at bounding box center [674, 120] width 180 height 86
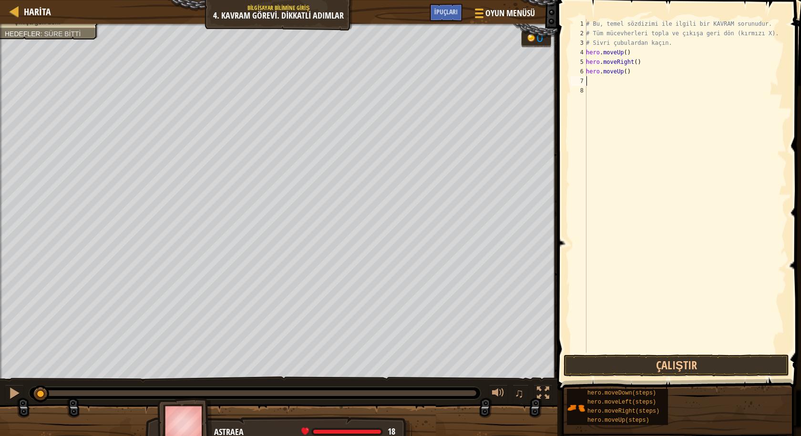
type textarea "m"
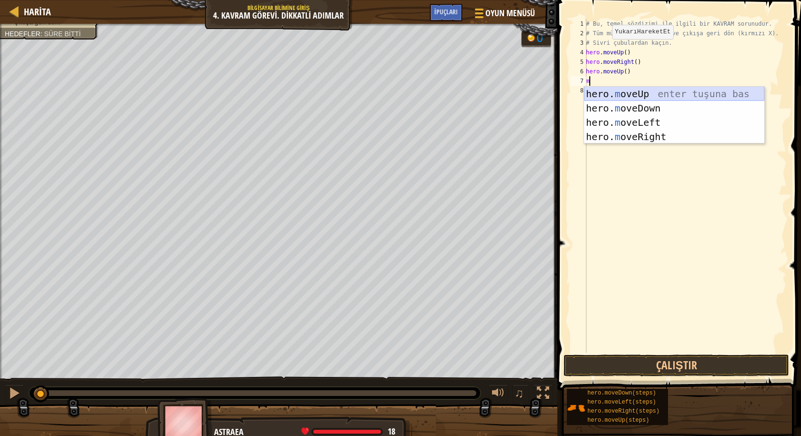
click at [630, 99] on div "hero. m oveUp enter tuşuna bas hero. m oveDown enter tuşuna bas hero. m oveLeft…" at bounding box center [674, 130] width 180 height 86
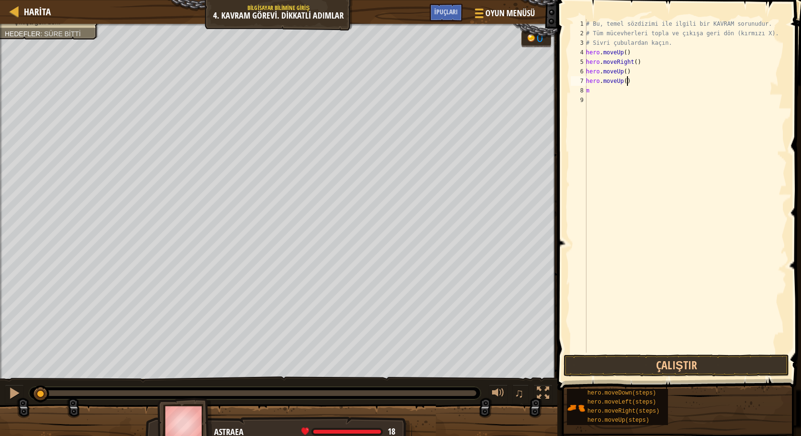
click at [637, 79] on div "# Bu, temel sözdizimi ile ilgili bir KAVRAM sorunudur. # Tüm mücevherleri topla…" at bounding box center [685, 195] width 203 height 353
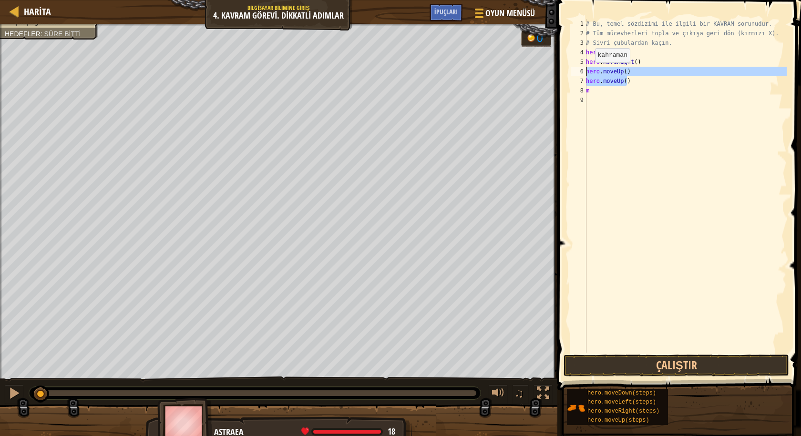
drag, startPoint x: 625, startPoint y: 80, endPoint x: 586, endPoint y: 72, distance: 39.9
click at [586, 72] on div "# Bu, temel sözdizimi ile ilgili bir KAVRAM sorunudur. # Tüm mücevherleri topla…" at bounding box center [685, 195] width 203 height 353
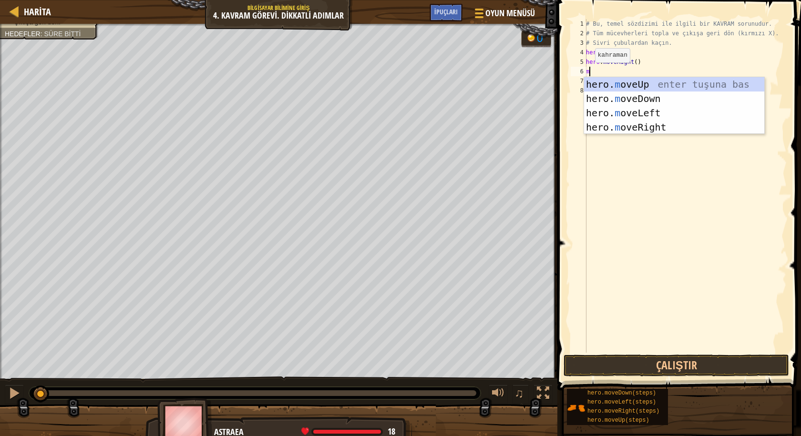
type textarea "m"
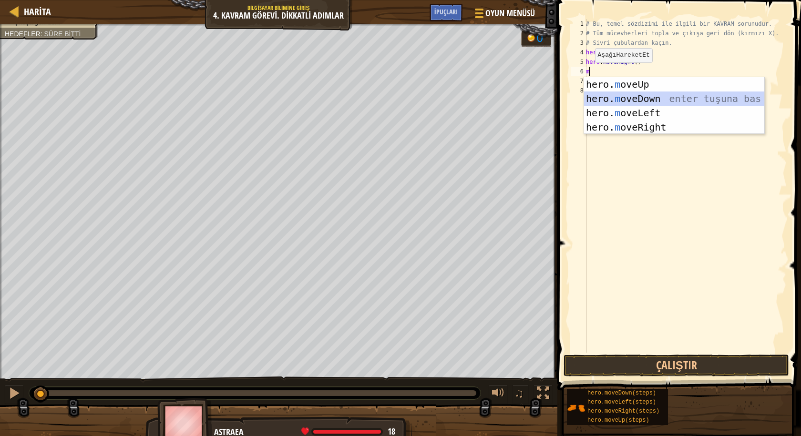
click at [654, 102] on div "hero. m oveUp enter tuşuna bas hero. m oveDown enter tuşuna bas hero. m oveLeft…" at bounding box center [674, 120] width 180 height 86
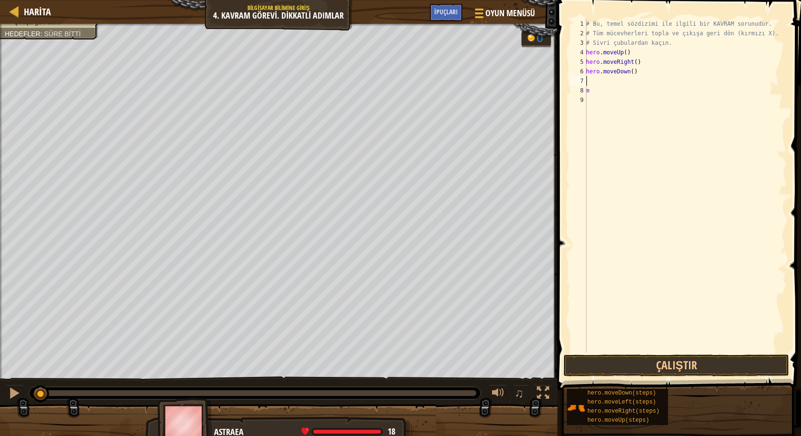
type textarea "m"
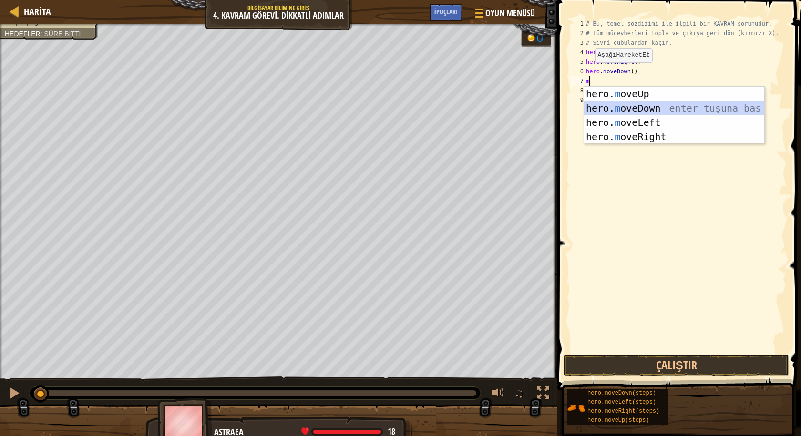
click at [642, 106] on div "hero. m oveUp enter tuşuna bas hero. m oveDown enter tuşuna bas hero. m oveLeft…" at bounding box center [674, 130] width 180 height 86
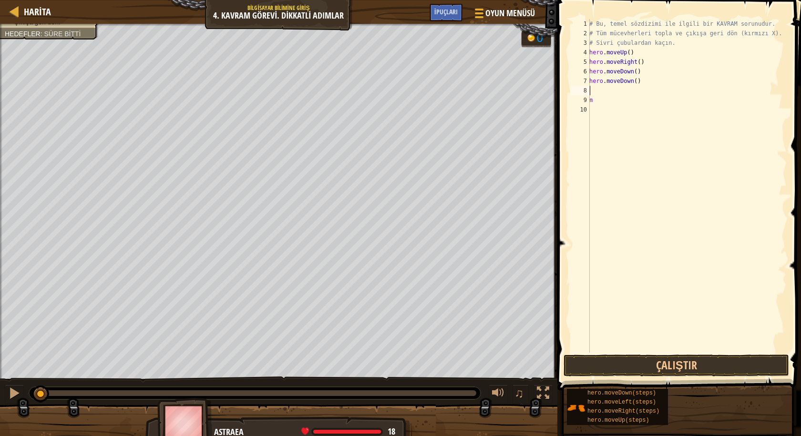
type textarea "m"
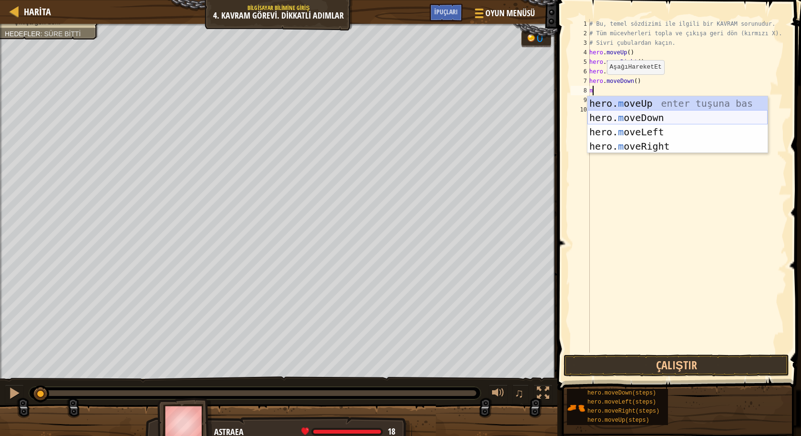
click at [638, 117] on div "hero. m oveUp enter tuşuna bas hero. m oveDown enter tuşuna bas hero. m oveLeft…" at bounding box center [677, 139] width 180 height 86
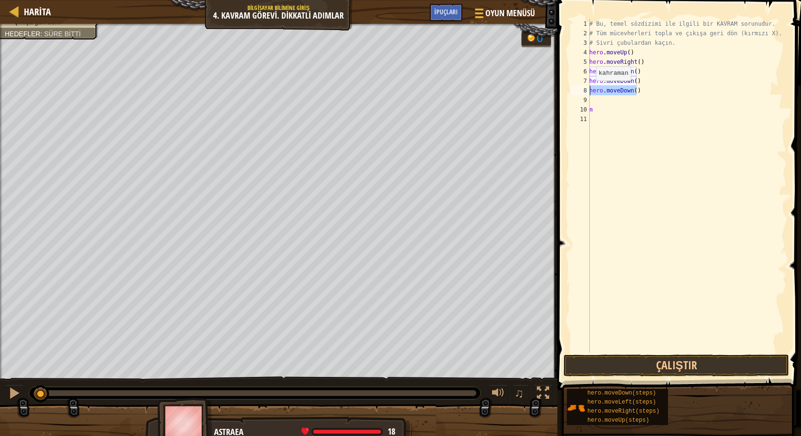
drag, startPoint x: 645, startPoint y: 94, endPoint x: 588, endPoint y: 90, distance: 56.9
click at [588, 90] on div "1 2 3 4 5 6 7 8 9 10 11 # Bu, temel sözdizimi ile ilgili bir KAVRAM sorunudur. …" at bounding box center [677, 186] width 218 height 334
type textarea "m"
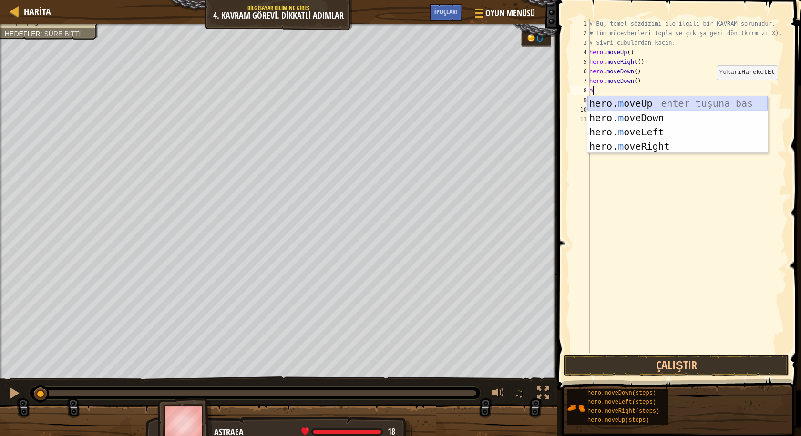
click at [682, 103] on div "hero. m oveUp enter tuşuna bas hero. m oveDown enter tuşuna bas hero. m oveLeft…" at bounding box center [677, 139] width 180 height 86
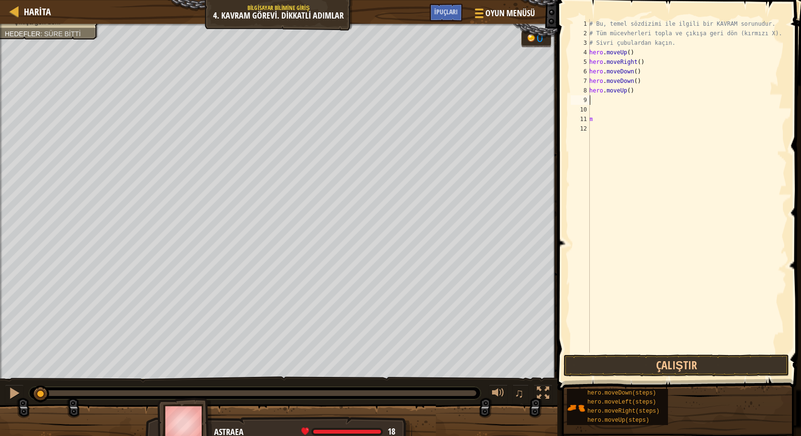
type textarea "m"
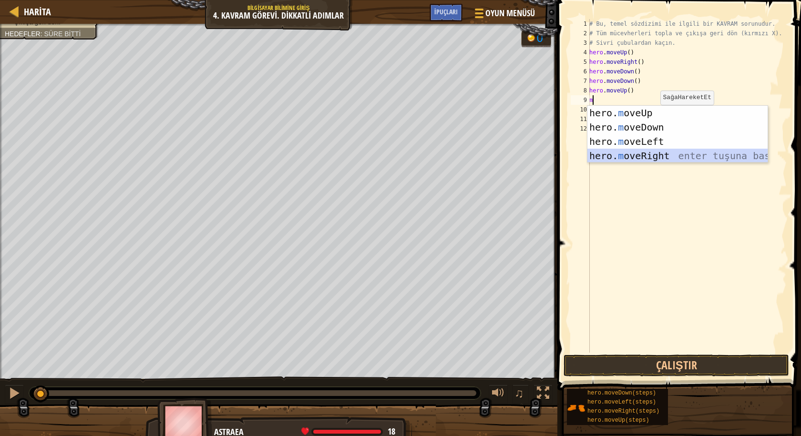
click at [679, 155] on div "hero. m oveUp enter tuşuna bas hero. m oveDown enter tuşuna bas hero. m oveLeft…" at bounding box center [677, 149] width 180 height 86
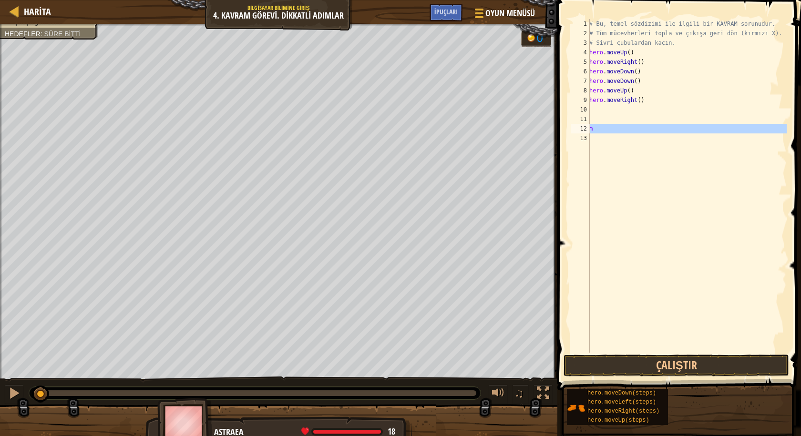
drag, startPoint x: 593, startPoint y: 133, endPoint x: 588, endPoint y: 130, distance: 6.1
click at [588, 130] on div "1 2 3 4 5 6 7 8 9 10 11 12 13 # Bu, temel sözdizimi ile ilgili bir KAVRAM sorun…" at bounding box center [677, 186] width 218 height 334
type textarea "m"
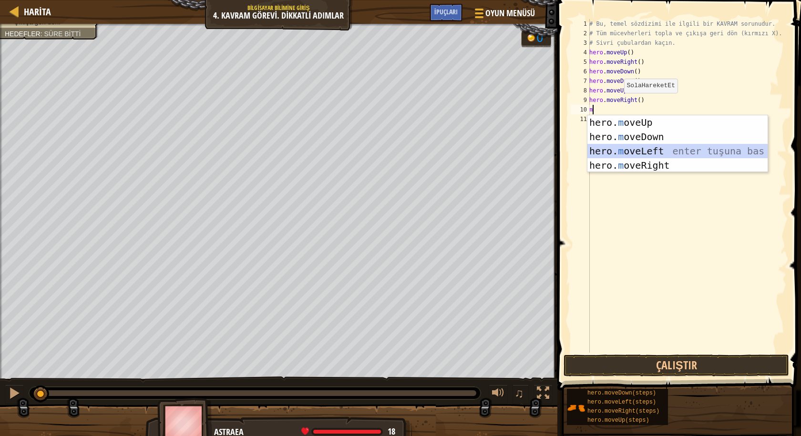
click at [634, 153] on div "hero. m oveUp enter tuşuna bas hero. m oveDown enter tuşuna bas hero. m oveLeft…" at bounding box center [677, 158] width 180 height 86
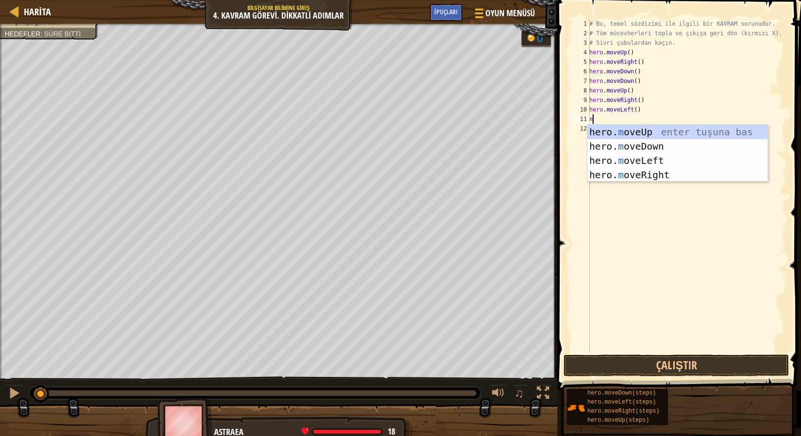
type textarea "m"
click at [642, 136] on div "hero. m oveUp enter tuşuna bas hero. m oveDown enter tuşuna bas hero. m oveLeft…" at bounding box center [677, 168] width 180 height 86
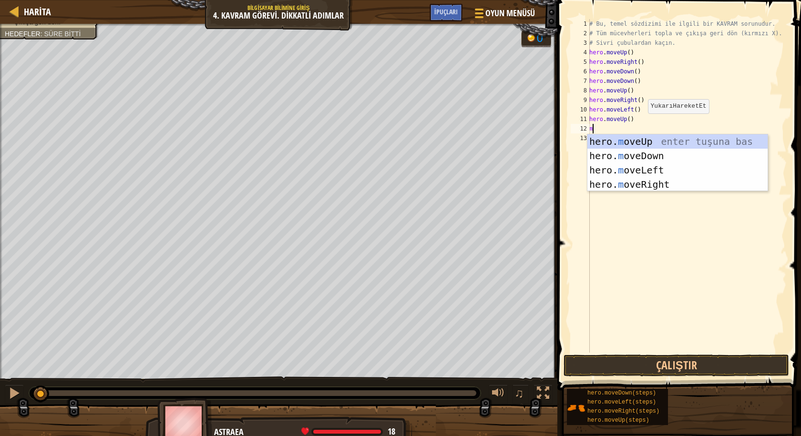
type textarea "m"
click at [643, 169] on div "hero. m oveUp enter tuşuna bas hero. m oveDown enter tuşuna bas hero. m oveLeft…" at bounding box center [677, 177] width 180 height 86
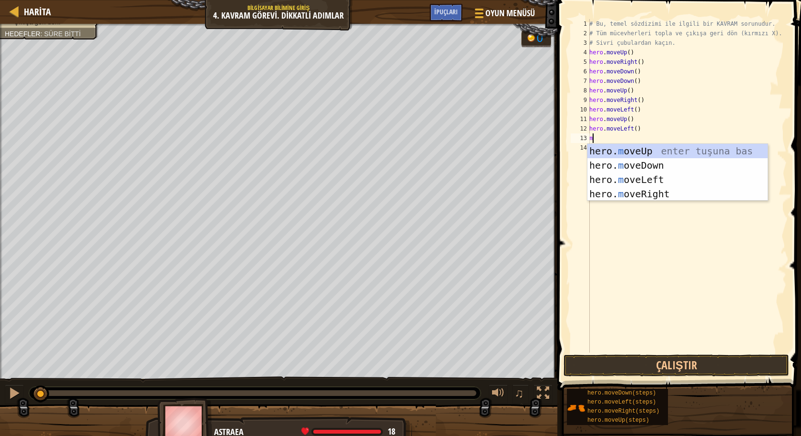
type textarea "m"
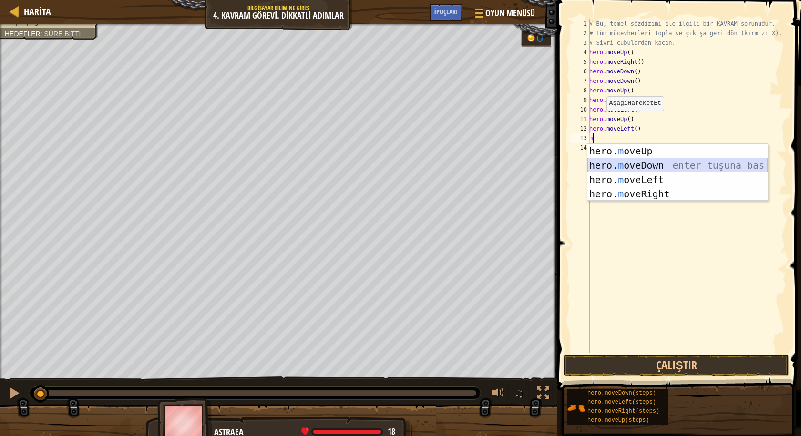
drag, startPoint x: 675, startPoint y: 164, endPoint x: 681, endPoint y: 156, distance: 9.9
click at [678, 160] on div "hero. m oveUp enter tuşuna bas hero. m oveDown enter tuşuna bas hero. m oveLeft…" at bounding box center [677, 187] width 180 height 86
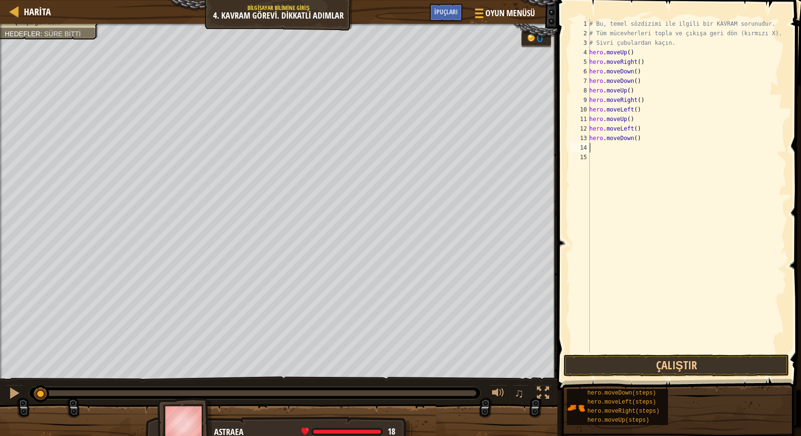
type textarea "m"
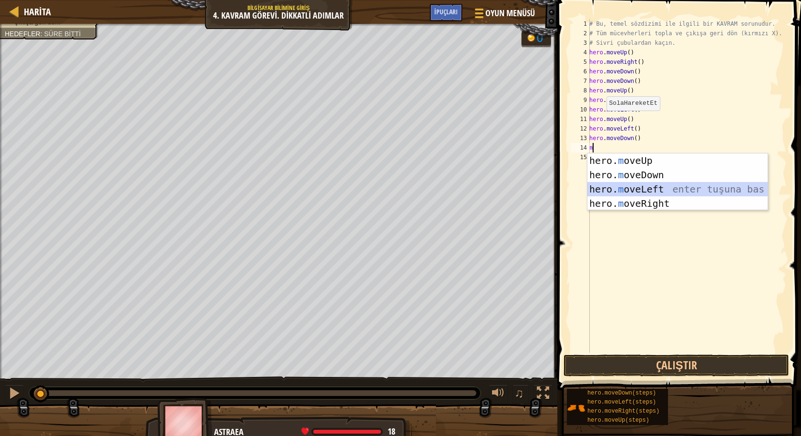
drag, startPoint x: 650, startPoint y: 183, endPoint x: 693, endPoint y: 309, distance: 132.5
click at [651, 185] on div "hero. m oveUp enter tuşuna bas hero. m oveDown enter tuşuna bas hero. m oveLeft…" at bounding box center [677, 196] width 180 height 86
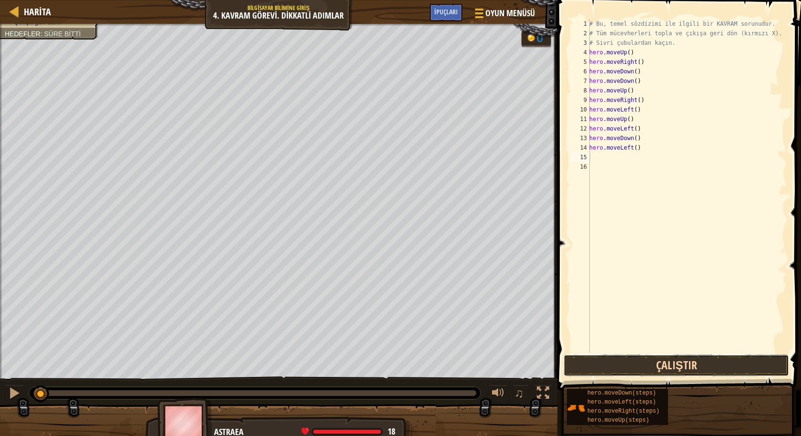
click at [701, 367] on button "Çalıştır" at bounding box center [675, 366] width 225 height 22
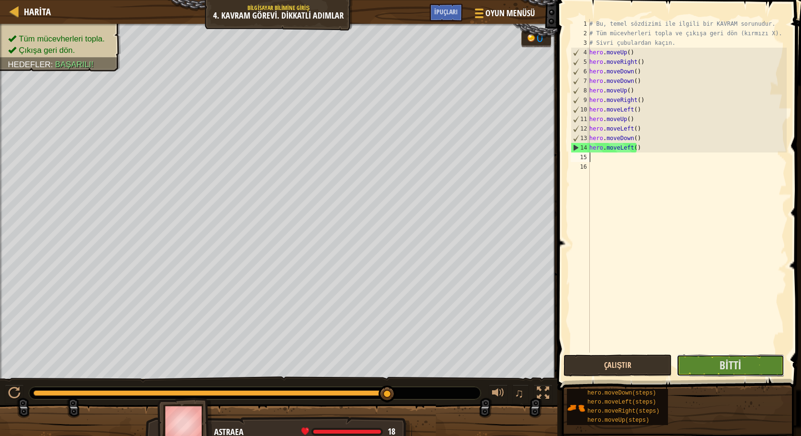
click at [701, 367] on button "Bitti" at bounding box center [730, 366] width 108 height 22
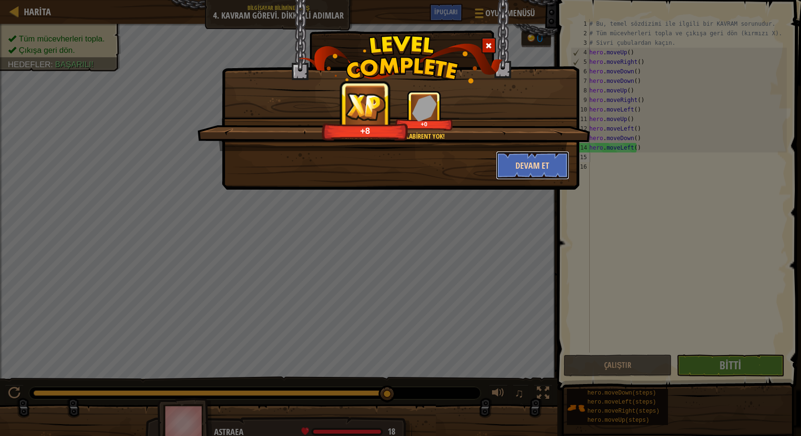
click at [513, 159] on button "Devam et" at bounding box center [533, 165] width 74 height 29
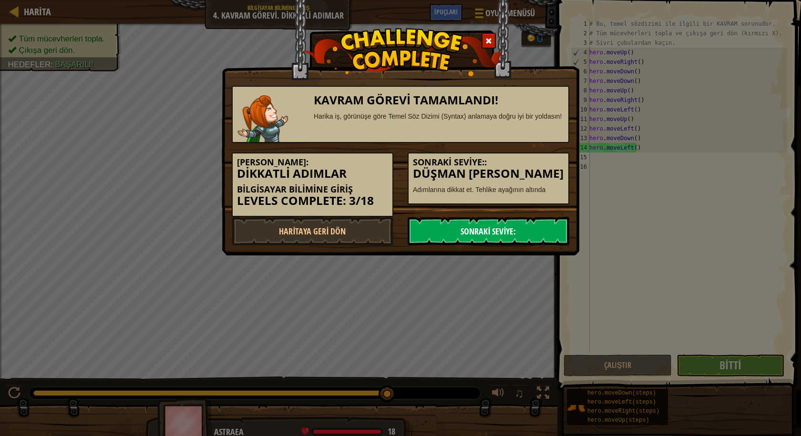
click at [458, 239] on link "Sonraki Seviye:" at bounding box center [488, 231] width 162 height 29
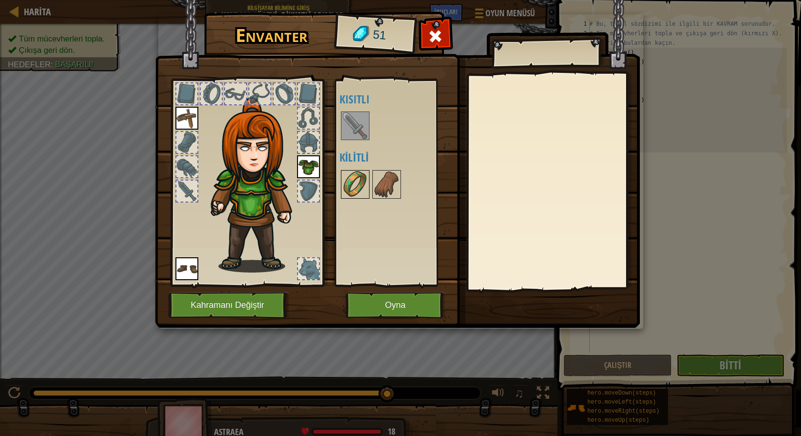
click at [367, 193] on img at bounding box center [355, 184] width 27 height 27
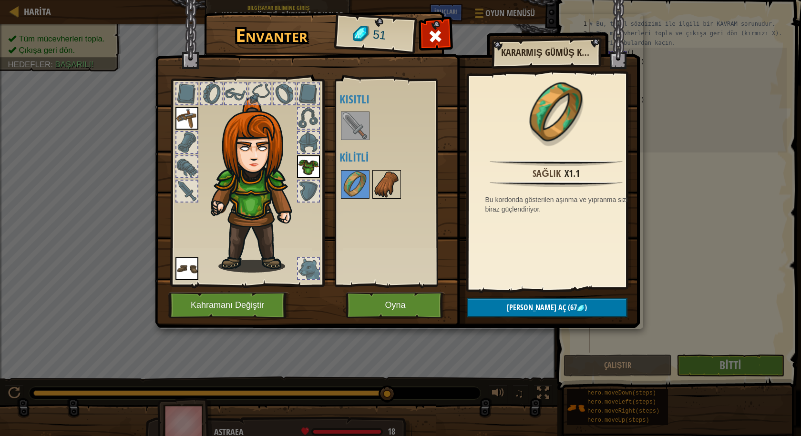
click at [395, 178] on img at bounding box center [386, 184] width 27 height 27
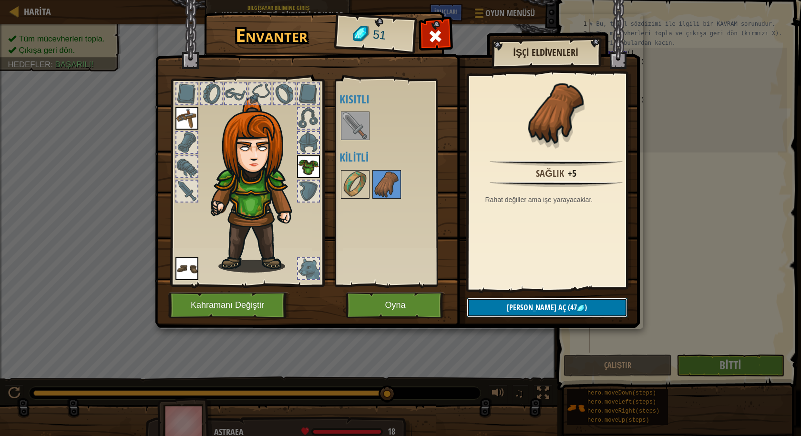
click at [496, 311] on button "Kilidi aç (47 )" at bounding box center [546, 308] width 161 height 20
click at [545, 305] on button "Devam et" at bounding box center [546, 308] width 161 height 20
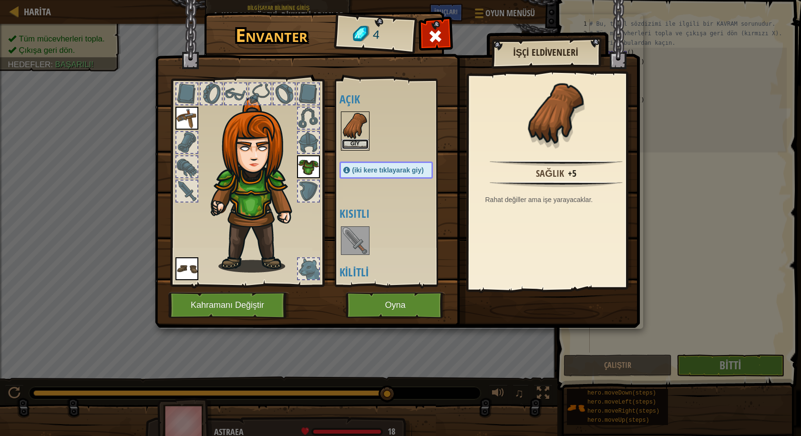
click at [367, 142] on button "Giy" at bounding box center [355, 144] width 27 height 10
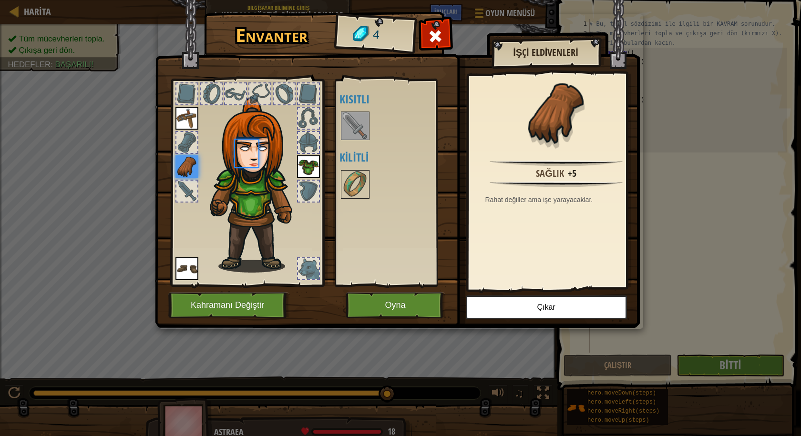
click at [367, 142] on div at bounding box center [395, 125] width 112 height 31
click at [397, 294] on button "Oyna" at bounding box center [395, 305] width 100 height 26
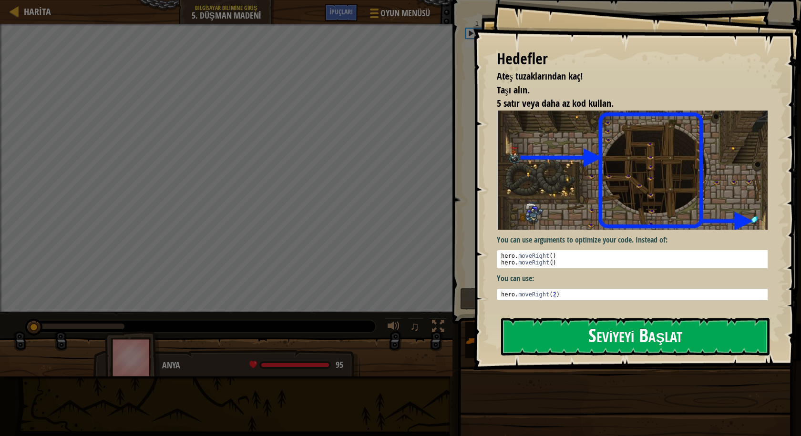
click at [620, 333] on button "Seviyeyi Başlat" at bounding box center [635, 337] width 268 height 38
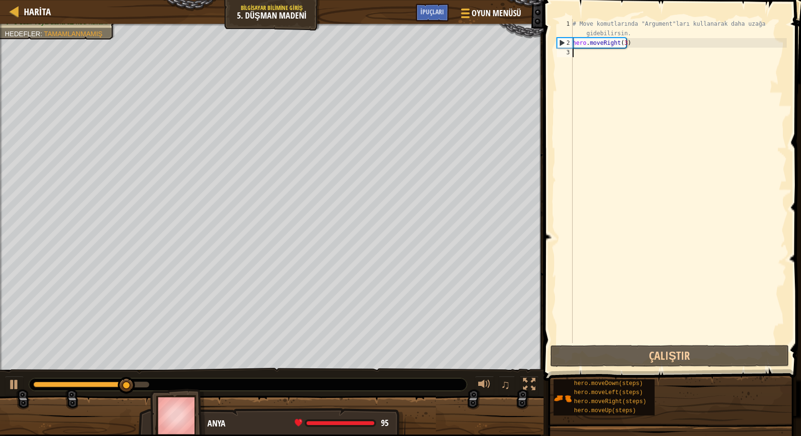
type textarea "m"
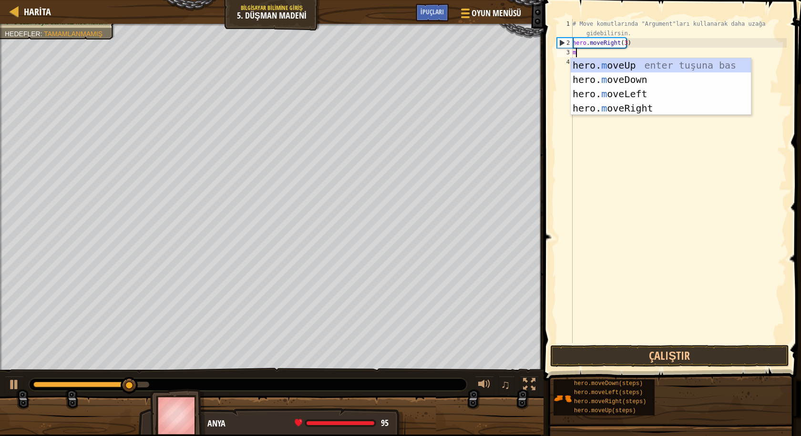
scroll to position [4, 0]
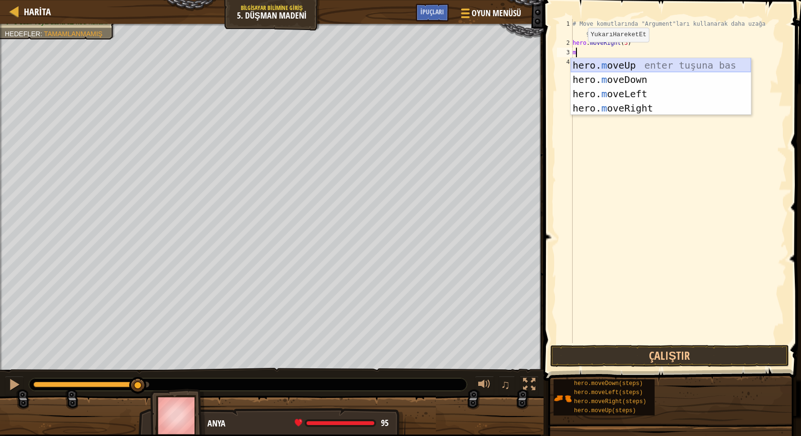
click at [649, 62] on div "hero. m oveUp enter tuşuna bas hero. m oveDown enter tuşuna bas hero. m oveLeft…" at bounding box center [660, 101] width 180 height 86
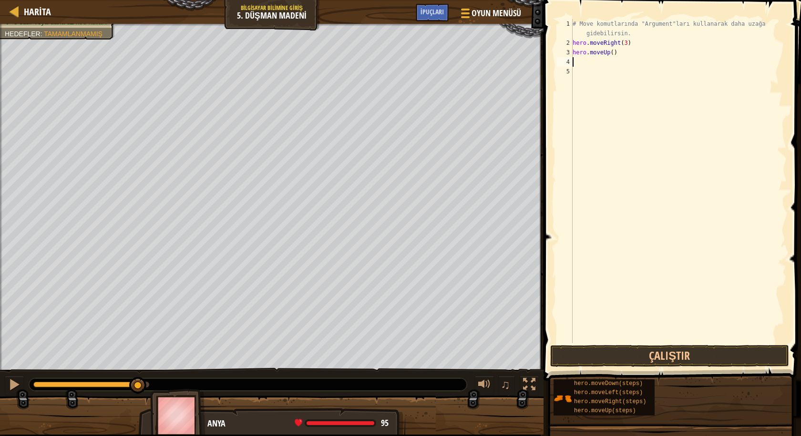
type textarea "m"
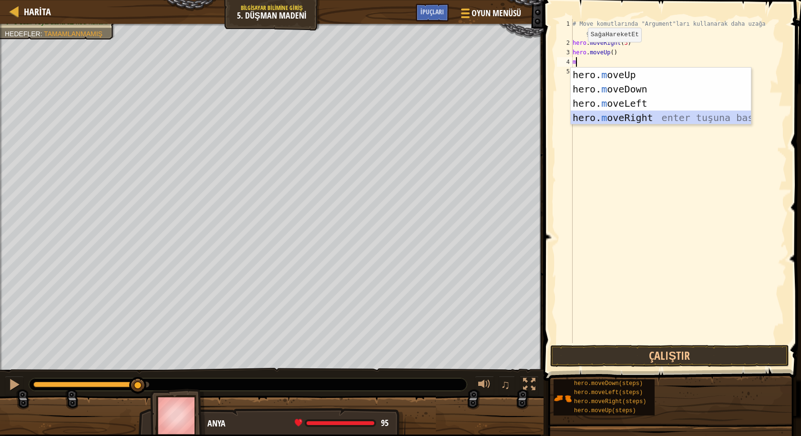
click at [646, 114] on div "hero. m oveUp enter tuşuna bas hero. m oveDown enter tuşuna bas hero. m oveLeft…" at bounding box center [660, 111] width 180 height 86
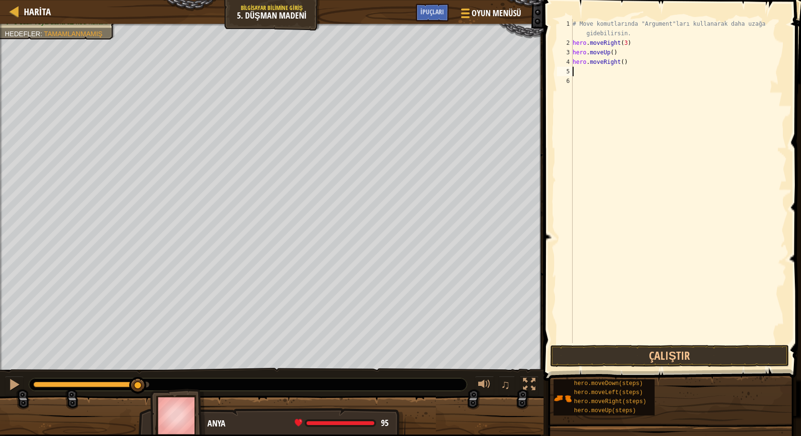
type textarea "m"
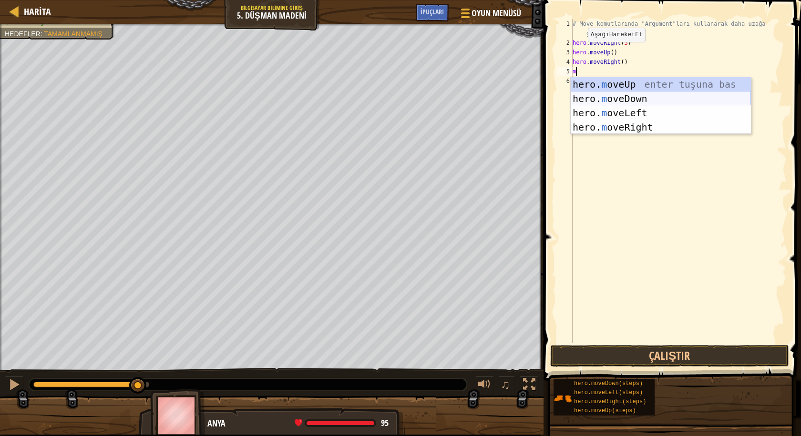
click at [646, 98] on div "hero. m oveUp enter tuşuna bas hero. m oveDown enter tuşuna bas hero. m oveLeft…" at bounding box center [660, 120] width 180 height 86
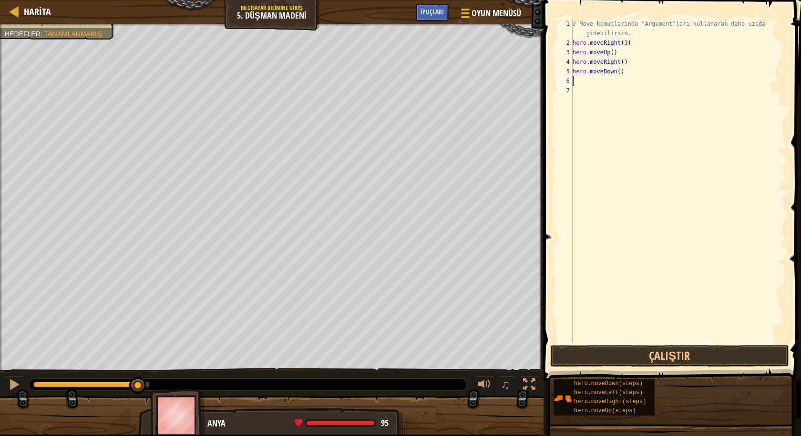
type textarea "m"
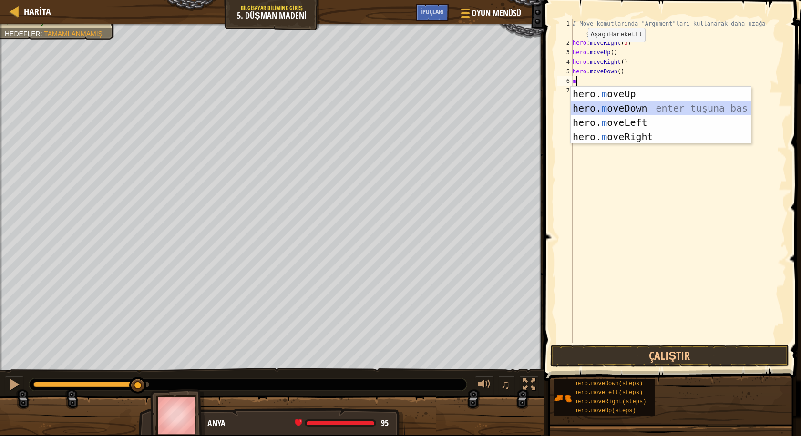
click at [652, 107] on div "hero. m oveUp enter tuşuna bas hero. m oveDown enter tuşuna bas hero. m oveLeft…" at bounding box center [660, 130] width 180 height 86
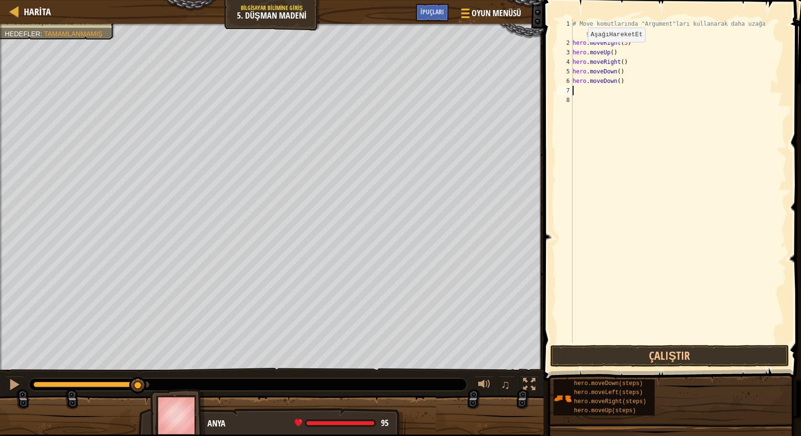
type textarea "m"
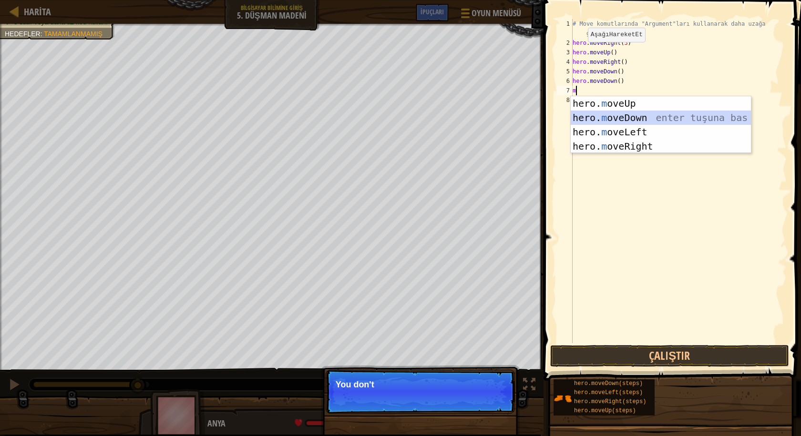
click at [653, 115] on div "hero. m oveUp enter tuşuna bas hero. m oveDown enter tuşuna bas hero. m oveLeft…" at bounding box center [660, 139] width 180 height 86
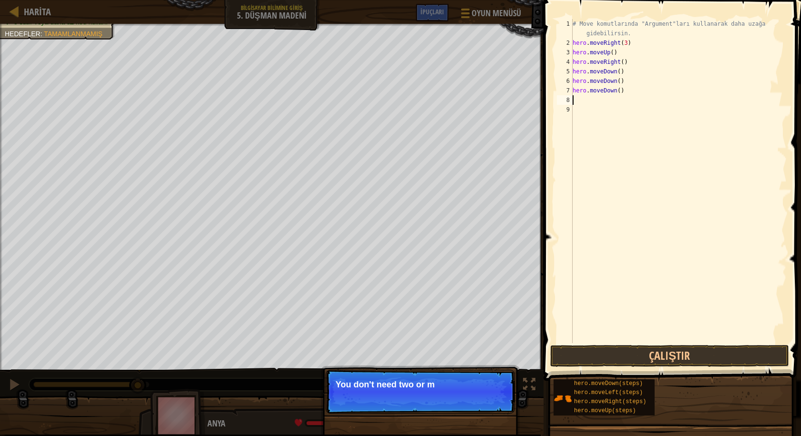
type textarea "m"
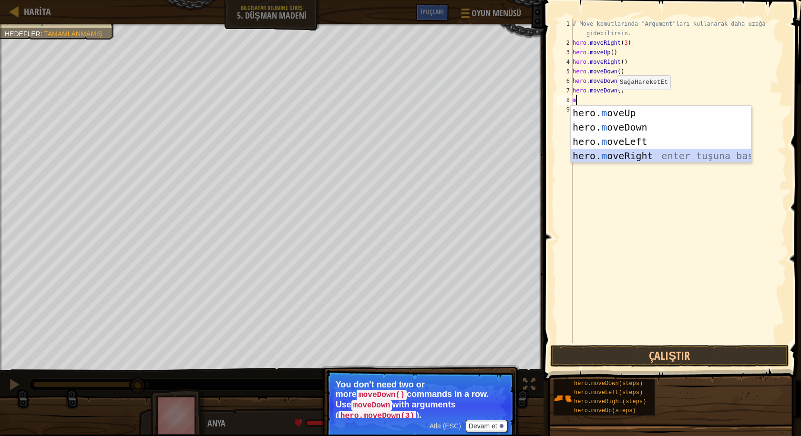
click at [657, 153] on div "hero. m oveUp enter tuşuna bas hero. m oveDown enter tuşuna bas hero. m oveLeft…" at bounding box center [660, 149] width 180 height 86
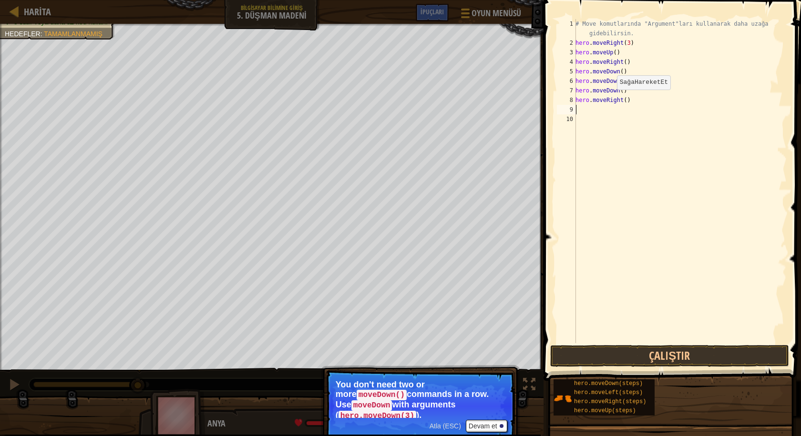
type textarea "m"
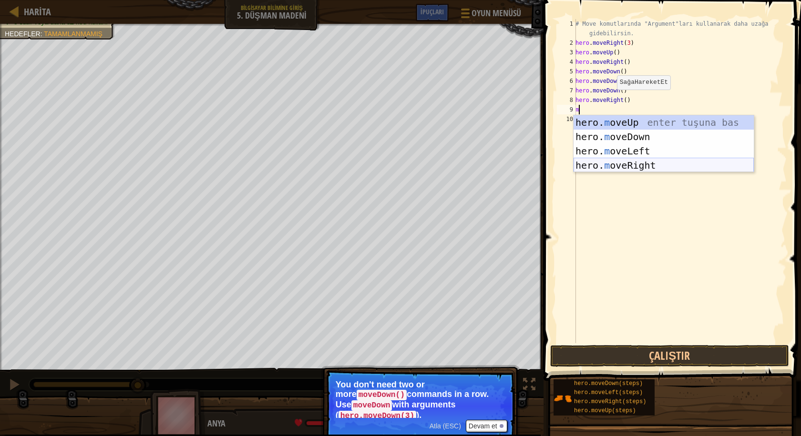
click at [651, 162] on div "hero. m oveUp enter tuşuna bas hero. m oveDown enter tuşuna bas hero. m oveLeft…" at bounding box center [663, 158] width 180 height 86
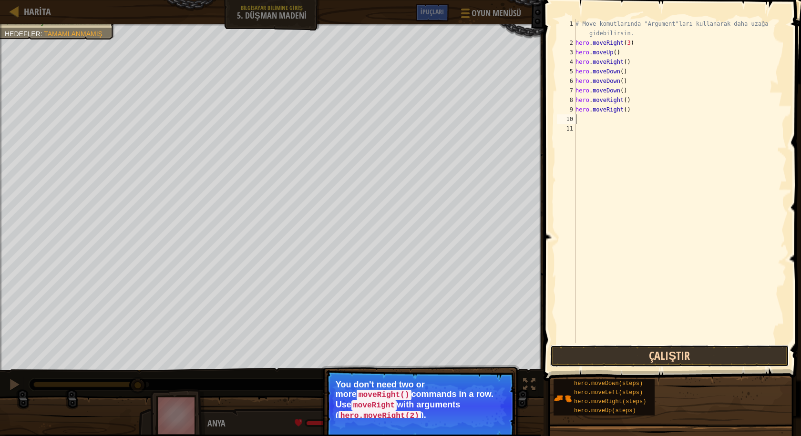
click at [638, 359] on button "Çalıştır" at bounding box center [669, 356] width 239 height 22
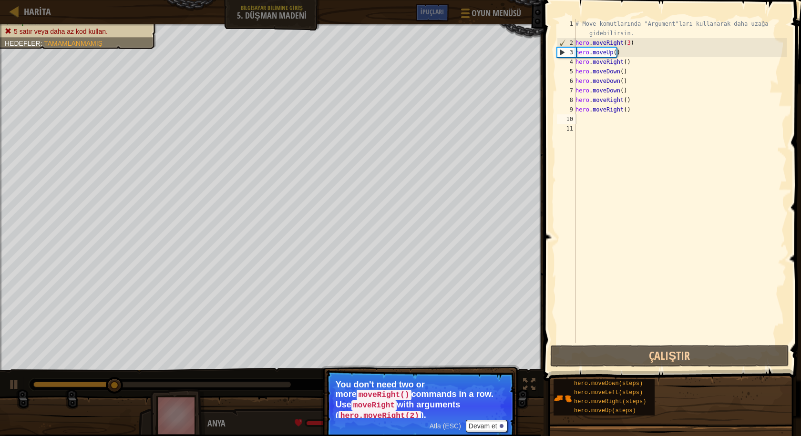
click at [460, 420] on div "Atla (ESC) [PERSON_NAME] et" at bounding box center [468, 426] width 78 height 12
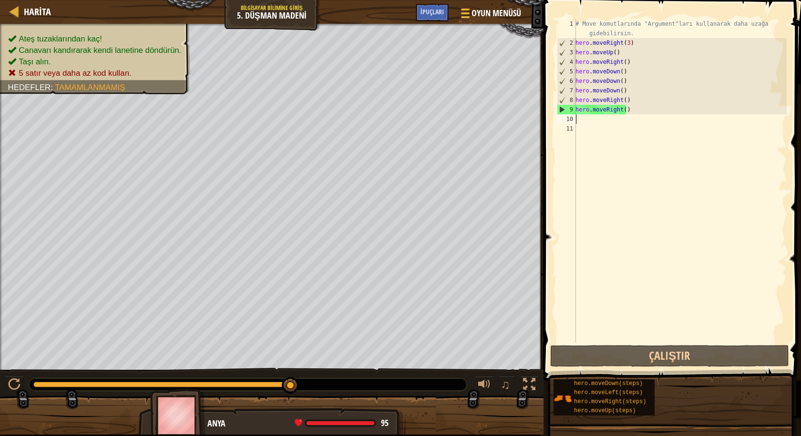
type textarea "m"
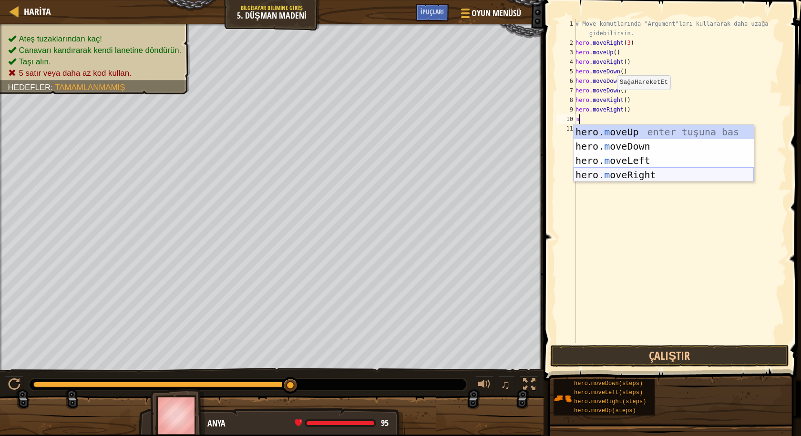
click at [663, 180] on div "hero. m oveUp enter tuşuna bas hero. m oveDown enter tuşuna bas hero. m oveLeft…" at bounding box center [663, 168] width 180 height 86
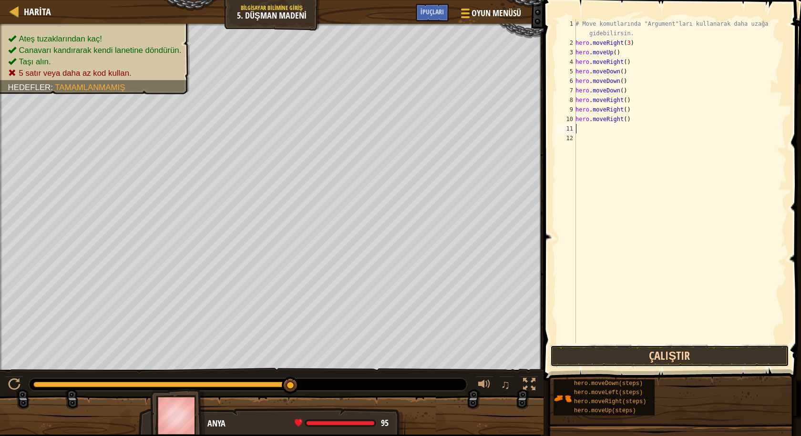
drag, startPoint x: 693, startPoint y: 355, endPoint x: 688, endPoint y: 384, distance: 29.1
click at [693, 355] on button "Çalıştır" at bounding box center [669, 356] width 239 height 22
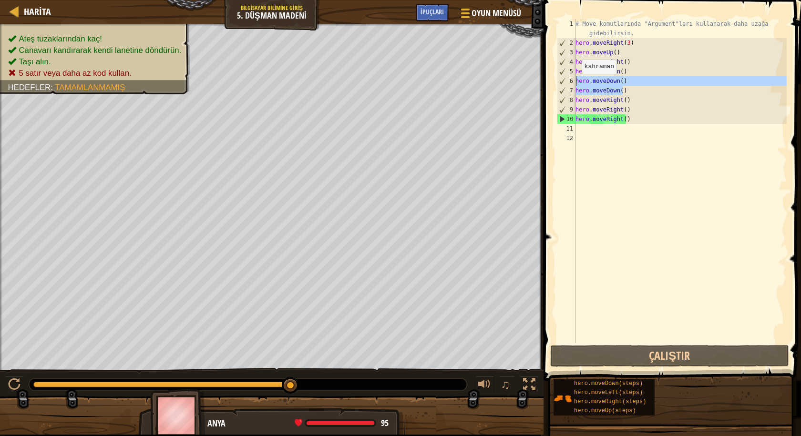
drag, startPoint x: 626, startPoint y: 90, endPoint x: 573, endPoint y: 83, distance: 53.3
click at [573, 83] on div "1 2 3 4 5 6 7 8 9 10 11 12 # Move komutlarında "Argument"ları kullanarak daha u…" at bounding box center [671, 181] width 232 height 324
type textarea "hero.moveDown() hero.moveDown()"
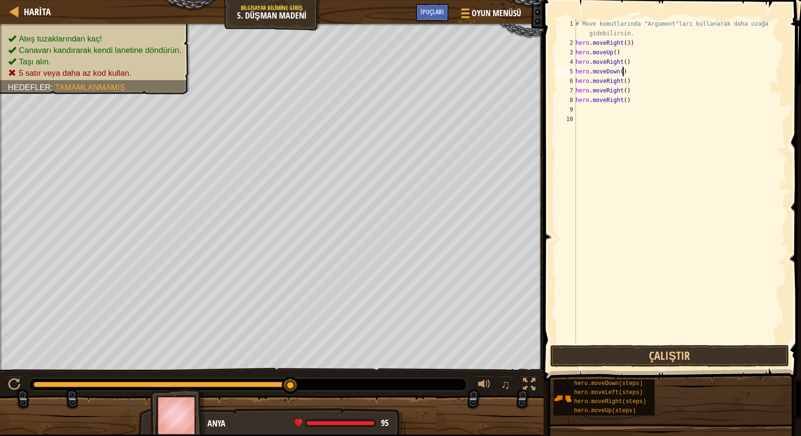
scroll to position [4, 3]
drag, startPoint x: 628, startPoint y: 103, endPoint x: 572, endPoint y: 89, distance: 57.6
click at [572, 89] on div "hero.moveDown(2) 1 2 3 4 5 6 7 8 9 10 # Move komutlarında "Argument"ları kullan…" at bounding box center [671, 181] width 232 height 324
type textarea "hero.moveRight() hero.moveRight()"
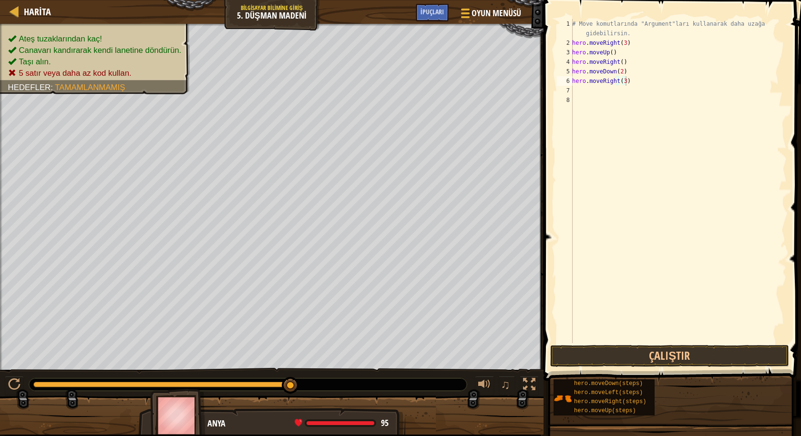
drag, startPoint x: 627, startPoint y: 343, endPoint x: 631, endPoint y: 344, distance: 4.9
click at [628, 343] on span at bounding box center [672, 176] width 265 height 409
drag, startPoint x: 637, startPoint y: 354, endPoint x: 620, endPoint y: 359, distance: 17.9
click at [629, 352] on button "Çalıştır" at bounding box center [669, 356] width 239 height 22
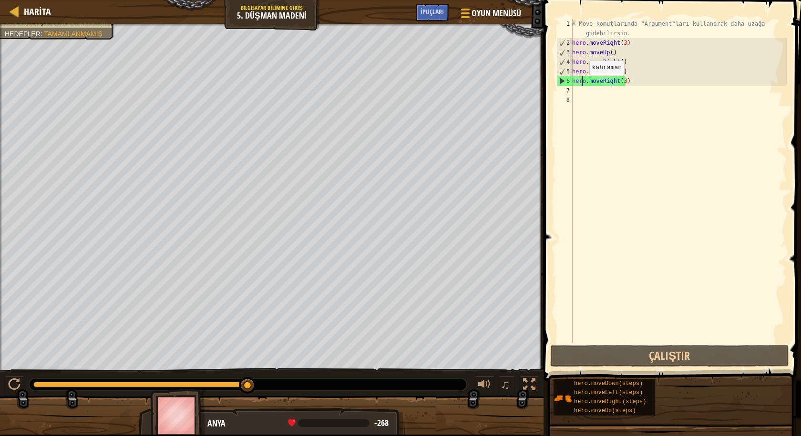
drag, startPoint x: 580, startPoint y: 84, endPoint x: 590, endPoint y: 90, distance: 11.1
click at [584, 86] on div "# Move komutlarında "Argument"ları kullanarak daha uzağa gidebilirsin. hero . m…" at bounding box center [678, 195] width 216 height 353
type textarea "hero.moveRight(3)"
click at [622, 95] on div "# Move komutlarında "Argument"ları kullanarak daha uzağa gidebilirsin. hero . m…" at bounding box center [678, 181] width 216 height 324
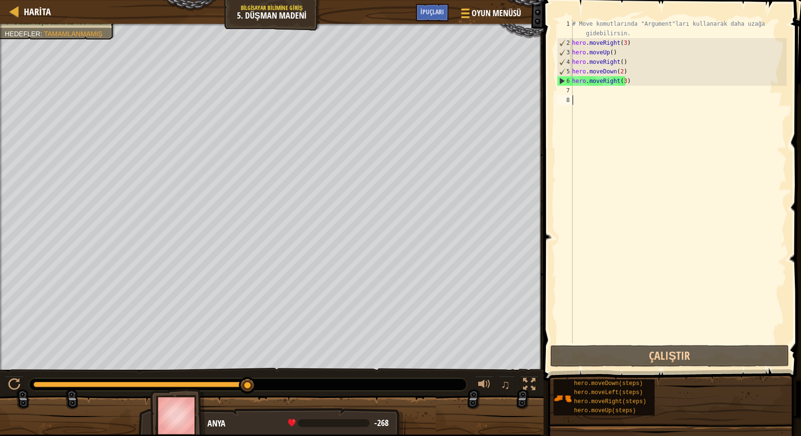
click at [591, 107] on div "# Move komutlarında "Argument"ları kullanarak daha uzağa gidebilirsin. hero . m…" at bounding box center [678, 195] width 216 height 353
click at [590, 104] on div "# Move komutlarında "Argument"ları kullanarak daha uzağa gidebilirsin. hero . m…" at bounding box center [678, 195] width 216 height 353
drag, startPoint x: 644, startPoint y: 86, endPoint x: 653, endPoint y: 101, distance: 18.4
click at [649, 104] on div "# Move komutlarında "Argument"ları kullanarak daha uzağa gidebilirsin. hero . m…" at bounding box center [678, 195] width 216 height 353
click at [663, 125] on div "# Move komutlarında "Argument"ları kullanarak daha uzağa gidebilirsin. hero . m…" at bounding box center [678, 181] width 216 height 324
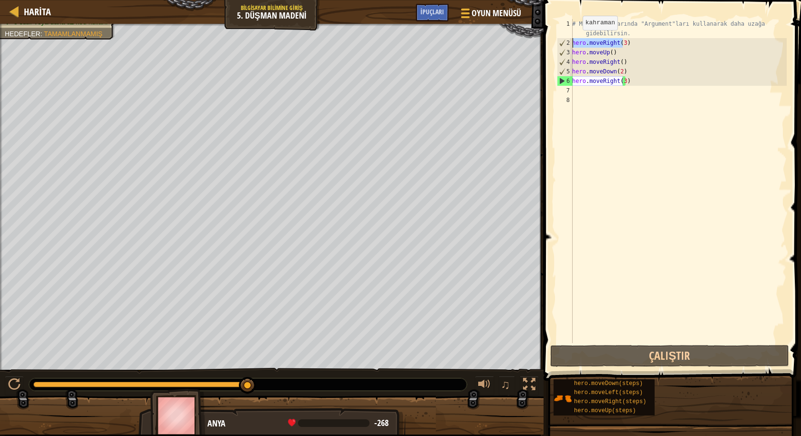
drag, startPoint x: 621, startPoint y: 40, endPoint x: 570, endPoint y: 40, distance: 51.5
click at [570, 40] on div "1 2 3 4 5 6 7 8 # Move komutlarında "Argument"ları kullanarak daha uzağa gidebi…" at bounding box center [671, 181] width 232 height 324
click at [635, 33] on div "# Move komutlarında "Argument"ları kullanarak daha uzağa gidebilirsin. hero . m…" at bounding box center [678, 195] width 216 height 353
type textarea "# Move komutlarında "Argument"ları kullanarak daha uzağa gidebilirsin."
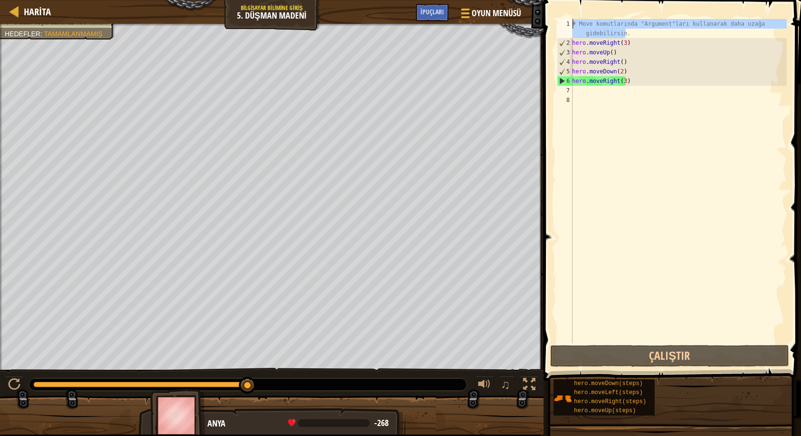
drag, startPoint x: 635, startPoint y: 33, endPoint x: 556, endPoint y: 25, distance: 79.5
click at [556, 25] on div "# Move komutlarında "Argument"ları kullanarak daha uzağa gidebilirsin. 1 2 3 4 …" at bounding box center [671, 181] width 232 height 324
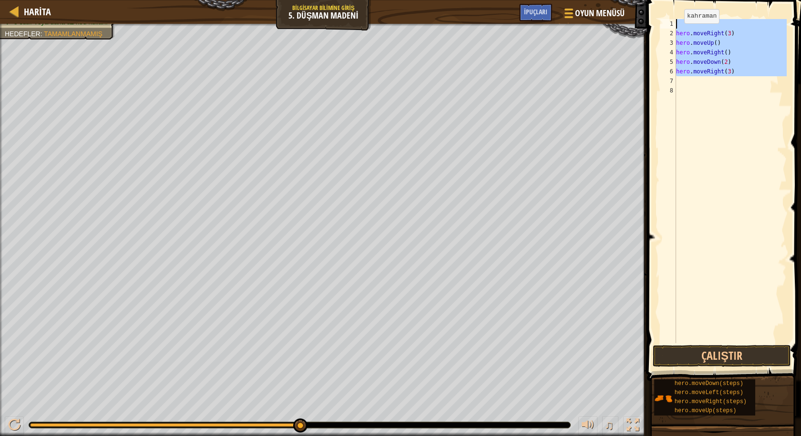
drag, startPoint x: 750, startPoint y: 81, endPoint x: 670, endPoint y: 26, distance: 96.5
click at [670, 26] on div "1 2 3 4 5 6 7 8 hero . moveRight ( 3 ) hero . moveUp ( ) hero . moveRight ( ) h…" at bounding box center [722, 181] width 128 height 324
click at [755, 73] on div "hero . moveRight ( 3 ) hero . moveUp ( ) hero . moveRight ( ) hero . moveDown (…" at bounding box center [730, 181] width 112 height 324
drag, startPoint x: 736, startPoint y: 72, endPoint x: 669, endPoint y: 36, distance: 76.6
click at [669, 36] on div "hero.moveRight(3) 1 2 3 4 5 6 7 8 hero . moveRight ( 3 ) hero . moveUp ( ) hero…" at bounding box center [722, 181] width 128 height 324
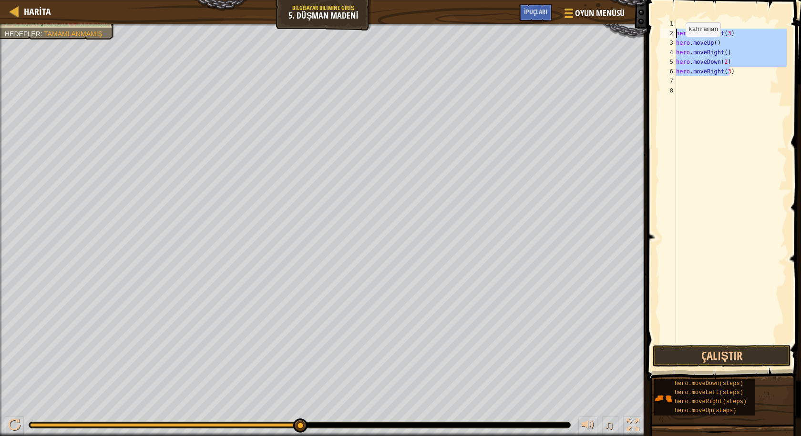
type textarea "hero.moveRight(3) hero.moveUp()"
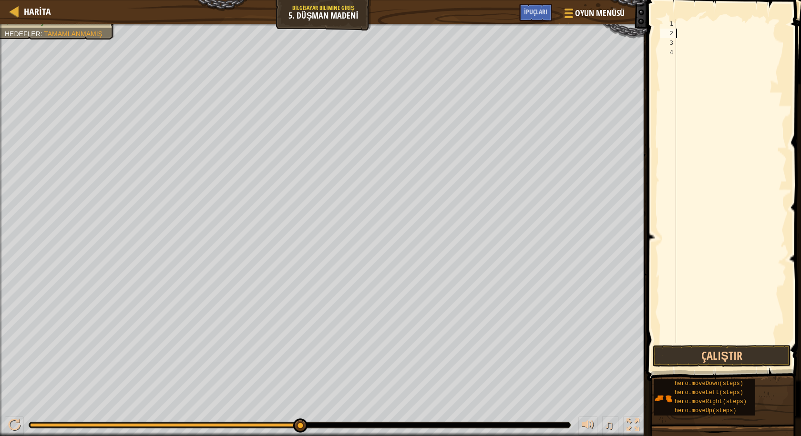
click at [680, 22] on div at bounding box center [730, 190] width 112 height 343
paste textarea "hero.moveRight(3)"
type textarea "hero.moveRight(3)"
click at [736, 362] on button "Çalıştır" at bounding box center [721, 356] width 138 height 22
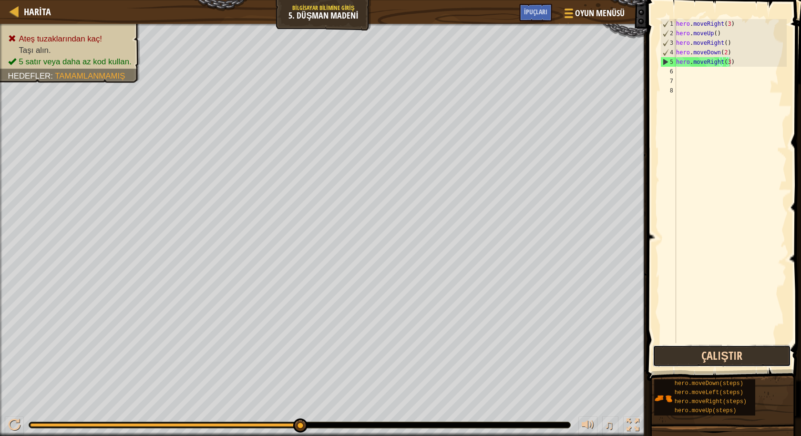
click at [758, 355] on button "Çalıştır" at bounding box center [721, 356] width 138 height 22
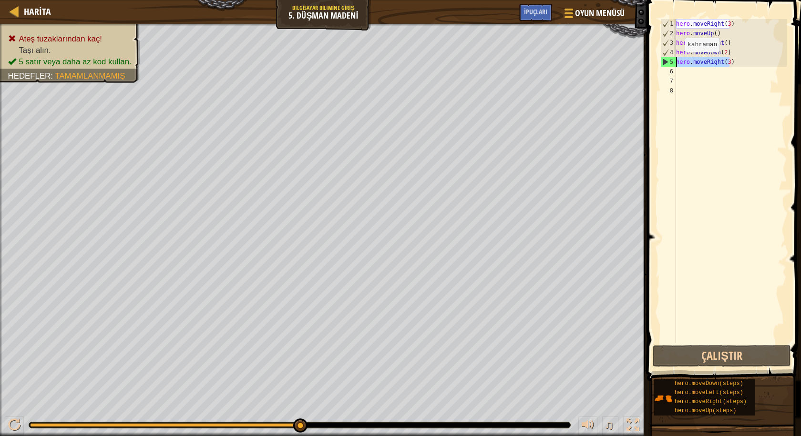
drag, startPoint x: 732, startPoint y: 64, endPoint x: 676, endPoint y: 61, distance: 55.8
click at [676, 61] on div "hero . moveRight ( 3 ) hero . moveUp ( ) hero . moveRight ( ) hero . moveDown (…" at bounding box center [730, 190] width 112 height 343
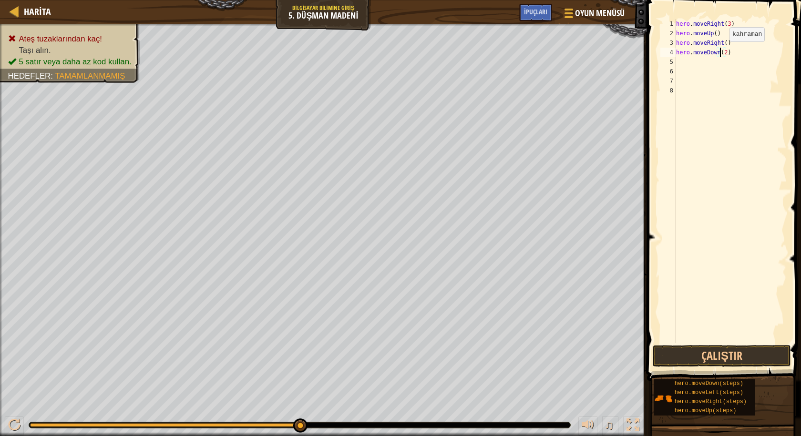
click at [721, 51] on div "hero . moveRight ( 3 ) hero . moveUp ( ) hero . moveRight ( ) hero . moveDown (…" at bounding box center [730, 190] width 112 height 343
drag, startPoint x: 721, startPoint y: 51, endPoint x: 731, endPoint y: 55, distance: 10.3
click at [723, 52] on div "hero . moveRight ( 3 ) hero . moveUp ( ) hero . moveRight ( ) hero . moveDown (…" at bounding box center [730, 190] width 112 height 343
type textarea "hero.moveDown(3)"
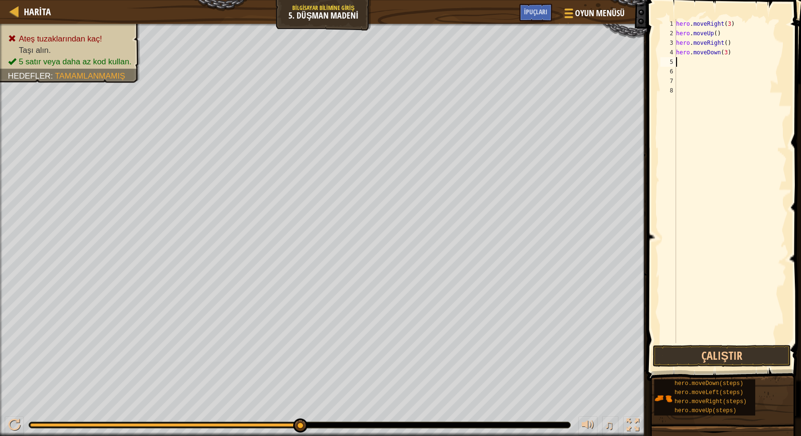
click at [682, 60] on div "hero . moveRight ( 3 ) hero . moveUp ( ) hero . moveRight ( ) hero . moveDown (…" at bounding box center [730, 190] width 112 height 343
type textarea "m"
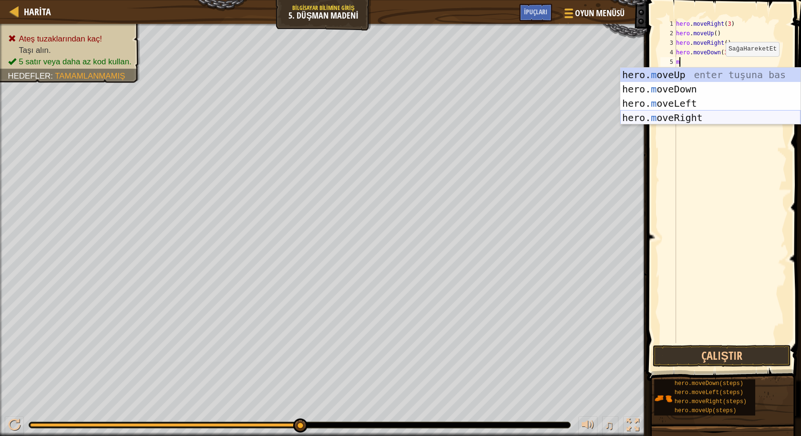
click at [703, 114] on div "hero. m oveUp enter tuşuna bas hero. m oveDown enter tuşuna bas hero. m oveLeft…" at bounding box center [710, 111] width 180 height 86
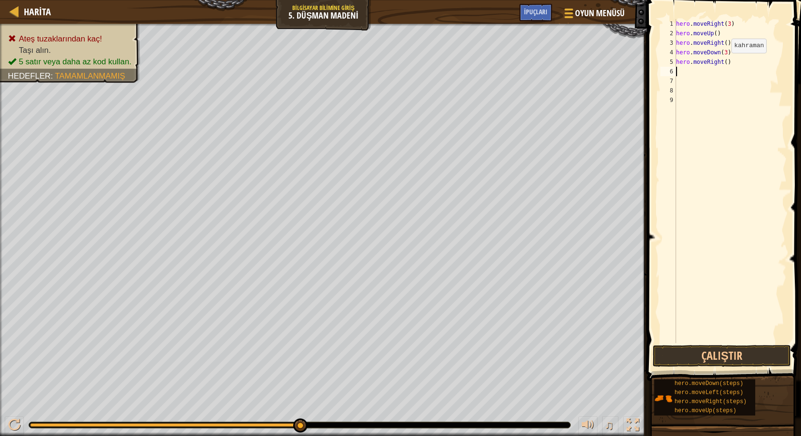
click at [723, 62] on div "hero . moveRight ( 3 ) hero . moveUp ( ) hero . moveRight ( ) hero . moveDown (…" at bounding box center [730, 190] width 112 height 343
type textarea "hero.moveRight(2)"
click at [708, 355] on button "Çalıştır" at bounding box center [721, 356] width 138 height 22
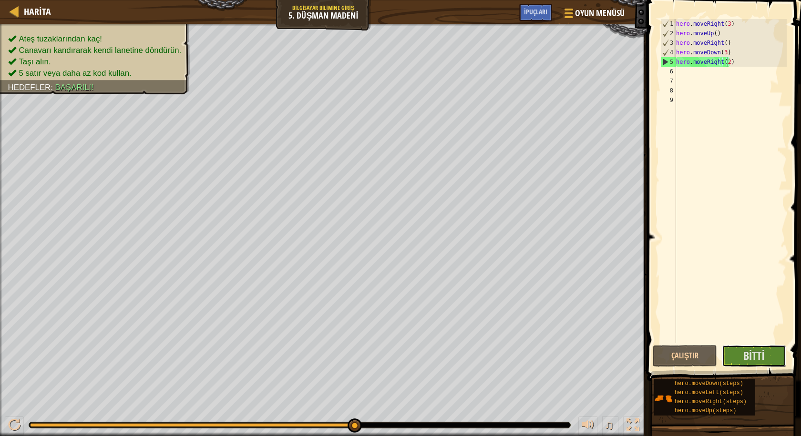
drag, startPoint x: 758, startPoint y: 359, endPoint x: 761, endPoint y: 375, distance: 16.2
click at [762, 367] on div "hero.moveRight(2) 1 2 3 4 5 6 7 8 9 hero . moveRight ( 3 ) hero . moveUp ( ) he…" at bounding box center [722, 209] width 157 height 409
click at [749, 357] on span "Bitti" at bounding box center [753, 355] width 21 height 15
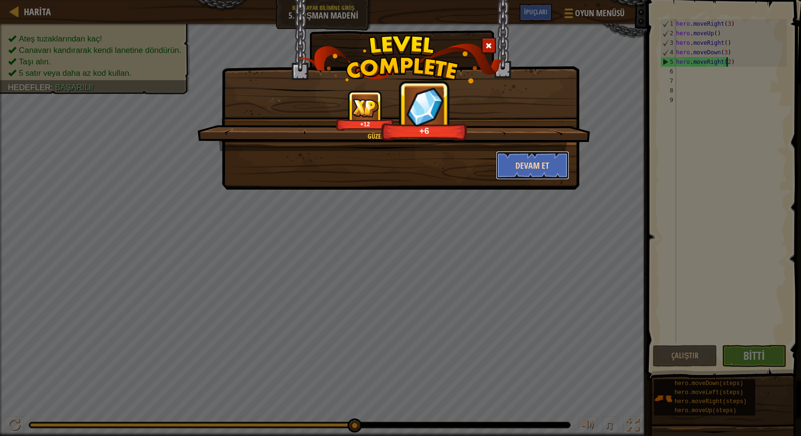
click at [544, 165] on button "Devam et" at bounding box center [533, 165] width 74 height 29
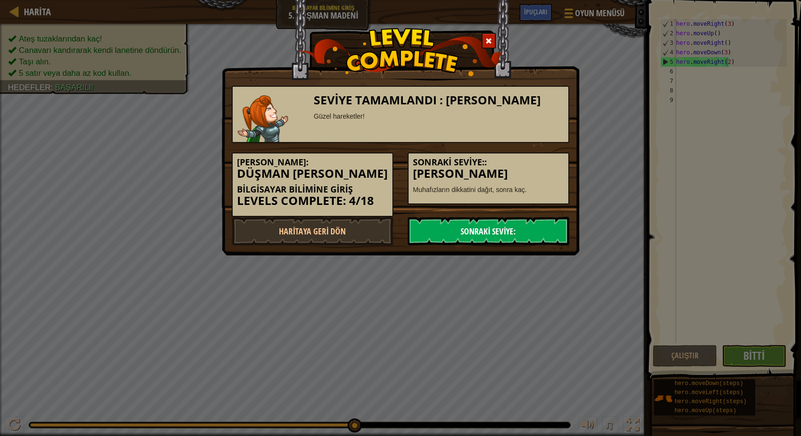
click at [502, 233] on link "Sonraki Seviye:" at bounding box center [488, 231] width 162 height 29
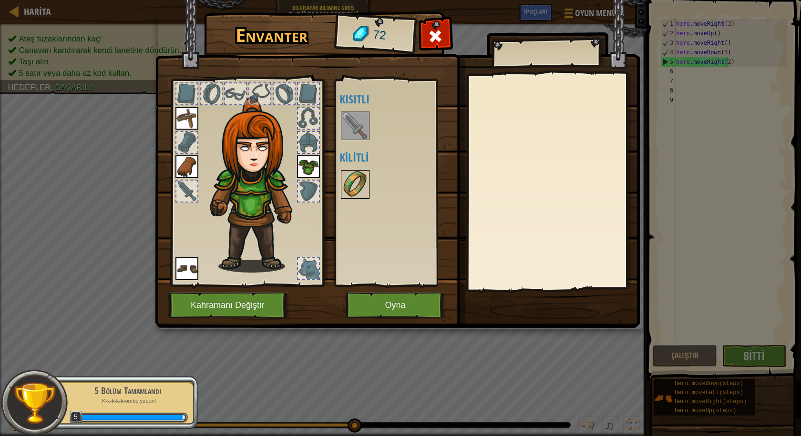
click at [349, 188] on img at bounding box center [355, 184] width 27 height 27
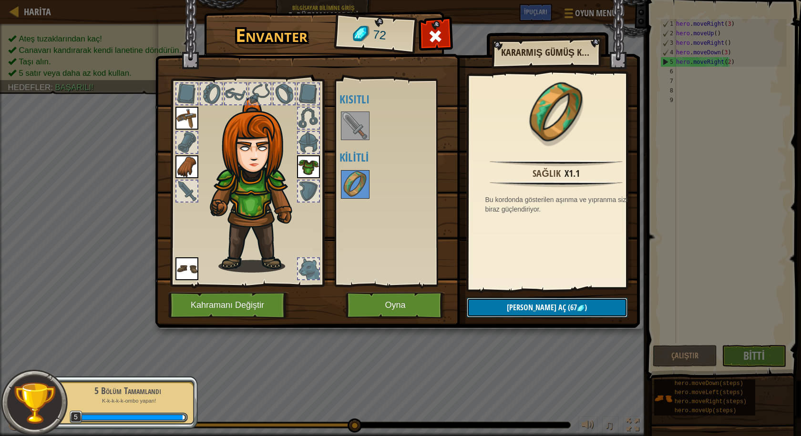
click at [562, 314] on button "[PERSON_NAME] aç (67 )" at bounding box center [546, 308] width 161 height 20
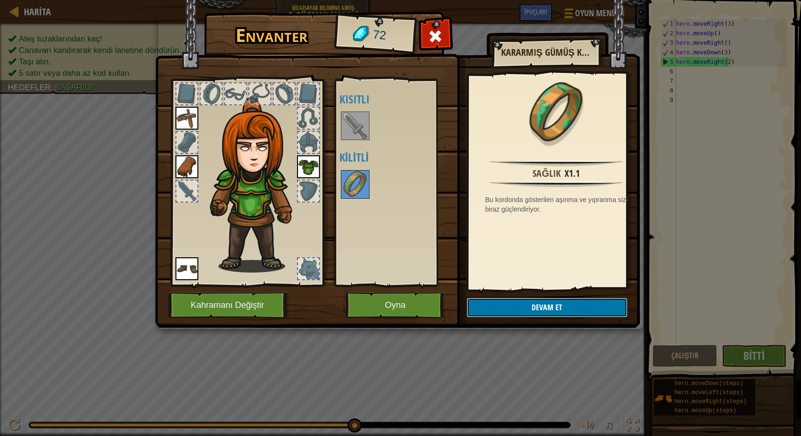
click at [552, 306] on button "Devam et" at bounding box center [546, 308] width 161 height 20
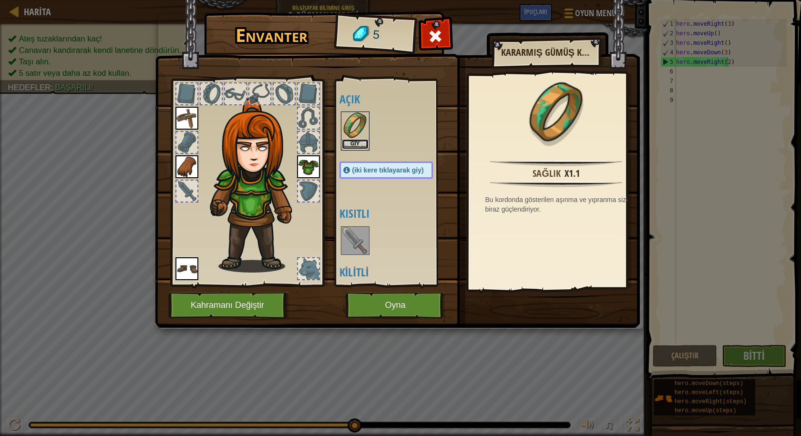
drag, startPoint x: 350, startPoint y: 142, endPoint x: 365, endPoint y: 133, distance: 17.5
click at [360, 136] on div "Giy" at bounding box center [355, 130] width 29 height 39
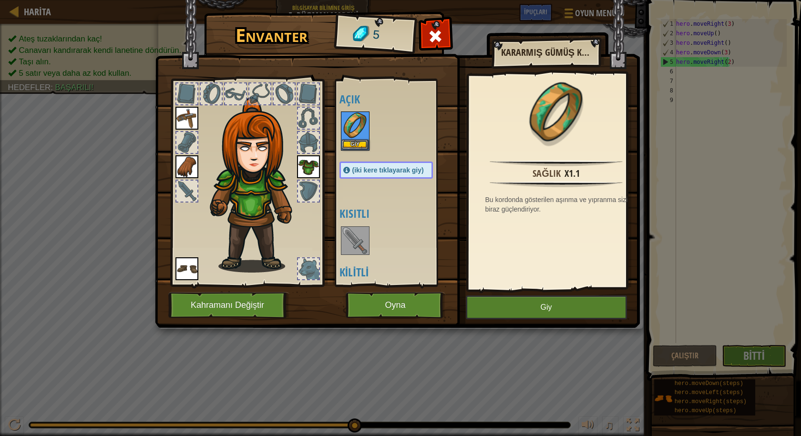
click at [365, 132] on img at bounding box center [355, 125] width 27 height 27
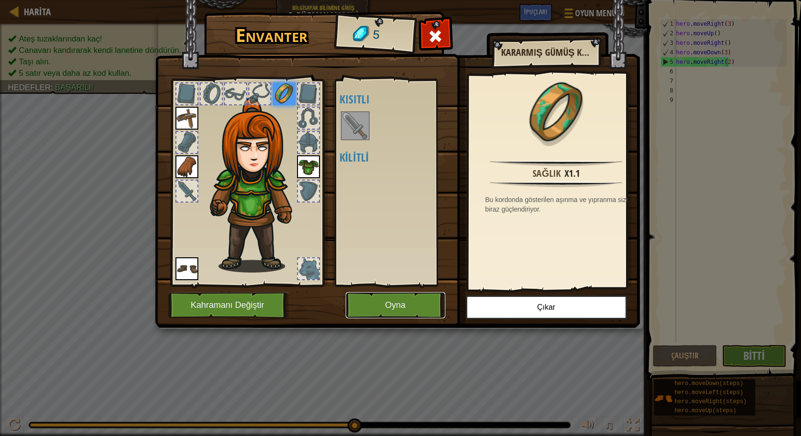
click at [425, 315] on button "Oyna" at bounding box center [395, 305] width 100 height 26
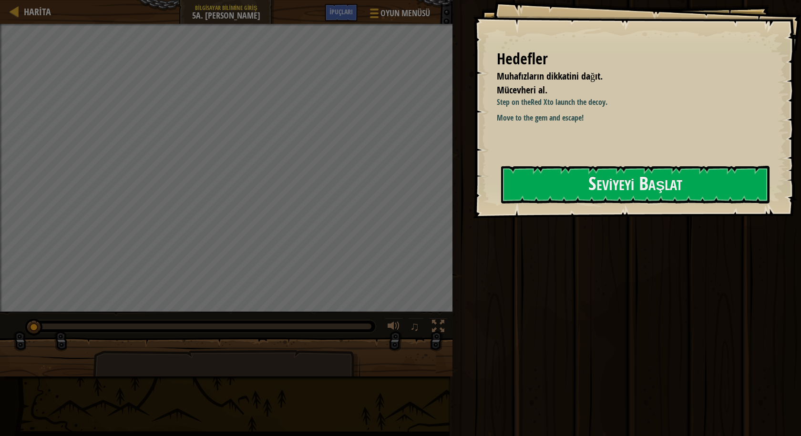
drag, startPoint x: 670, startPoint y: 159, endPoint x: 633, endPoint y: 132, distance: 45.8
click at [641, 135] on div "Hedefler Muhafızların dikkatini dağıt. Mücevheri al. Step on the Red X to launc…" at bounding box center [637, 109] width 328 height 218
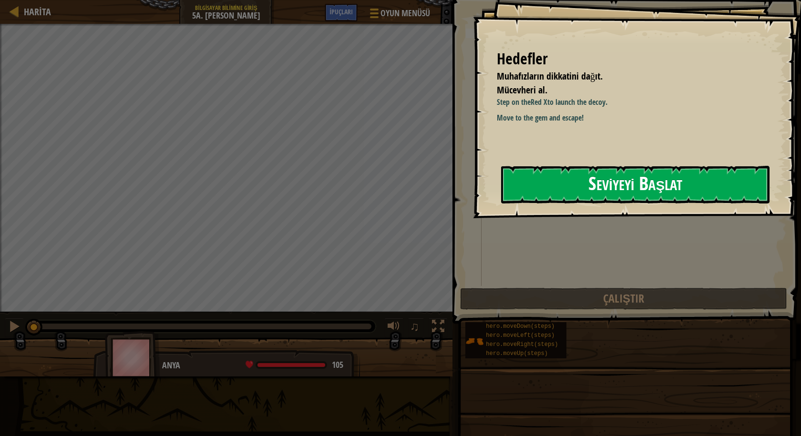
click at [604, 191] on button "Seviyeyi Başlat" at bounding box center [635, 185] width 268 height 38
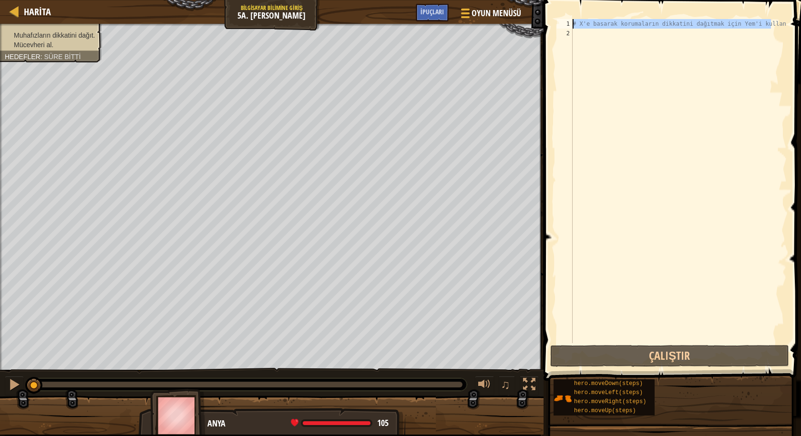
drag, startPoint x: 771, startPoint y: 23, endPoint x: 571, endPoint y: 25, distance: 199.7
click at [571, 25] on div "1 2 # X'e basarak korumaların dikkatini dağıtmak için Yem'i kullan. ההההההההההה…" at bounding box center [671, 181] width 232 height 324
type textarea "# X'e basarak korumaların dikkatini dağıtmak için Yem'i kullan."
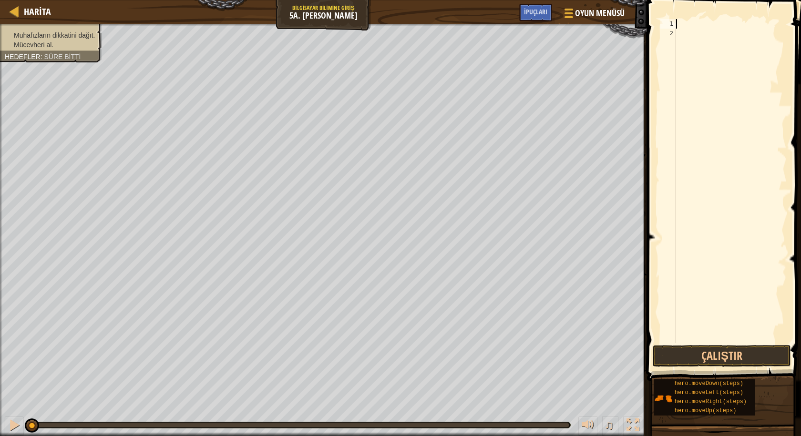
click at [748, 73] on div "Harita Bilgisayar Bilimine Giriş 5a. Hayali Durgu Oyun Menüsü Bitti İpuçları 1 …" at bounding box center [400, 218] width 801 height 436
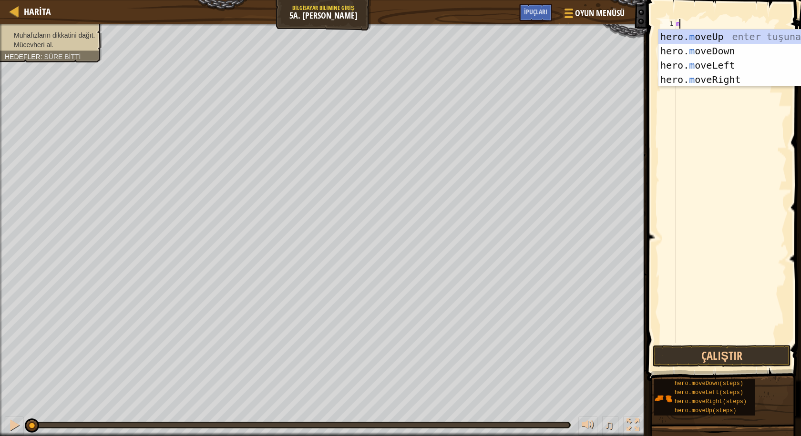
type textarea "m"
drag, startPoint x: 742, startPoint y: 77, endPoint x: 742, endPoint y: 71, distance: 5.2
click at [742, 74] on div "hero. m oveUp enter tuşuna bas hero. m oveDown enter tuşuna bas hero. m oveLeft…" at bounding box center [748, 73] width 180 height 86
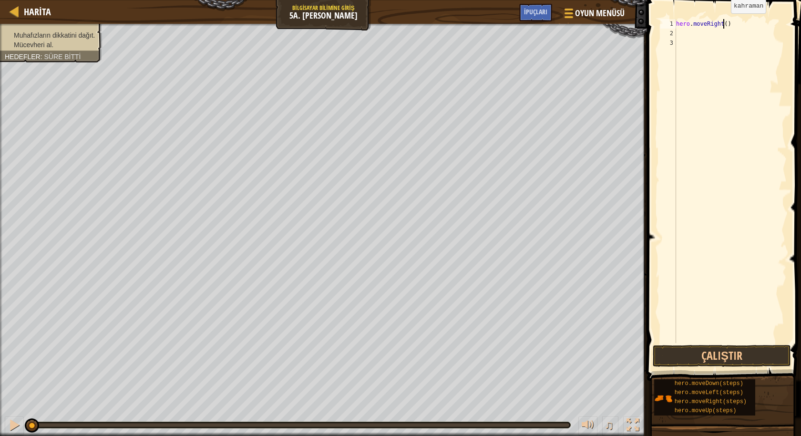
click at [722, 23] on div "hero . moveRight ( )" at bounding box center [730, 190] width 112 height 343
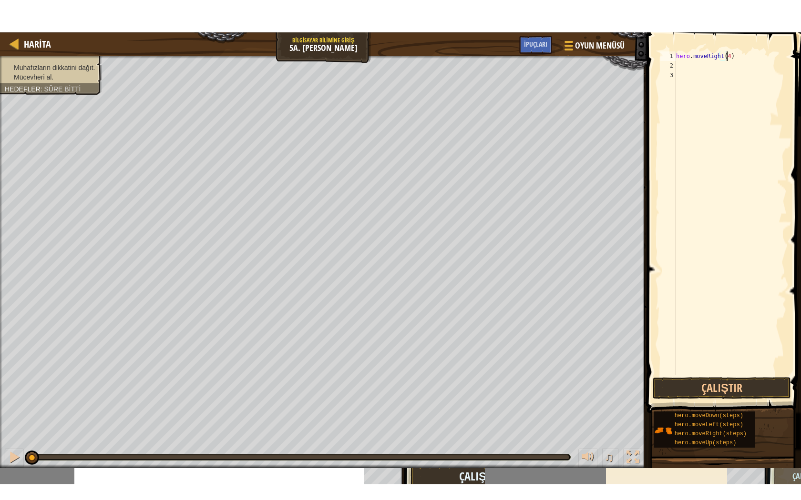
scroll to position [4, 4]
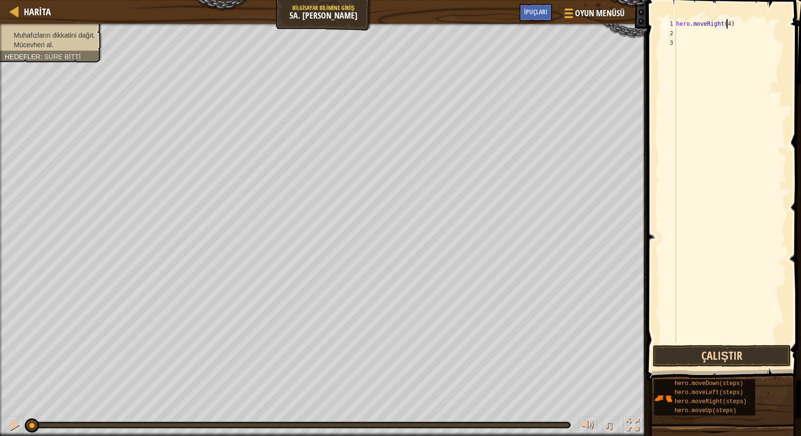
type textarea "hero.moveRight(4)"
click at [714, 354] on button "Çalıştır" at bounding box center [721, 356] width 138 height 22
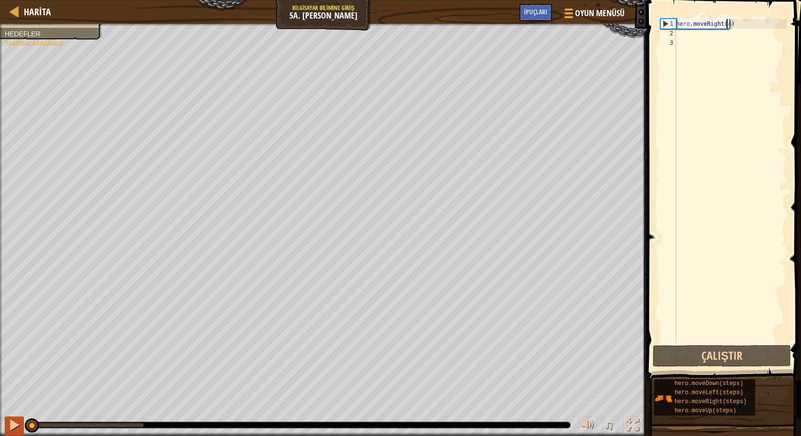
drag, startPoint x: 148, startPoint y: 426, endPoint x: 12, endPoint y: 417, distance: 136.1
click at [13, 417] on div "♫" at bounding box center [323, 422] width 647 height 29
drag, startPoint x: 750, startPoint y: 25, endPoint x: 664, endPoint y: 22, distance: 86.3
click at [664, 22] on div "hero.moveRight(4) 1 2 3 hero . moveRight ( 4 ) הההההההההההההההההההההההההההההההה…" at bounding box center [722, 181] width 128 height 324
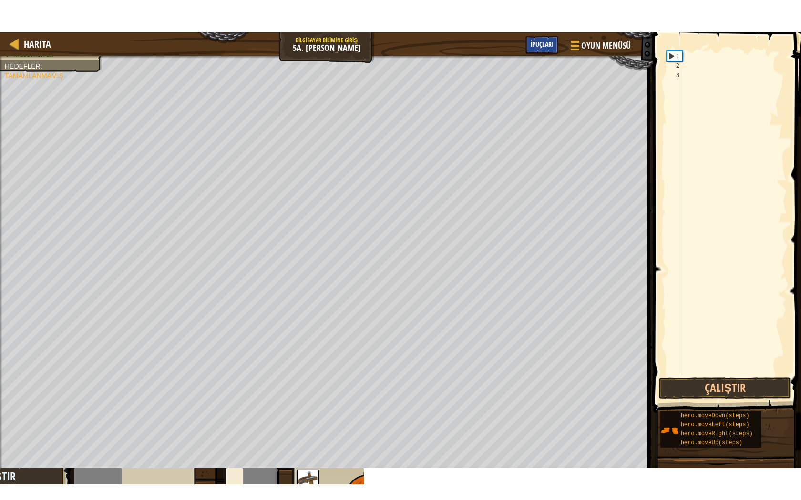
scroll to position [4, 0]
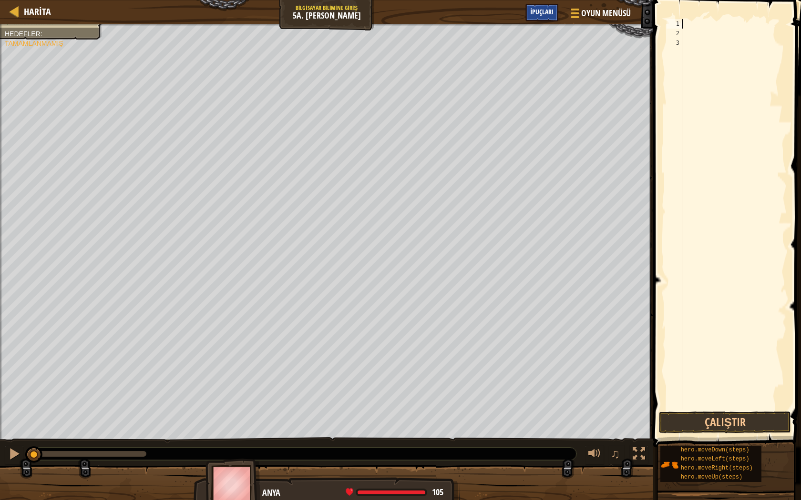
type textarea "m"
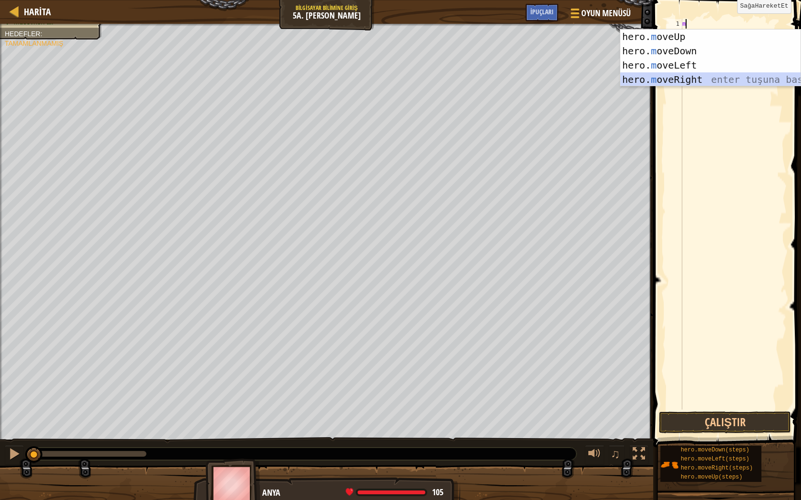
click at [692, 79] on div "hero. m oveUp enter tuşuna bas hero. m oveDown enter tuşuna bas hero. m oveLeft…" at bounding box center [710, 73] width 180 height 86
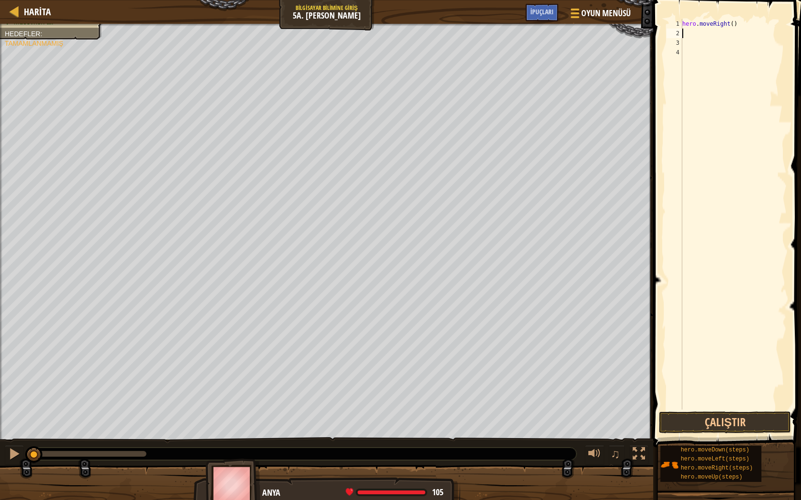
type textarea "m"
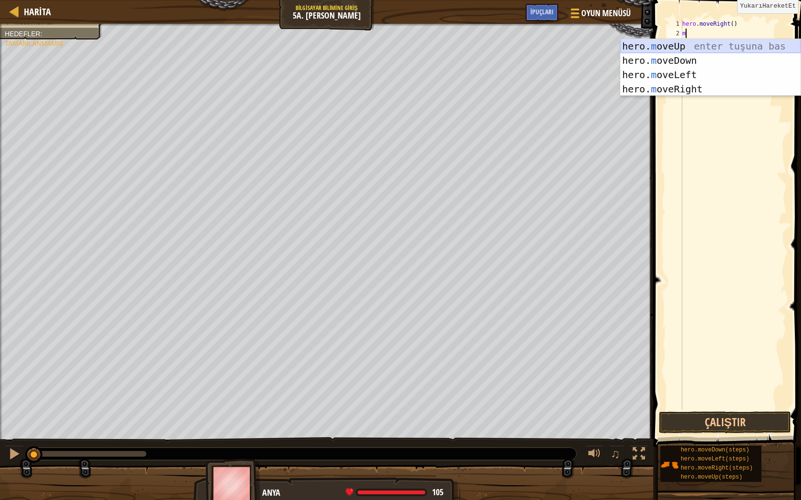
click at [672, 52] on div "hero. m oveUp enter tuşuna bas hero. m oveDown enter tuşuna bas hero. m oveLeft…" at bounding box center [710, 82] width 180 height 86
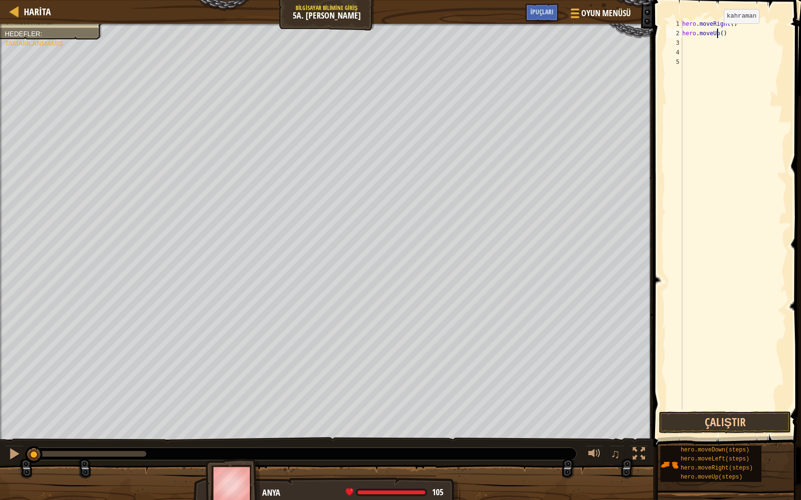
click at [716, 33] on div "hero . moveRight ( ) hero . moveUp ( )" at bounding box center [733, 224] width 106 height 410
drag, startPoint x: 655, startPoint y: 50, endPoint x: 695, endPoint y: 39, distance: 41.6
click at [659, 50] on div "hero.moveD own enter tuşuna bas" at bounding box center [710, 60] width 180 height 43
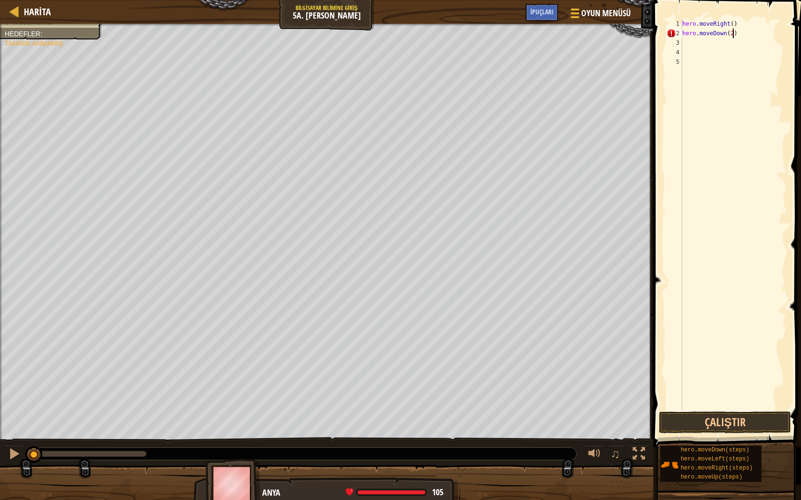
type textarea "hero.moveDown(2)"
click at [744, 44] on div "hero . moveRight ( ) hero . moveDown ( 2 )" at bounding box center [733, 224] width 106 height 410
drag, startPoint x: 744, startPoint y: 30, endPoint x: 672, endPoint y: 37, distance: 72.3
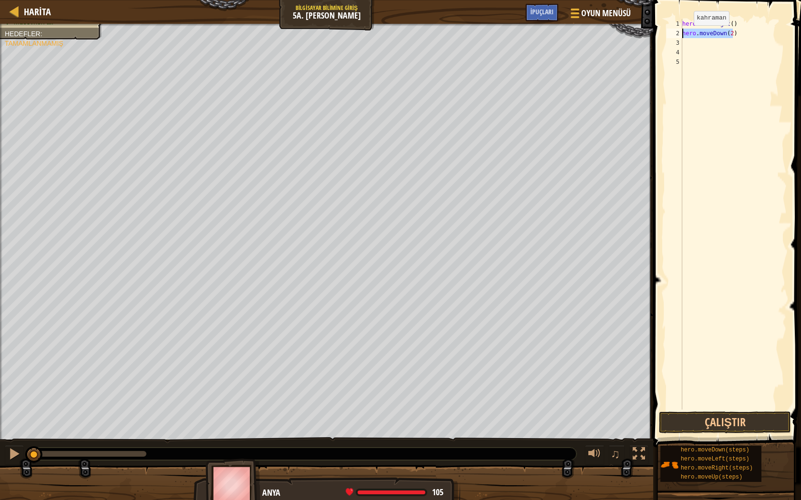
click at [672, 37] on div "1 2 3 4 5 hero . moveRight ( ) hero . moveDown ( 2 ) הההההההההההההההההההההההההה…" at bounding box center [725, 214] width 122 height 391
type textarea "m"
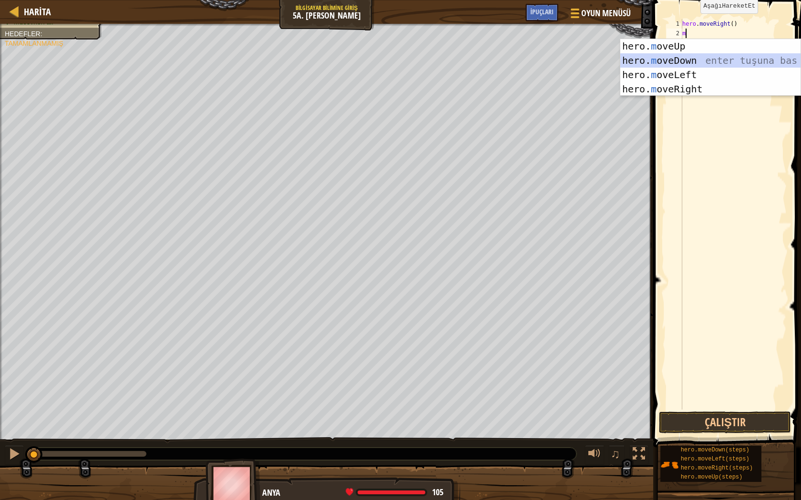
click at [718, 63] on div "hero. m oveUp enter tuşuna bas hero. m oveDown enter tuşuna bas hero. m oveLeft…" at bounding box center [710, 82] width 180 height 86
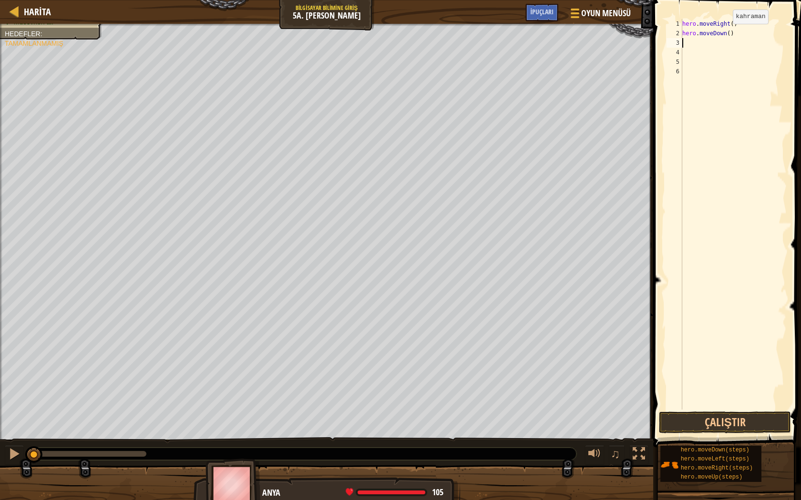
drag, startPoint x: 724, startPoint y: 33, endPoint x: 730, endPoint y: 33, distance: 5.2
click at [727, 33] on div "hero . moveRight ( ) hero . moveDown ( )" at bounding box center [733, 224] width 106 height 410
click at [731, 35] on div "hero . moveRight ( ) hero . moveDown ( )" at bounding box center [733, 224] width 106 height 410
drag, startPoint x: 724, startPoint y: 33, endPoint x: 733, endPoint y: 30, distance: 8.9
click at [725, 33] on div "hero . moveRight ( ) hero . moveDown ( )" at bounding box center [733, 224] width 106 height 410
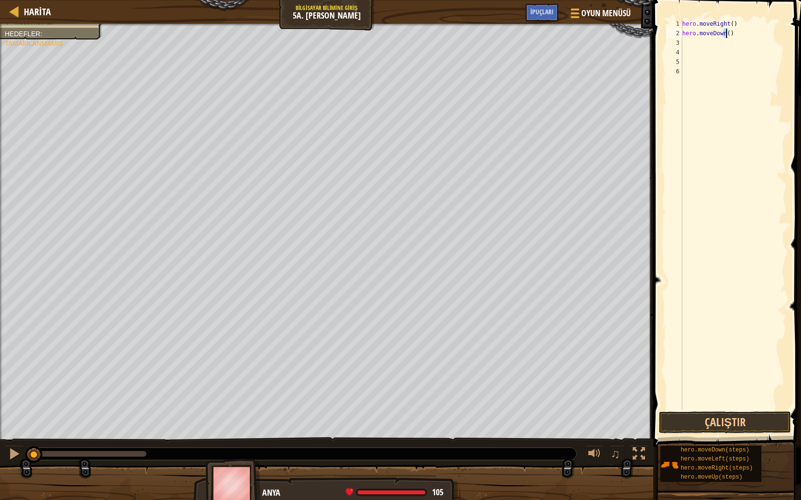
type textarea "hero.moveDown2)"
click at [727, 51] on div "hero . moveRight ( ) hero . moveDown2 )" at bounding box center [733, 224] width 106 height 410
drag, startPoint x: 722, startPoint y: 33, endPoint x: 740, endPoint y: 29, distance: 19.1
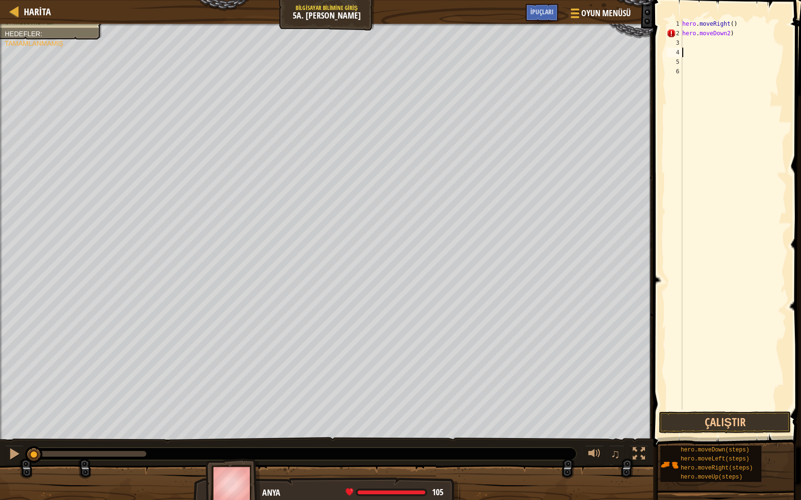
click at [724, 32] on div "hero . moveRight ( ) hero . moveDown2 )" at bounding box center [733, 224] width 106 height 410
type textarea "hero.moveDown(2)"
click at [697, 43] on div "hero . moveRight ( ) hero . moveDown ( 2 )" at bounding box center [733, 224] width 106 height 410
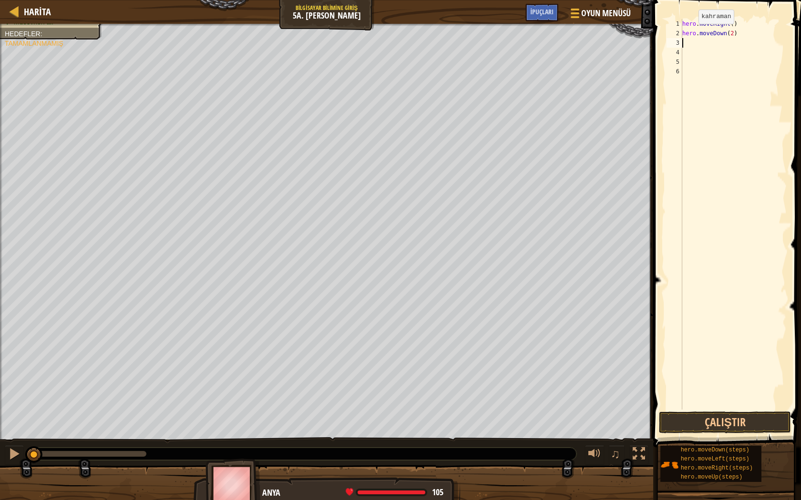
type textarea "m"
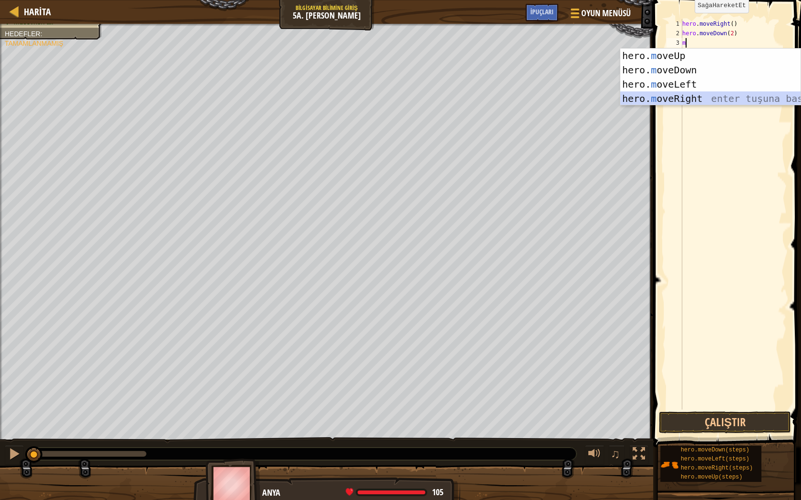
click at [686, 101] on div "hero. m oveUp enter tuşuna bas hero. m oveDown enter tuşuna bas hero. m oveLeft…" at bounding box center [710, 92] width 180 height 86
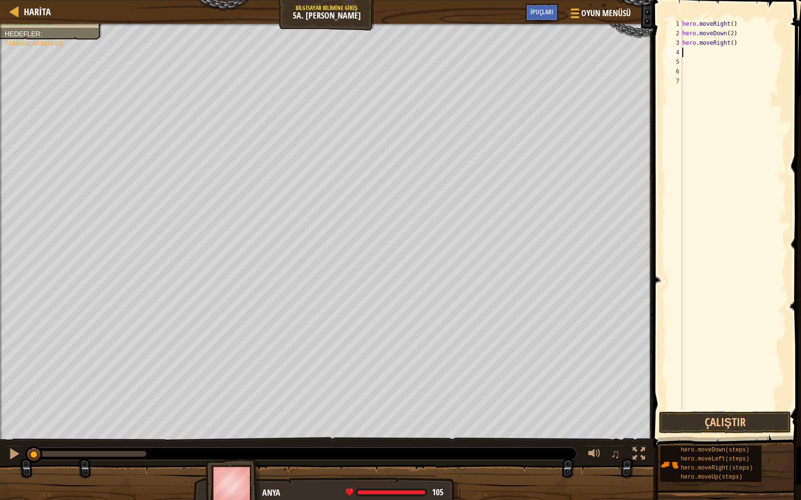
type textarea "m"
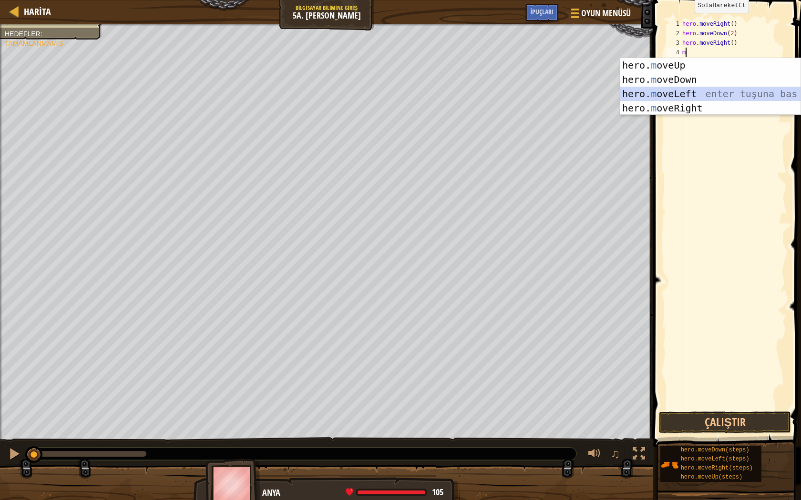
click at [707, 92] on div "hero. m oveUp enter tuşuna bas hero. m oveDown enter tuşuna bas hero. m oveLeft…" at bounding box center [710, 101] width 180 height 86
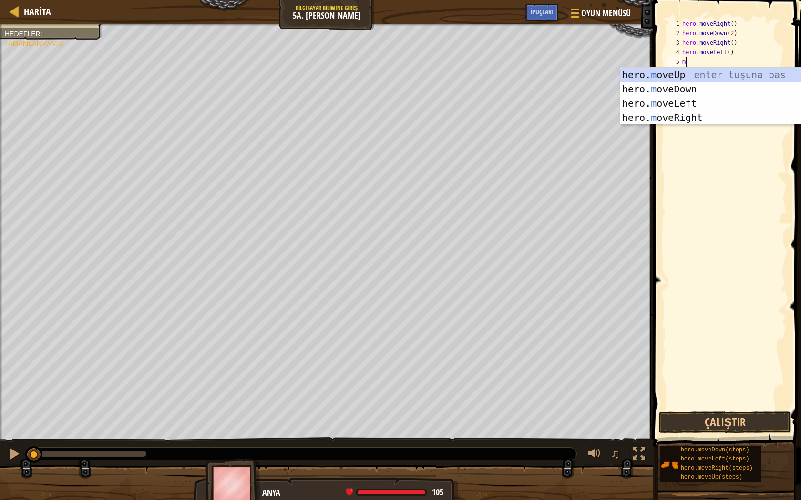
type textarea "m"
click at [717, 73] on div "hero. m oveUp enter tuşuna bas hero. m oveDown enter tuşuna bas hero. m oveLeft…" at bounding box center [710, 111] width 180 height 86
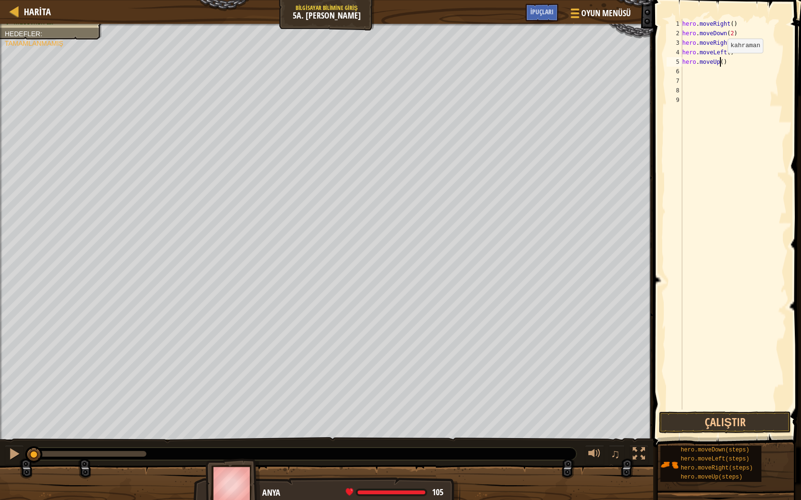
click at [719, 62] on div "hero . moveRight ( ) hero . moveDown ( 2 ) hero . moveRight ( ) hero . moveLeft…" at bounding box center [733, 224] width 106 height 410
type textarea "hero.moveUp(2)"
click at [689, 71] on div "hero . moveRight ( ) hero . moveDown ( 2 ) hero . moveRight ( ) hero . moveLeft…" at bounding box center [733, 224] width 106 height 410
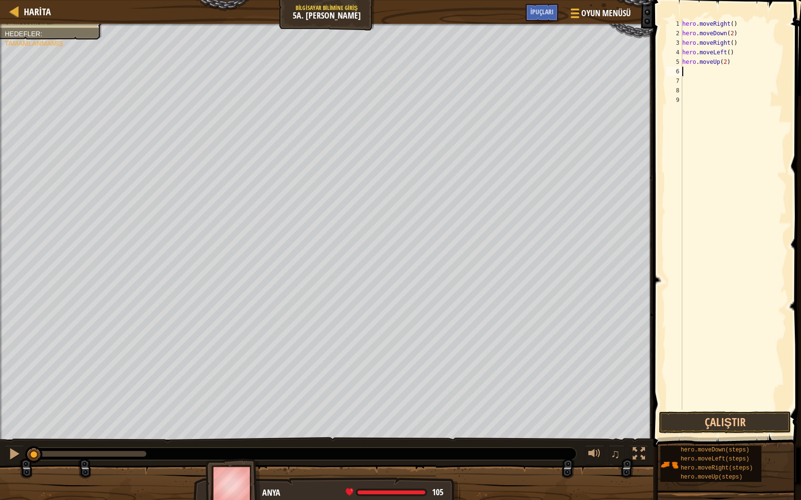
type textarea "m"
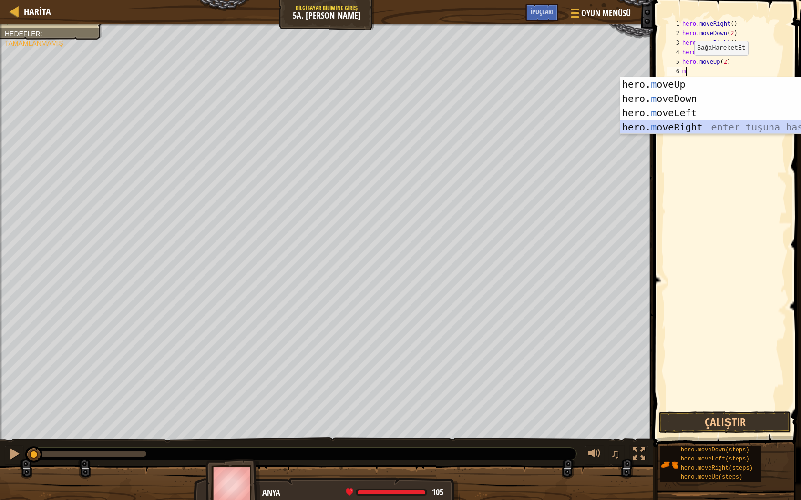
click at [709, 126] on div "hero. m oveUp enter tuşuna bas hero. m oveDown enter tuşuna bas hero. m oveLeft…" at bounding box center [710, 120] width 180 height 86
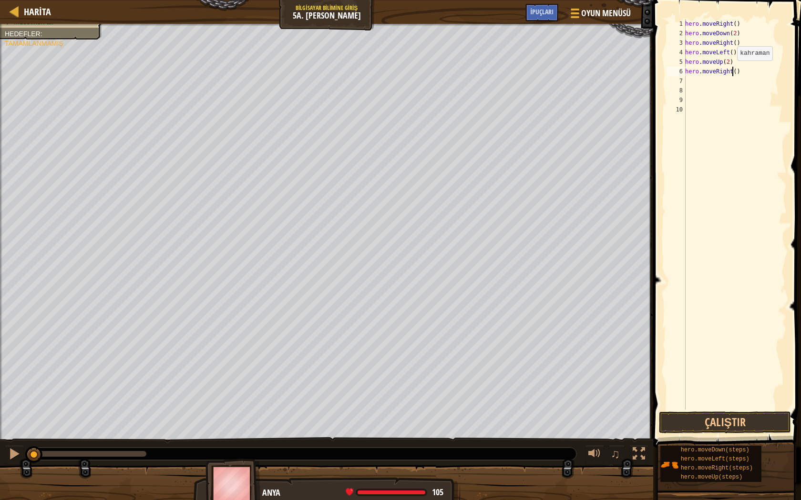
click at [731, 70] on div "hero . moveRight ( ) hero . moveDown ( 2 ) hero . moveRight ( ) hero . moveLeft…" at bounding box center [734, 224] width 103 height 410
drag, startPoint x: 766, startPoint y: 422, endPoint x: 765, endPoint y: 410, distance: 12.4
click at [767, 419] on button "Çalıştır" at bounding box center [725, 423] width 132 height 22
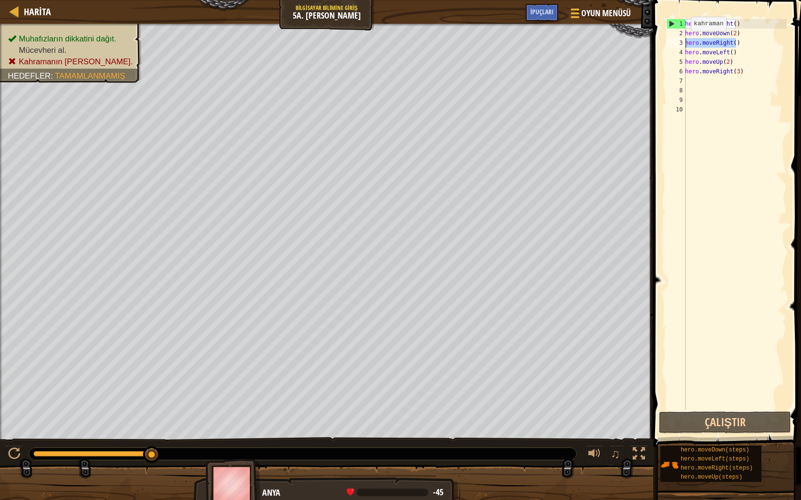
drag, startPoint x: 735, startPoint y: 43, endPoint x: 683, endPoint y: 41, distance: 52.0
click at [683, 41] on div "hero.moveRight(3) 1 2 3 4 5 6 7 8 9 10 hero . moveRight ( ) hero . moveDown ( 2…" at bounding box center [725, 214] width 122 height 391
type textarea "hero.moveRight()"
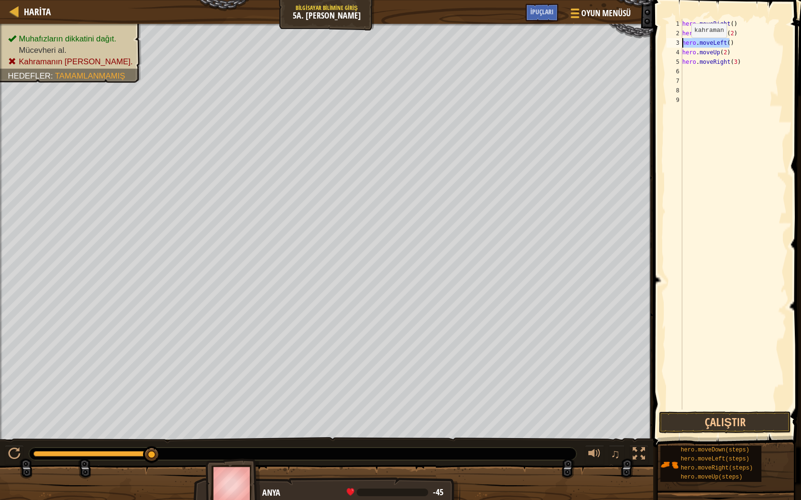
drag, startPoint x: 730, startPoint y: 42, endPoint x: 683, endPoint y: 47, distance: 47.9
click at [683, 47] on div "hero . moveRight ( ) hero . moveDown ( 2 ) hero . moveLeft ( ) hero . moveUp ( …" at bounding box center [733, 224] width 106 height 410
type textarea "hero.moveLeft()"
type textarea "hero.moveDown(2)"
drag, startPoint x: 751, startPoint y: 418, endPoint x: 743, endPoint y: 417, distance: 8.6
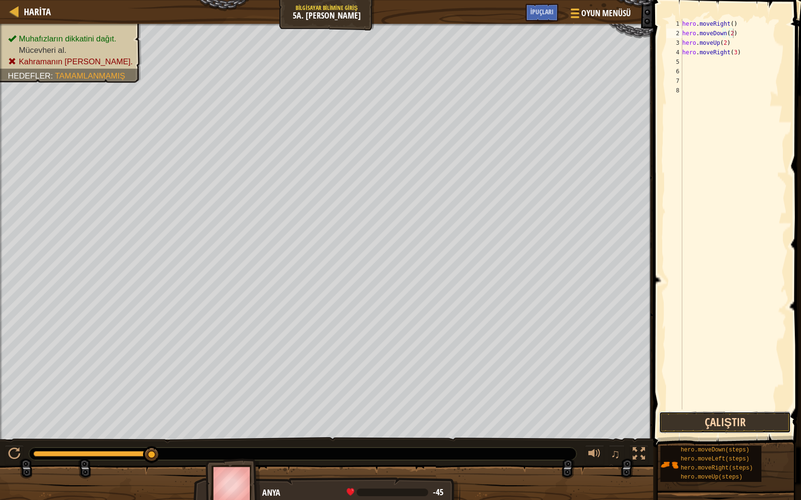
click at [751, 416] on button "Çalıştır" at bounding box center [725, 423] width 132 height 22
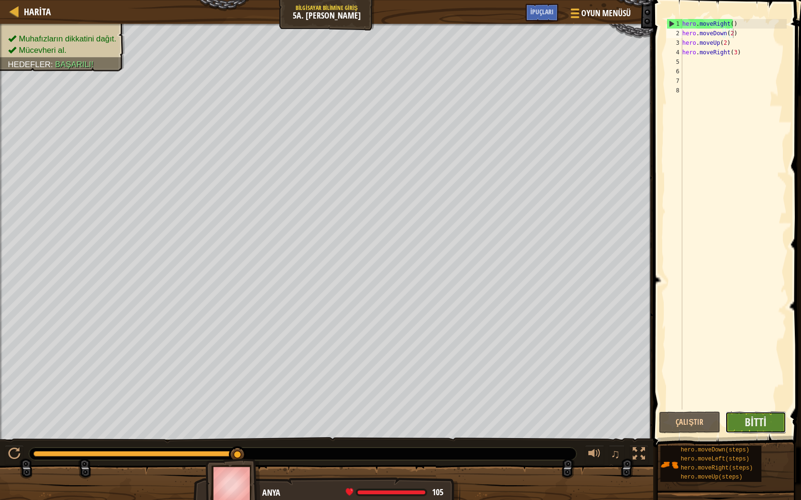
click at [768, 423] on button "Bitti" at bounding box center [755, 423] width 61 height 22
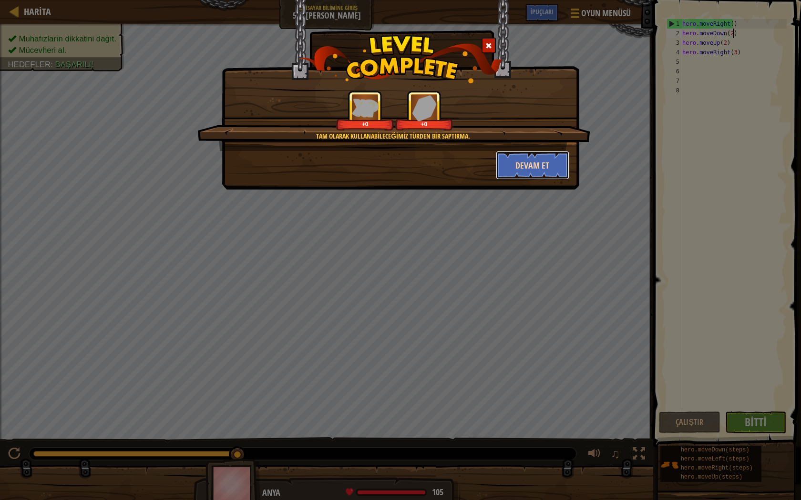
click at [540, 172] on button "Devam et" at bounding box center [533, 165] width 74 height 29
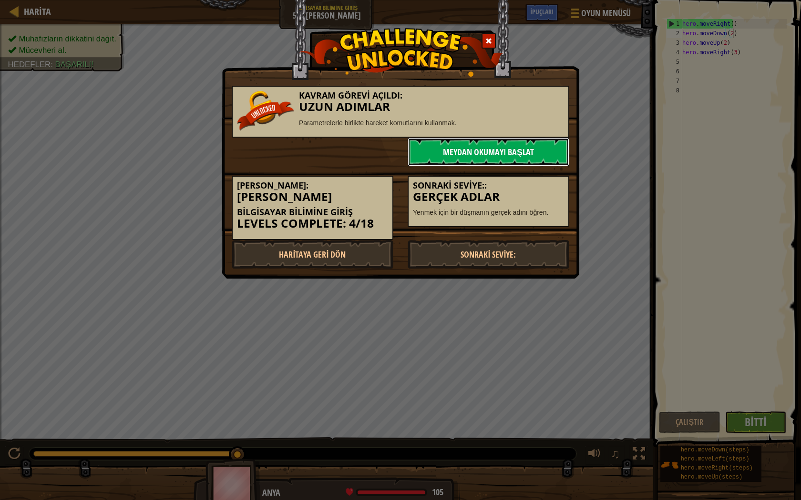
click at [518, 157] on link "Meydan Okumayı Başlat" at bounding box center [488, 152] width 162 height 29
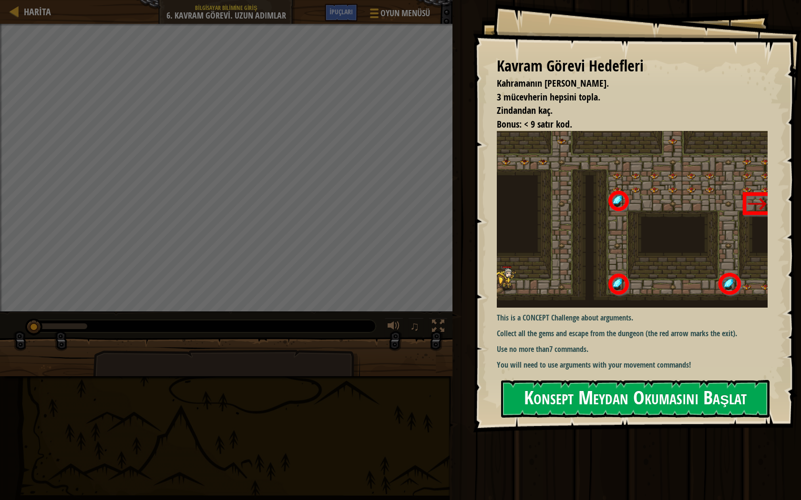
click at [593, 217] on div "Kavram Görevi Hedefleri Kahramanın hayatta kalmalı. 3 mücevherin hepsini topla.…" at bounding box center [637, 216] width 328 height 433
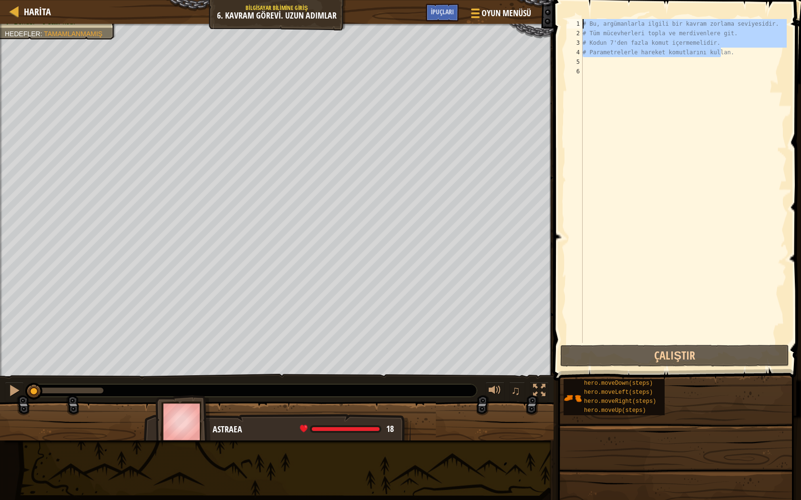
drag, startPoint x: 740, startPoint y: 54, endPoint x: 546, endPoint y: 16, distance: 198.0
click at [546, 16] on div "Harita Bilgisayar Bilimine Giriş 6. Kavram Görevi. Uzun Adımlar Oyun Menüsü Bit…" at bounding box center [400, 250] width 801 height 500
type textarea "# Bu, argümanlarla ilgili bir kavram zorlama seviyesidir. # Tüm mücevherleri to…"
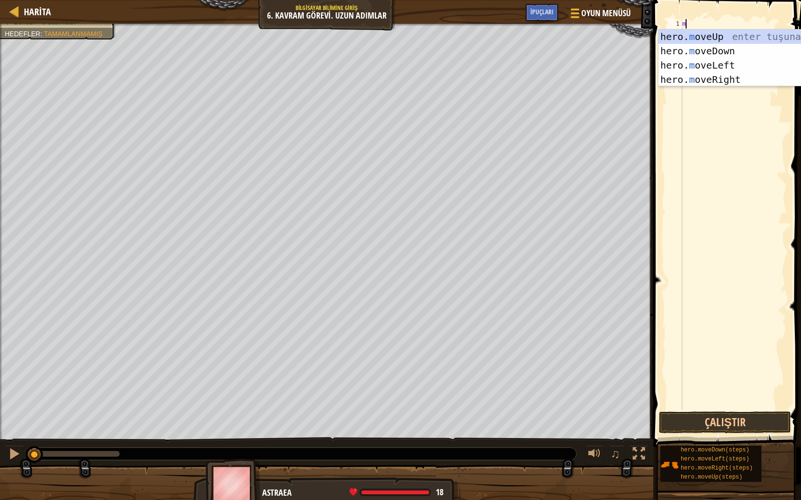
type textarea "m"
click at [758, 79] on div "hero. m oveUp enter tuşuna bas hero. m oveDown enter tuşuna bas hero. m oveLeft…" at bounding box center [748, 73] width 180 height 86
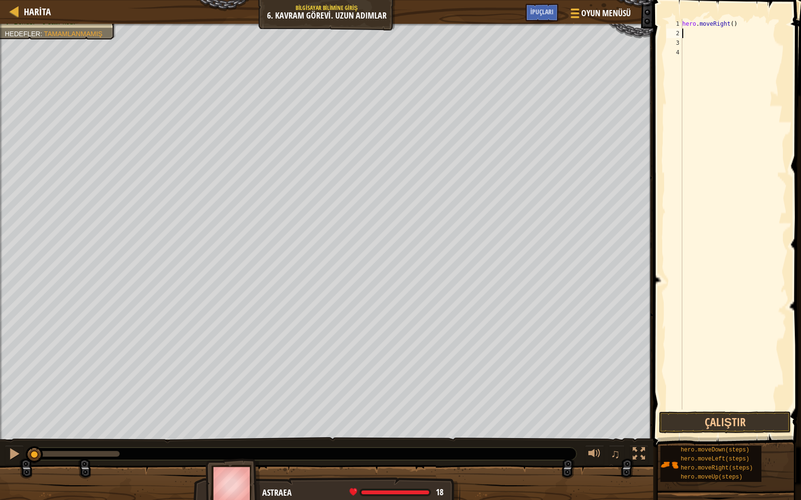
type textarea "m"
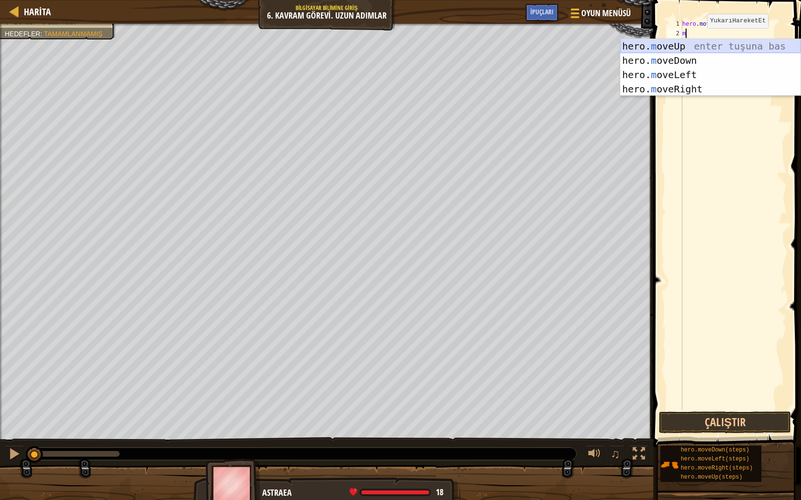
drag, startPoint x: 654, startPoint y: 49, endPoint x: 709, endPoint y: 36, distance: 56.4
click at [654, 49] on div "hero. m oveUp enter tuşuna bas hero. m oveDown enter tuşuna bas hero. m oveLeft…" at bounding box center [710, 82] width 180 height 86
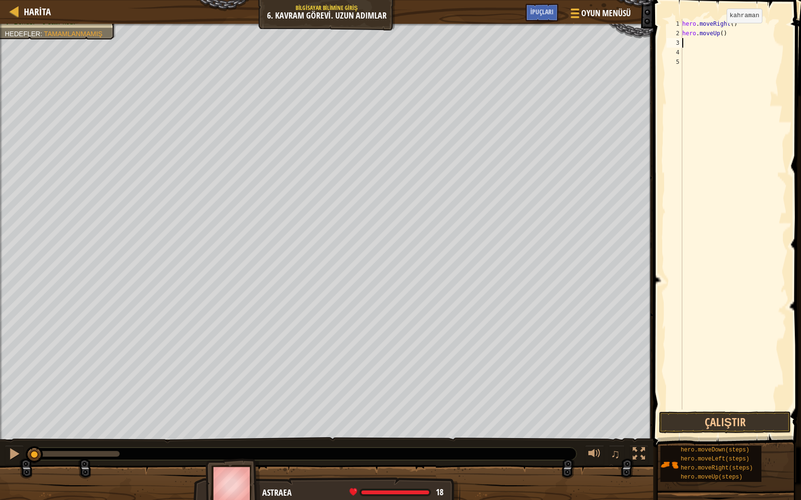
click at [719, 32] on div "hero . moveRight ( ) hero . moveUp ( )" at bounding box center [733, 224] width 106 height 410
drag, startPoint x: 695, startPoint y: 420, endPoint x: 715, endPoint y: 396, distance: 30.8
click at [696, 420] on button "Çalıştır" at bounding box center [725, 423] width 132 height 22
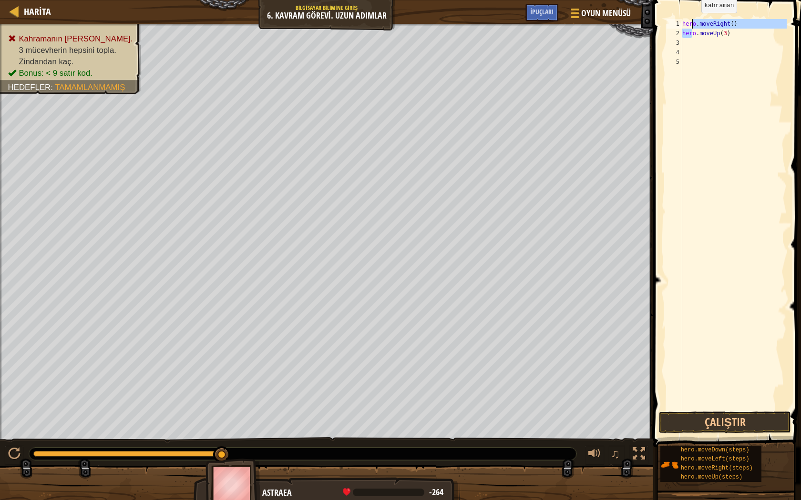
drag, startPoint x: 693, startPoint y: 30, endPoint x: 693, endPoint y: 19, distance: 11.4
click at [693, 19] on div "hero . moveRight ( ) hero . moveUp ( 3 )" at bounding box center [733, 224] width 106 height 410
type textarea "hero.moveRight() hero.moveUp(3)"
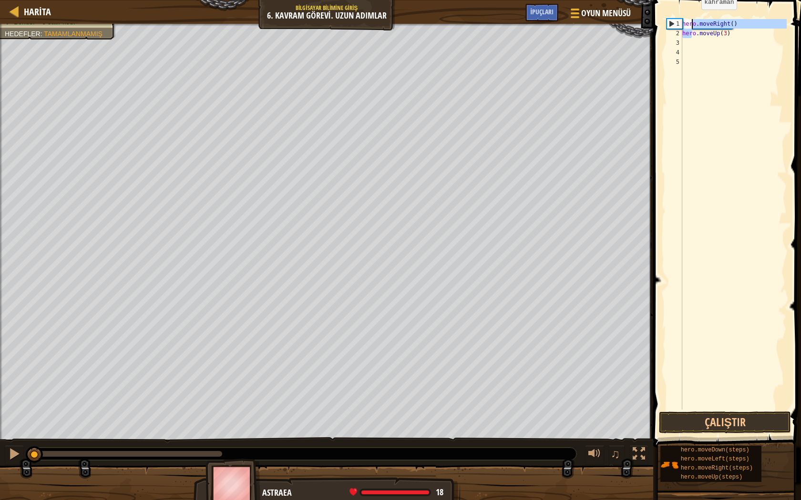
click at [12, 428] on div "Kahramanın [PERSON_NAME]. 3 mücevherin hepsini topla. Zindandan kaç. Bonus: < 9…" at bounding box center [400, 264] width 801 height 480
click at [683, 47] on div "hero . moveRight ( ) hero . moveUp ( 3 )" at bounding box center [733, 224] width 106 height 410
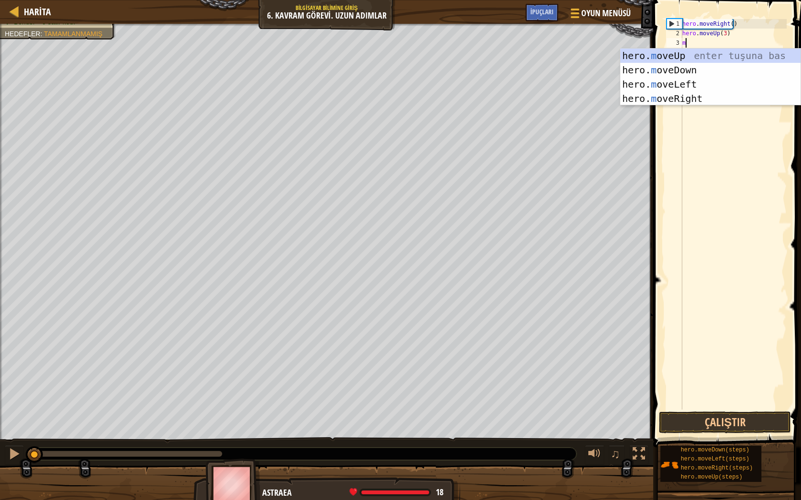
type textarea "m"
click at [687, 99] on div "hero. m oveUp enter tuşuna bas hero. m oveDown enter tuşuna bas hero. m oveLeft…" at bounding box center [710, 92] width 180 height 86
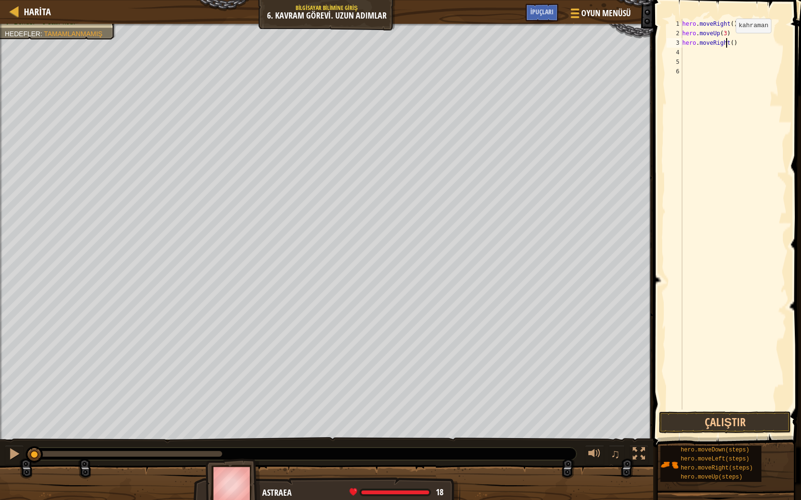
click at [727, 42] on div "hero . moveRight ( ) hero . moveUp ( 3 ) hero . moveRight ( )" at bounding box center [733, 224] width 106 height 410
click at [730, 43] on div "hero . moveRight ( ) hero . moveUp ( 3 ) hero . moveRight ( )" at bounding box center [733, 224] width 106 height 410
type textarea "hero.moveRight(2)"
click at [689, 52] on div "hero . moveRight ( ) hero . moveUp ( 3 ) hero . moveRight ( 2 )" at bounding box center [733, 224] width 106 height 410
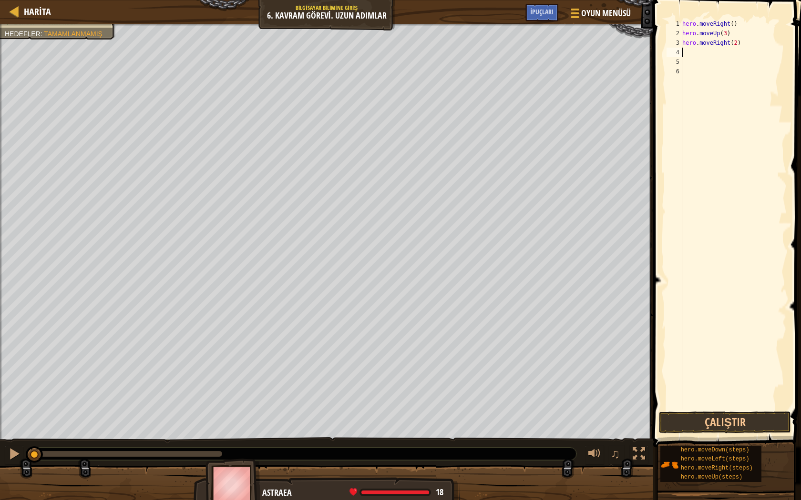
scroll to position [4, 0]
type textarea "m"
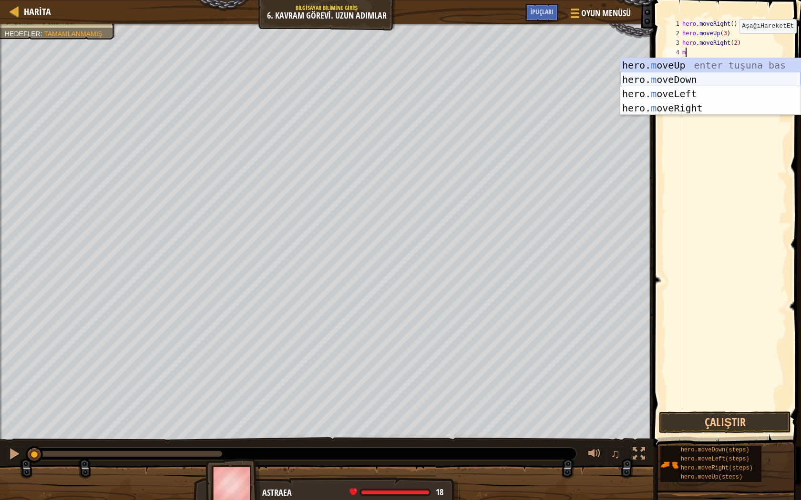
click at [702, 81] on div "hero. m oveUp enter tuşuna bas hero. m oveDown enter tuşuna bas hero. m oveLeft…" at bounding box center [710, 101] width 180 height 86
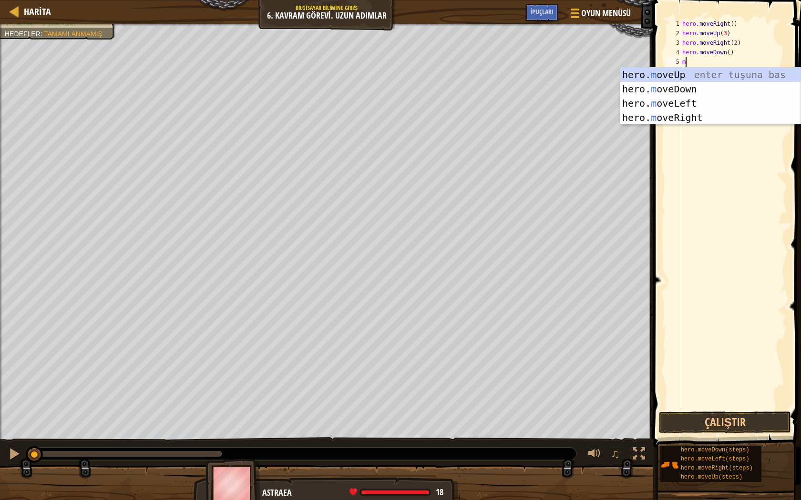
type textarea "m"
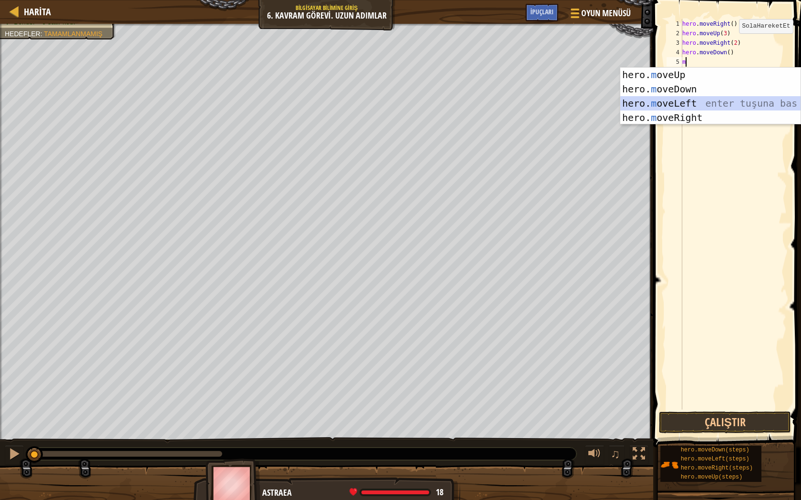
click at [706, 103] on div "hero. m oveUp enter tuşuna bas hero. m oveDown enter tuşuna bas hero. m oveLeft…" at bounding box center [710, 111] width 180 height 86
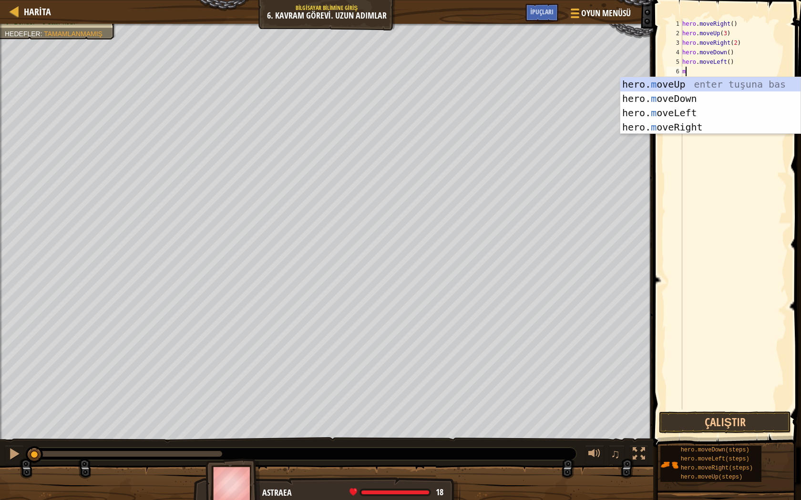
type textarea "m"
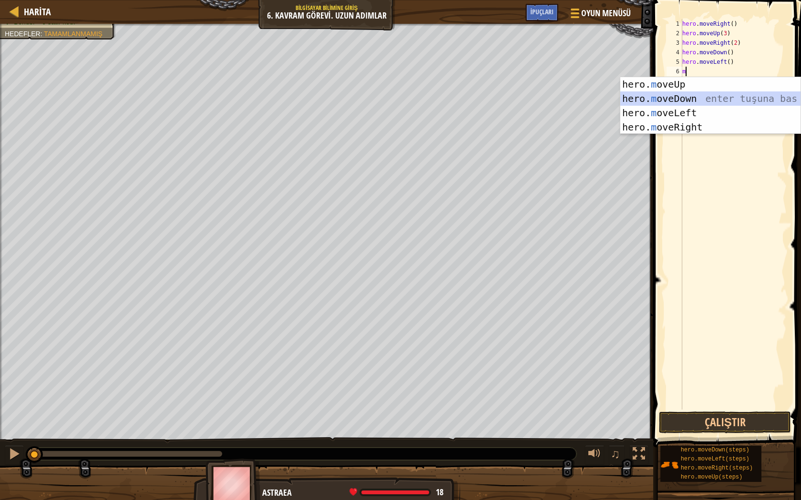
drag, startPoint x: 706, startPoint y: 97, endPoint x: 720, endPoint y: 76, distance: 25.6
click at [708, 96] on div "hero. m oveUp enter tuşuna bas hero. m oveDown enter tuşuna bas hero. m oveLeft…" at bounding box center [710, 120] width 180 height 86
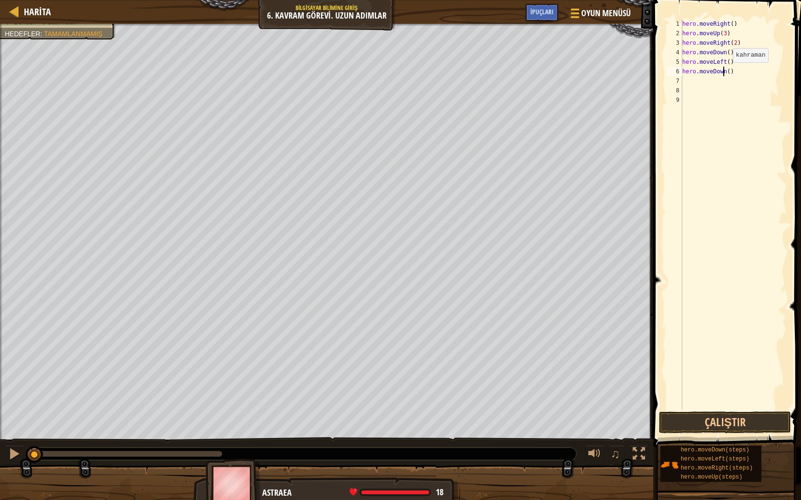
click at [724, 72] on div "hero . moveRight ( ) hero . moveUp ( 3 ) hero . moveRight ( 2 ) hero . moveDown…" at bounding box center [733, 224] width 106 height 410
click at [725, 71] on div "hero . moveRight ( ) hero . moveUp ( 3 ) hero . moveRight ( 2 ) hero . moveDown…" at bounding box center [733, 224] width 106 height 410
type textarea "hero.moveDown(2)"
click at [717, 80] on div "hero . moveRight ( ) hero . moveUp ( 3 ) hero . moveRight ( 2 ) hero . moveDown…" at bounding box center [733, 224] width 106 height 410
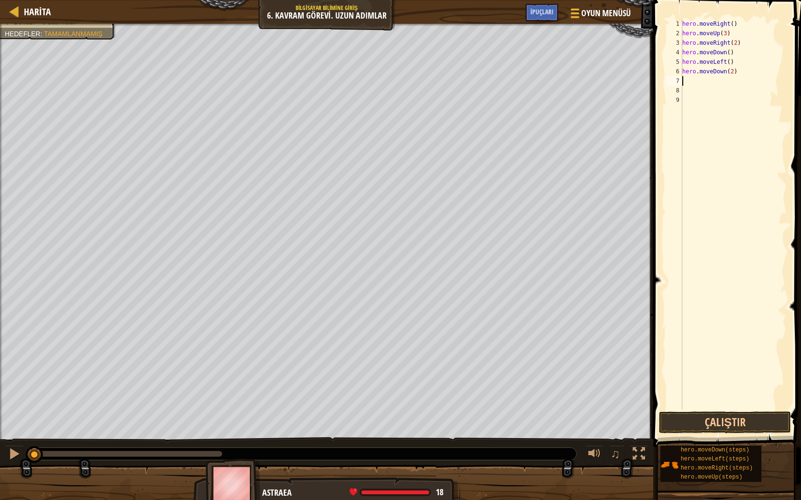
scroll to position [4, 0]
type textarea "m"
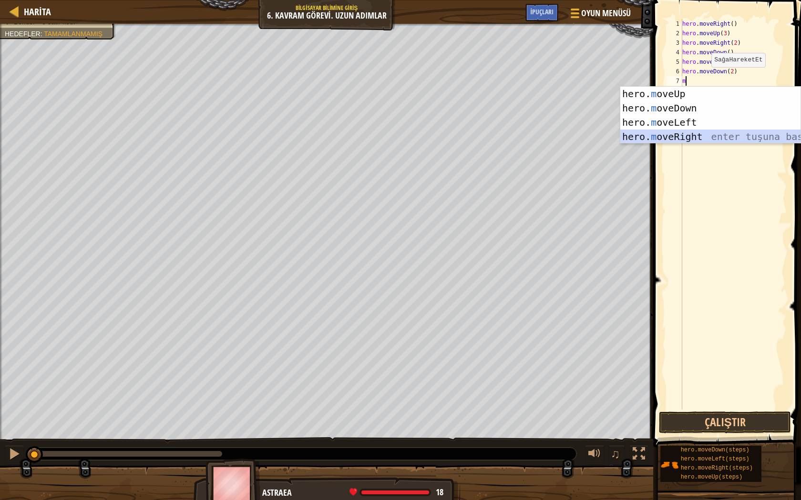
click at [694, 134] on div "hero. m oveUp enter tuşuna bas hero. m oveDown enter tuşuna bas hero. m oveLeft…" at bounding box center [710, 130] width 180 height 86
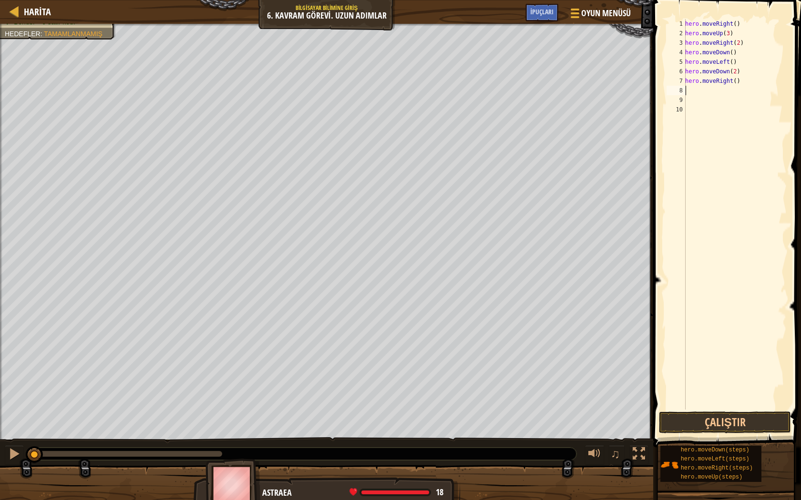
type textarea "m"
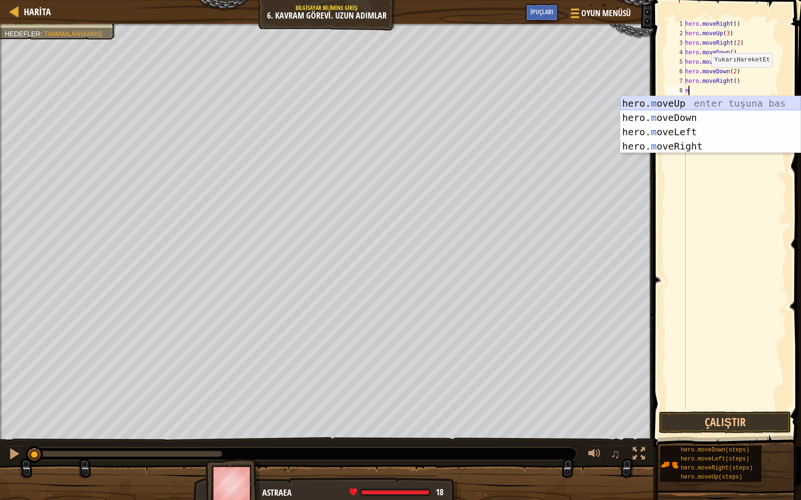
click at [704, 101] on div "hero. m oveUp enter tuşuna bas hero. m oveDown enter tuşuna bas hero. m oveLeft…" at bounding box center [710, 139] width 180 height 86
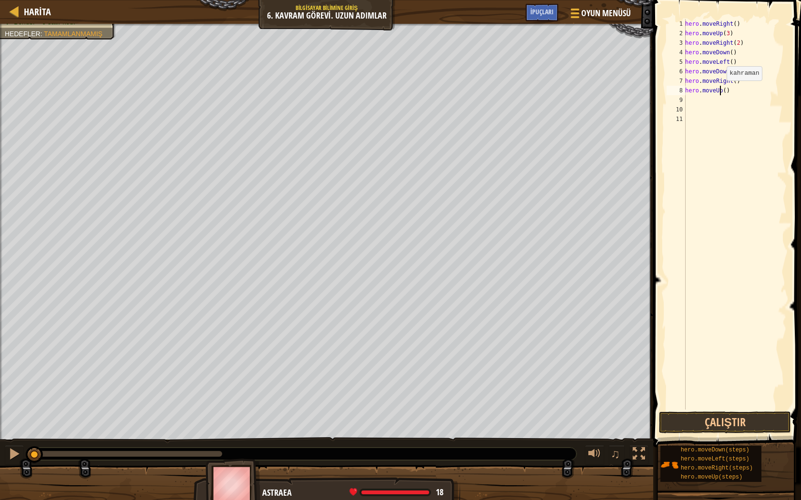
click at [721, 90] on div "hero . moveRight ( ) hero . moveUp ( 3 ) hero . moveRight ( 2 ) hero . moveDown…" at bounding box center [734, 224] width 103 height 410
click at [721, 91] on div "hero . moveRight ( ) hero . moveUp ( 3 ) hero . moveRight ( 2 ) hero . moveDown…" at bounding box center [734, 224] width 103 height 410
click at [723, 91] on div "hero . moveRight ( ) hero . moveUp ( 3 ) hero . moveRight ( 2 ) hero . moveDown…" at bounding box center [734, 224] width 103 height 410
type textarea "hero.moveUp(2)"
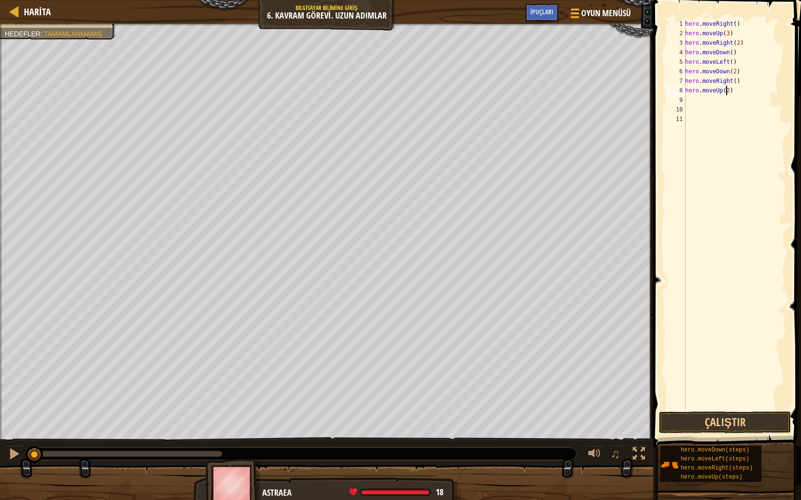
scroll to position [4, 3]
click at [689, 99] on div "hero . moveRight ( ) hero . moveUp ( 3 ) hero . moveRight ( 2 ) hero . moveDown…" at bounding box center [734, 224] width 103 height 410
type textarea "m"
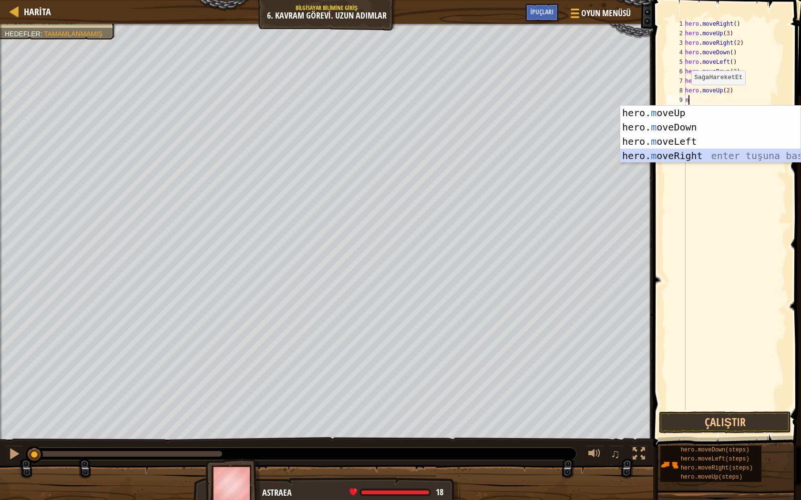
click at [691, 152] on div "hero. m oveUp enter tuşuna bas hero. m oveDown enter tuşuna bas hero. m oveLeft…" at bounding box center [710, 149] width 180 height 86
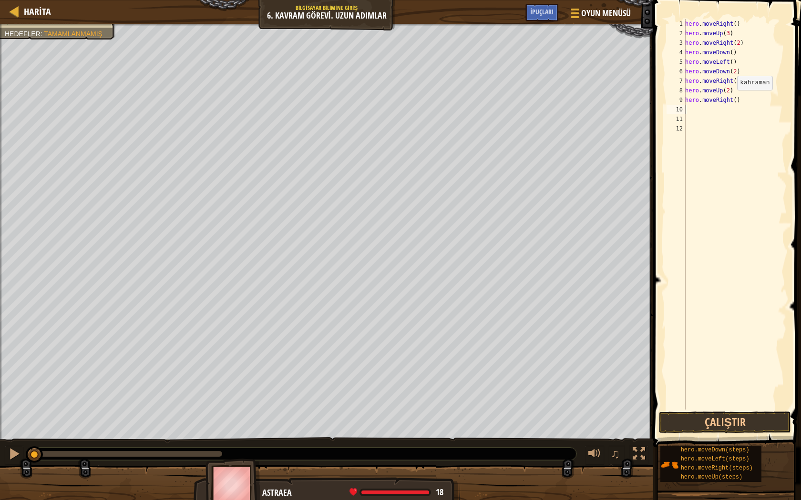
click at [731, 100] on div "hero . moveRight ( ) hero . moveUp ( 3 ) hero . moveRight ( 2 ) hero . moveDown…" at bounding box center [734, 224] width 103 height 410
type textarea "hero.moveRight(2)"
click at [713, 419] on button "Çalıştır" at bounding box center [725, 423] width 132 height 22
